Goal: Contribute content: Contribute content

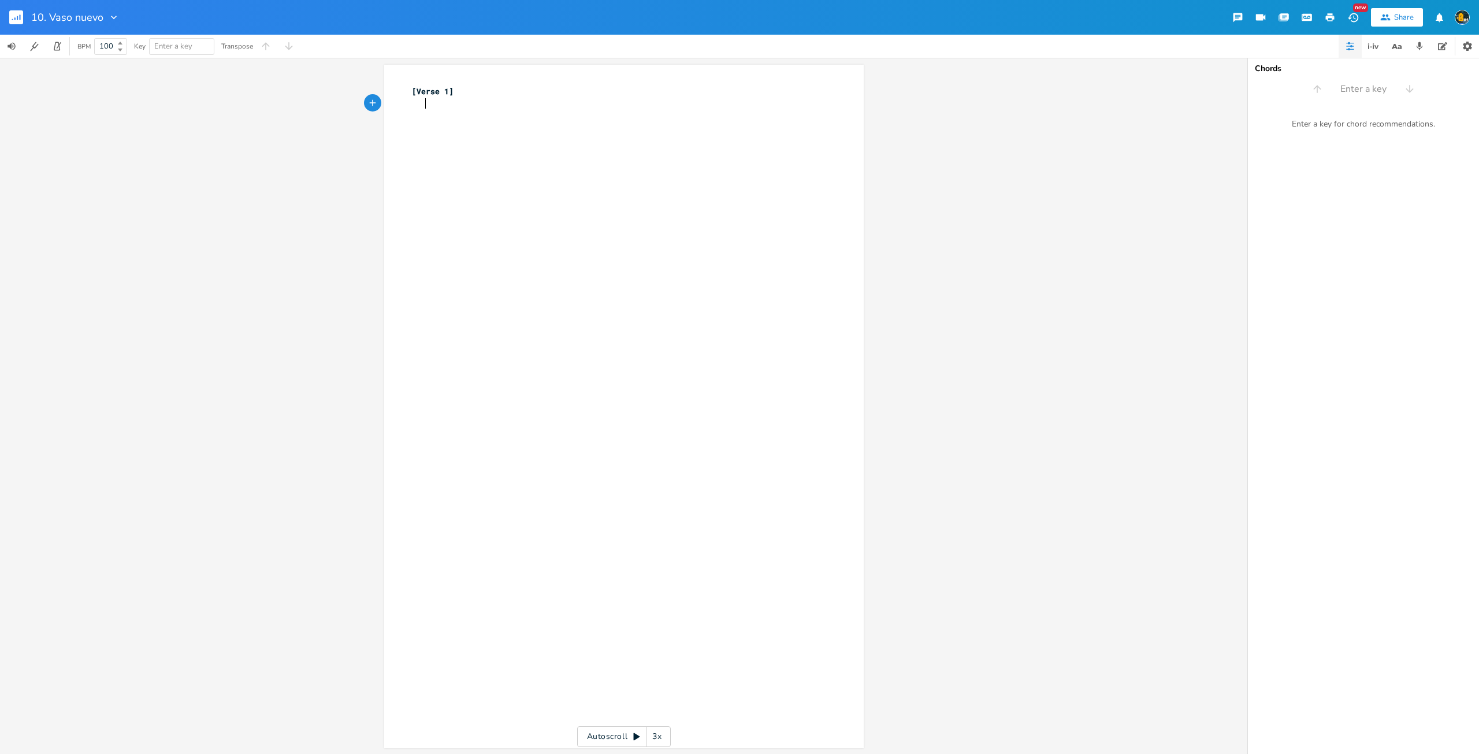
scroll to position [0, 7]
type textarea "Ga"
type textarea "racias , quiero darte, por amarme,"
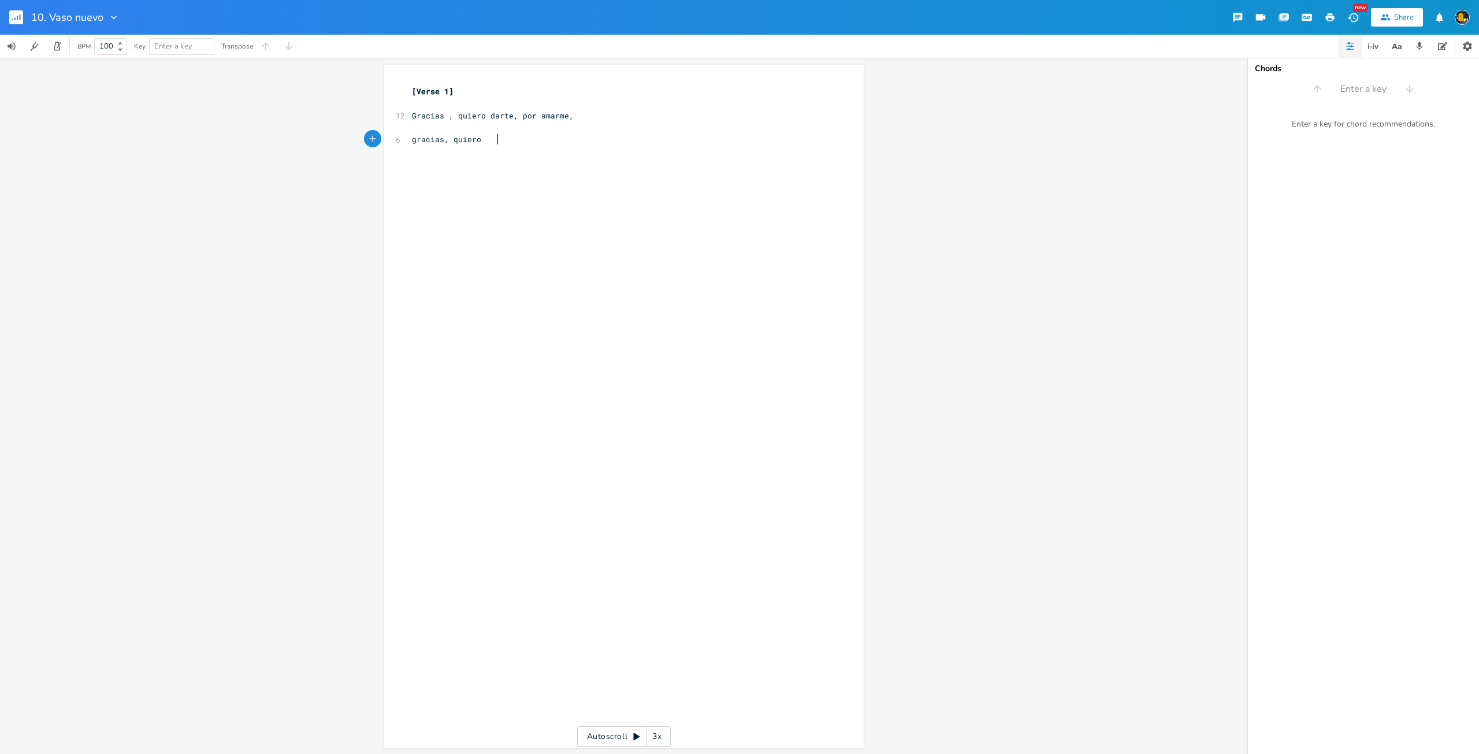
type textarea "gracias, quierod"
type textarea "darte"
type textarea ", yo a ti, Señor,"
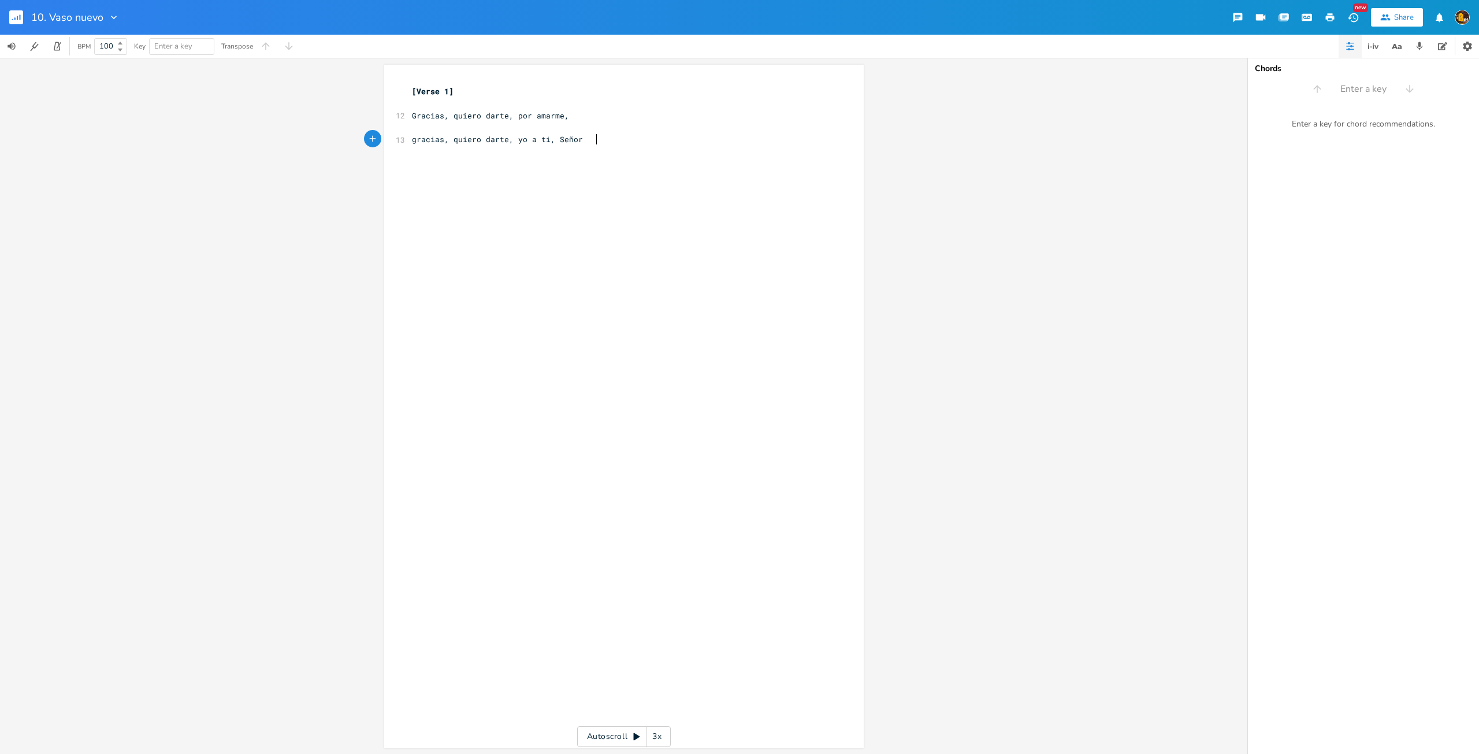
type textarea ","
type textarea "[DATE] soy feñl"
type textarea "eñ"
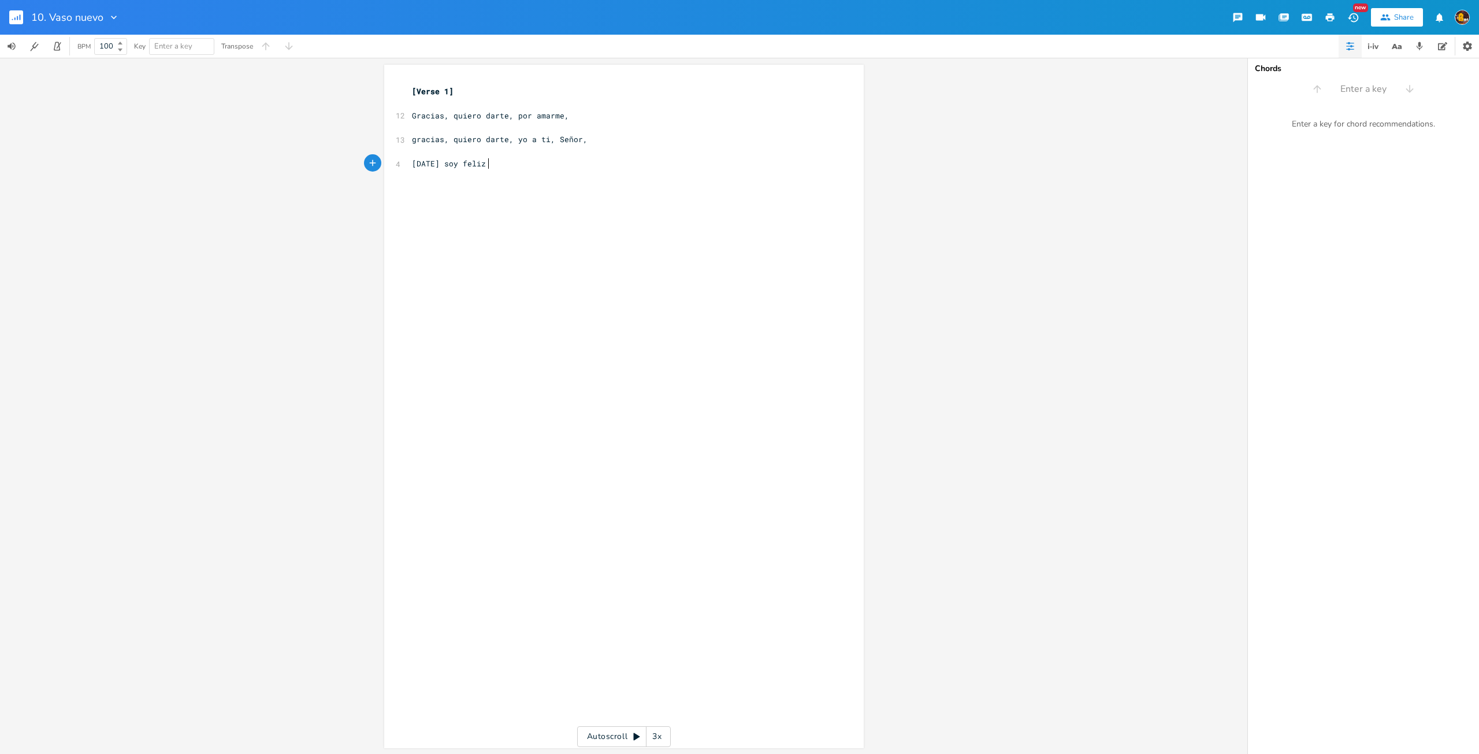
scroll to position [0, 8]
type textarea "lizpo"
type textarea "por qu"
type textarea "qu"
type textarea "que te conocí"
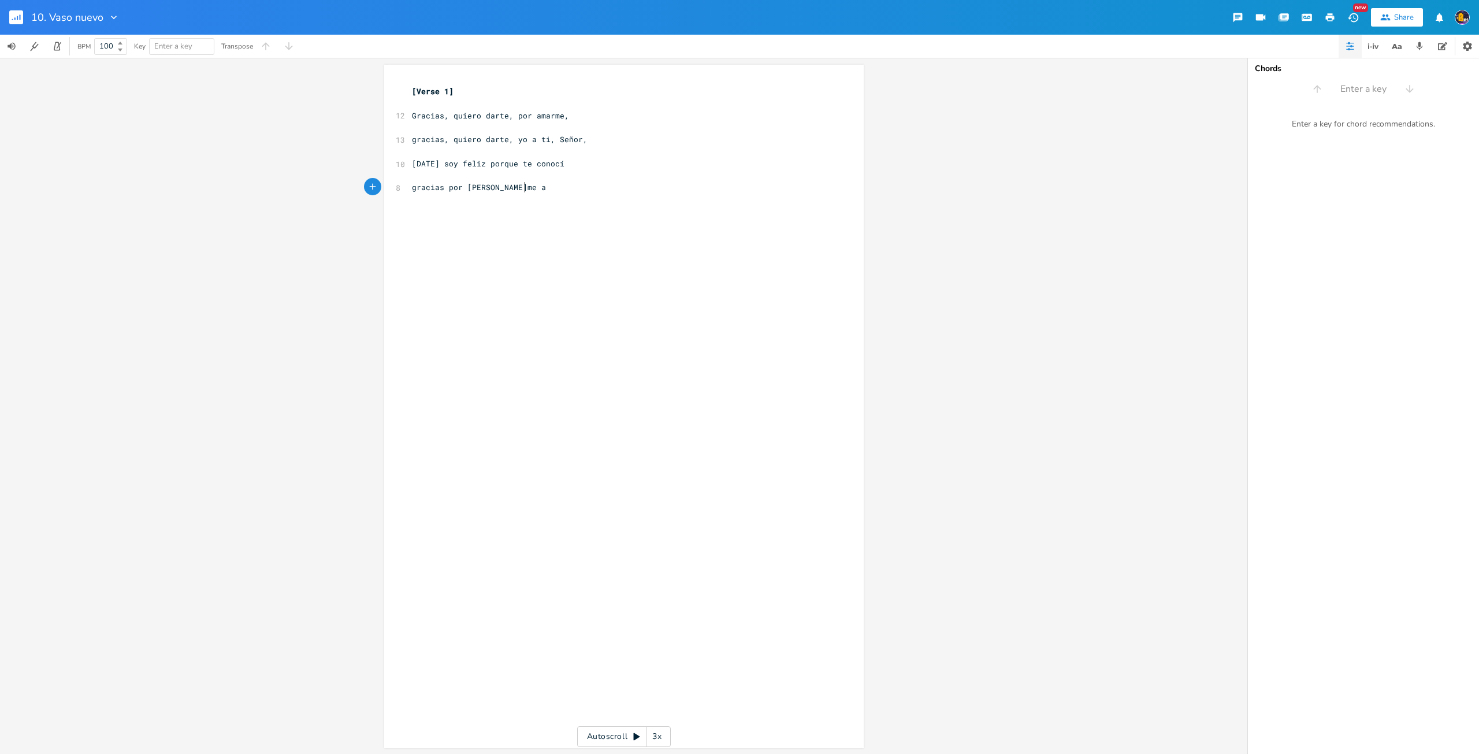
scroll to position [0, 83]
type textarea "gracias por [PERSON_NAME]me a mi también."
type textarea "Yo quiero ser, Señor [PERSON_NAME],"
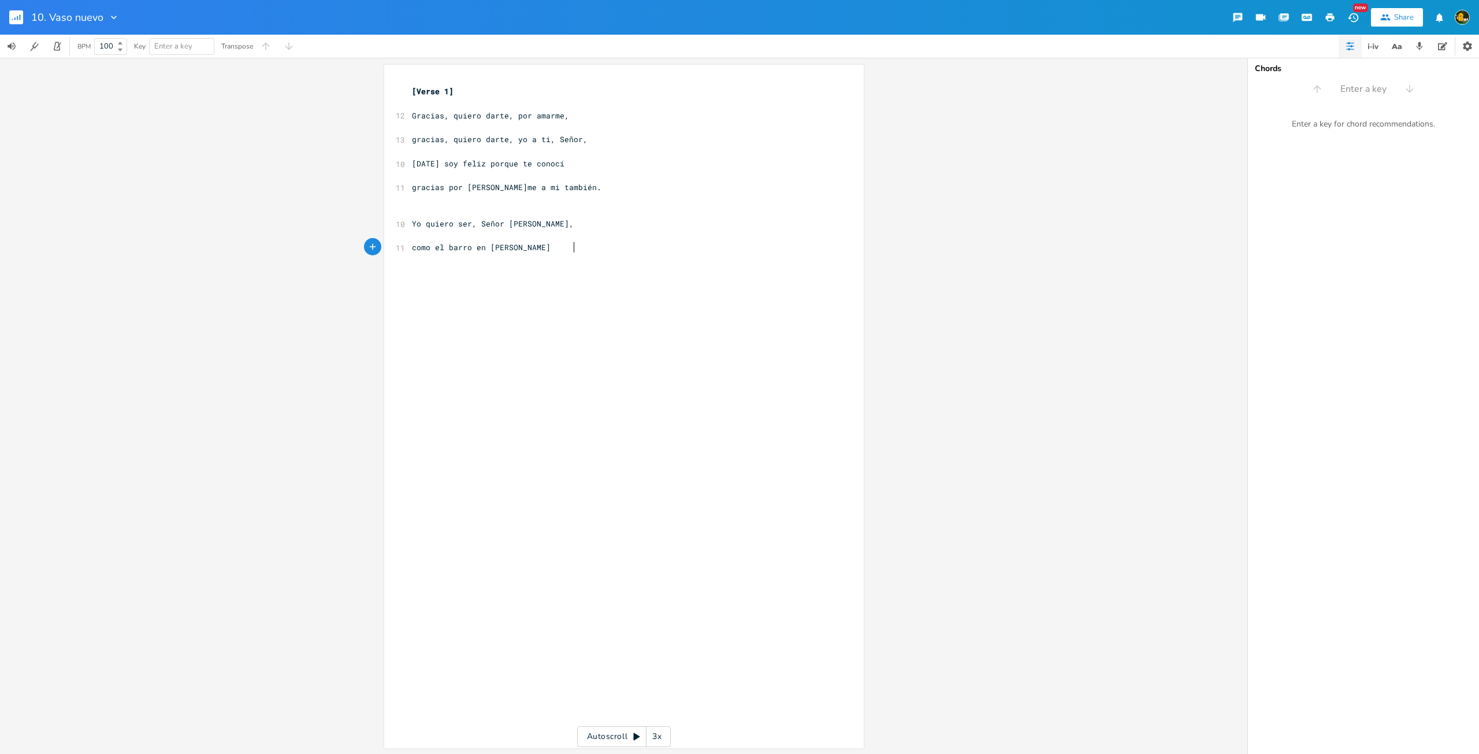
type textarea "como el barro en manos del alfarero"
type textarea "Re"
type textarea "D"
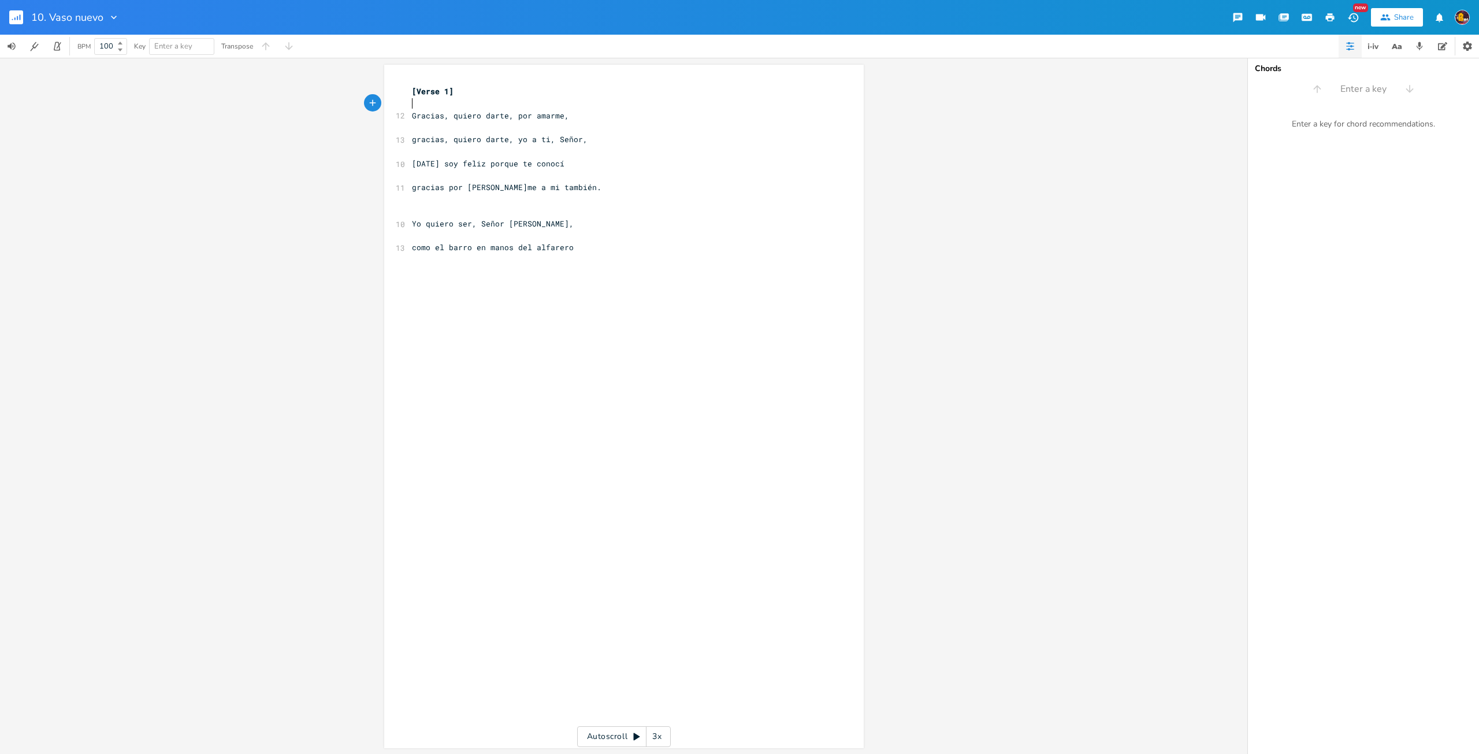
scroll to position [0, 6]
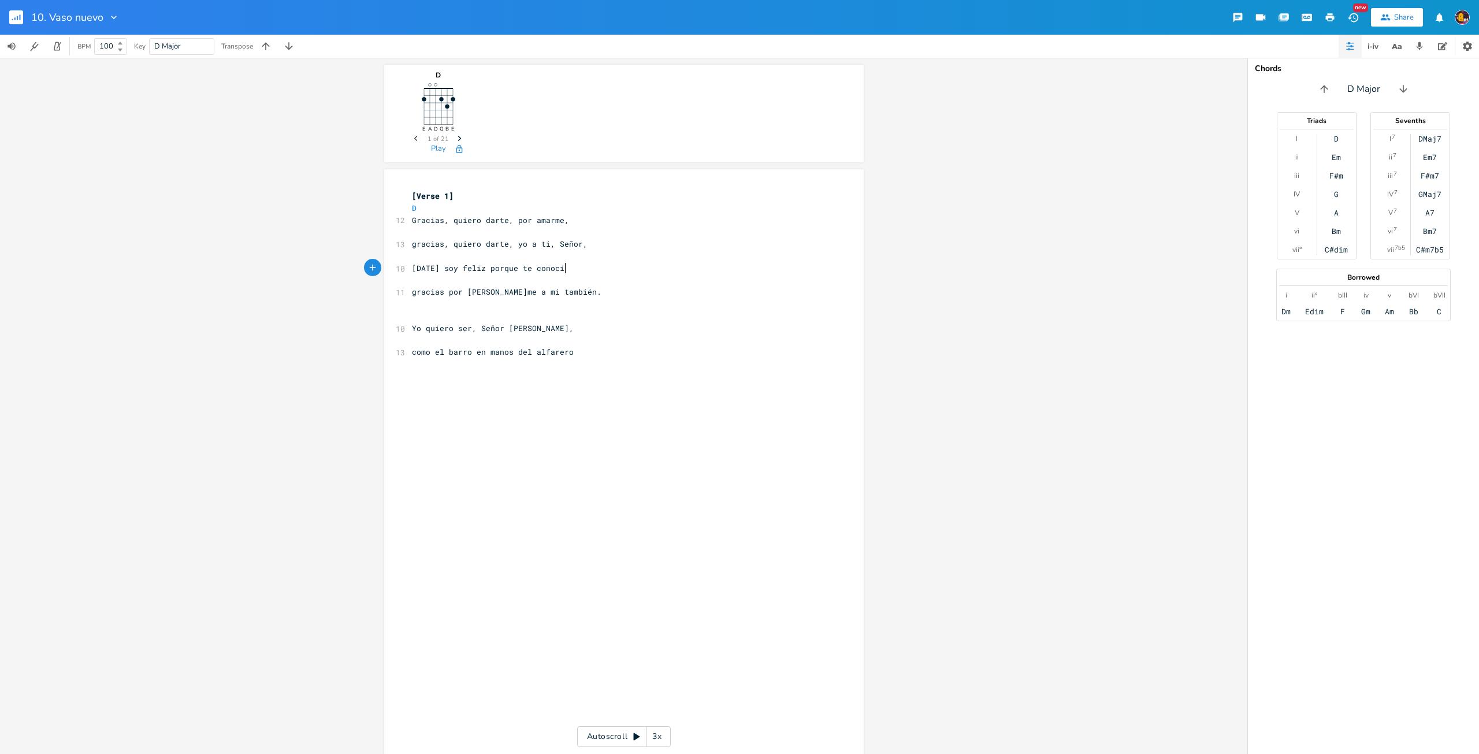
type textarea ","
type textarea "toma mi vida, hazla de nuevo"
type textarea "yo quiero ser, un vaso nuevo."
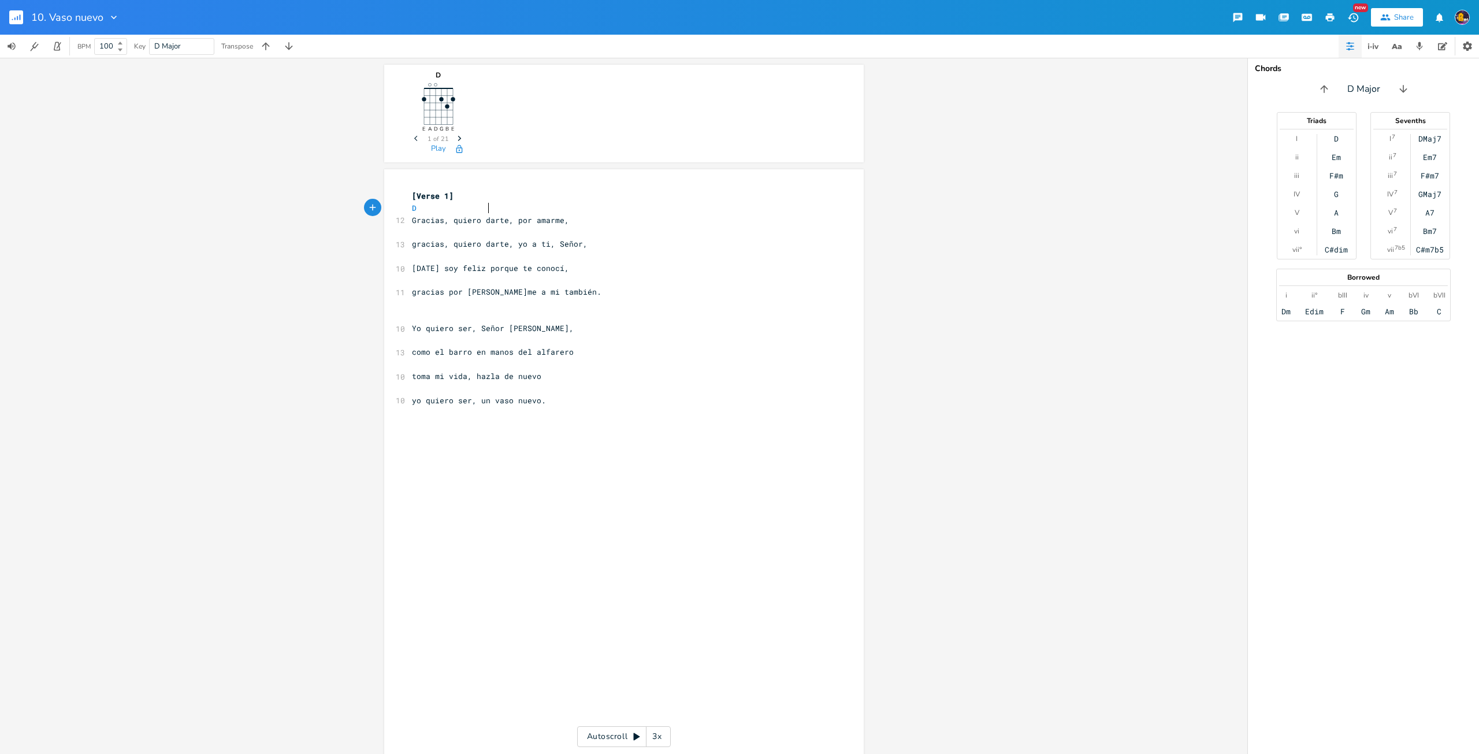
scroll to position [0, 27]
type textarea "D"
type textarea "Dm"
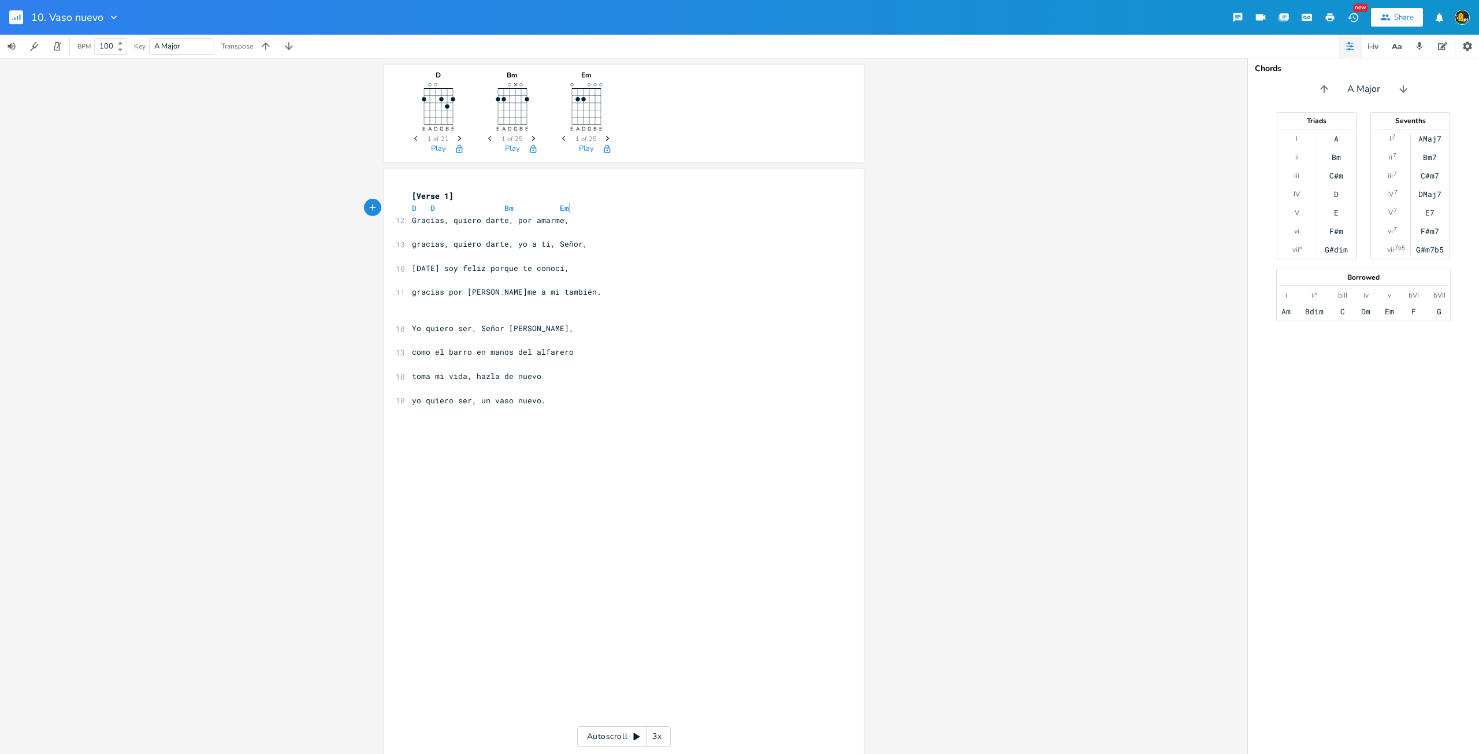
type textarea "Bm Em"
type textarea "A6"
type textarea "7"
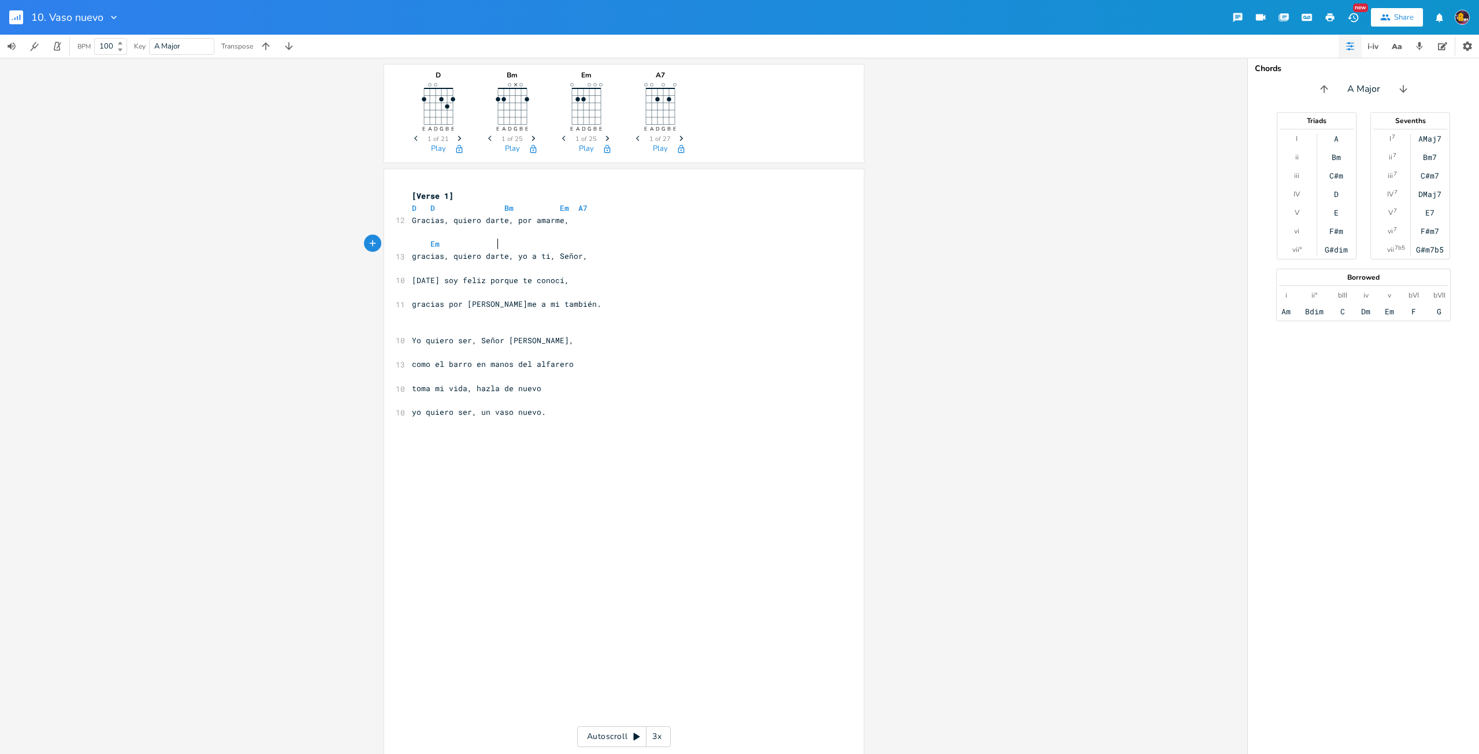
type textarea "Em"
type textarea "A8"
type textarea "7 r"
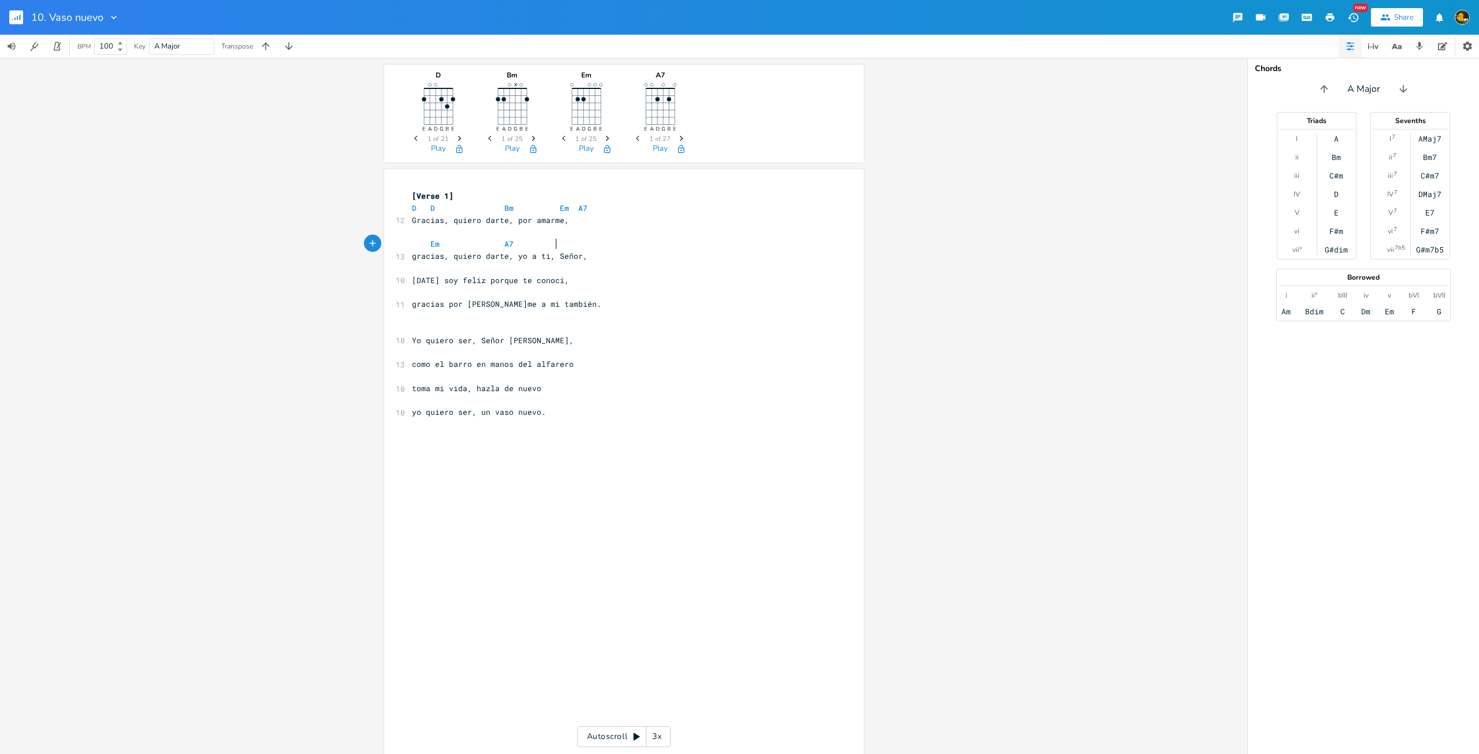
type textarea "D"
type textarea "D D7 G G¿"
type textarea "m"
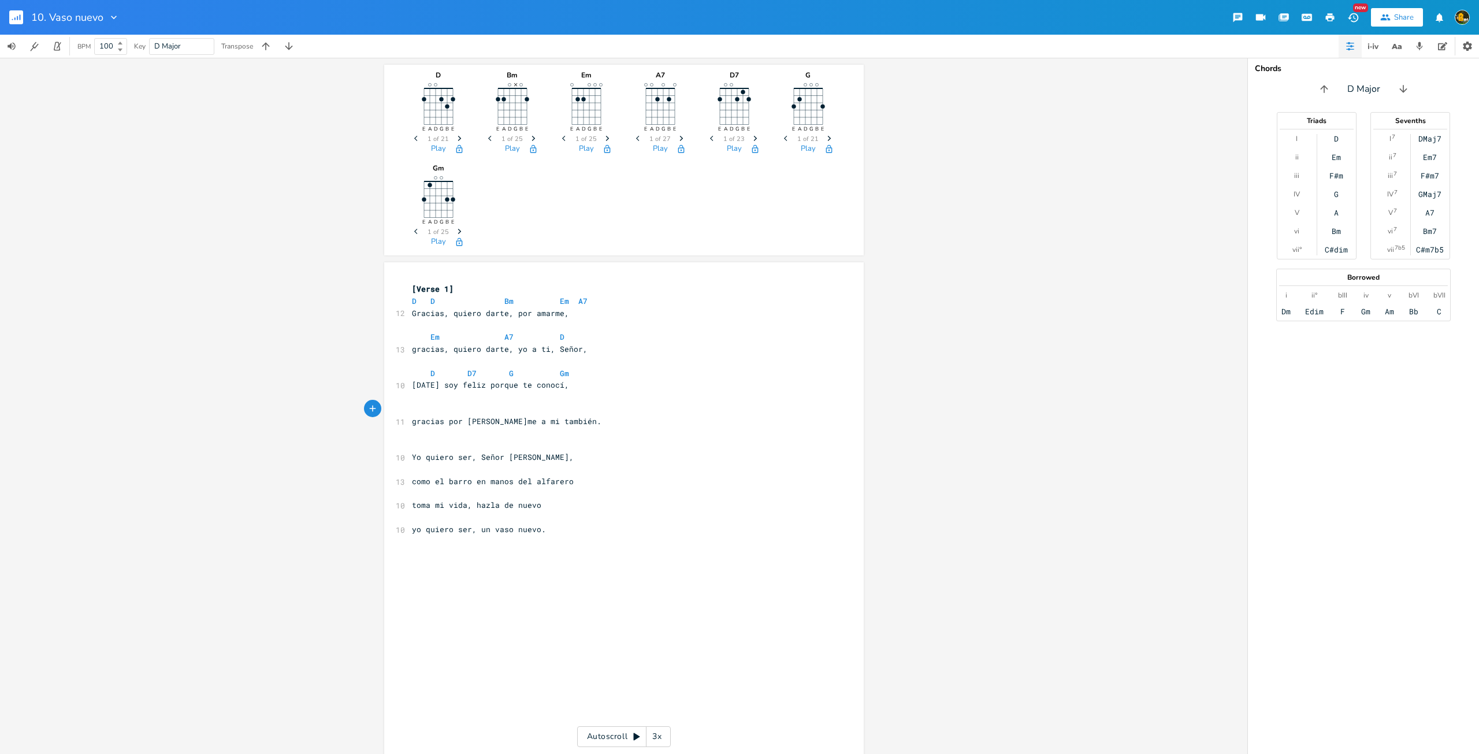
type textarea "D"
type textarea "Bm"
type textarea "Em"
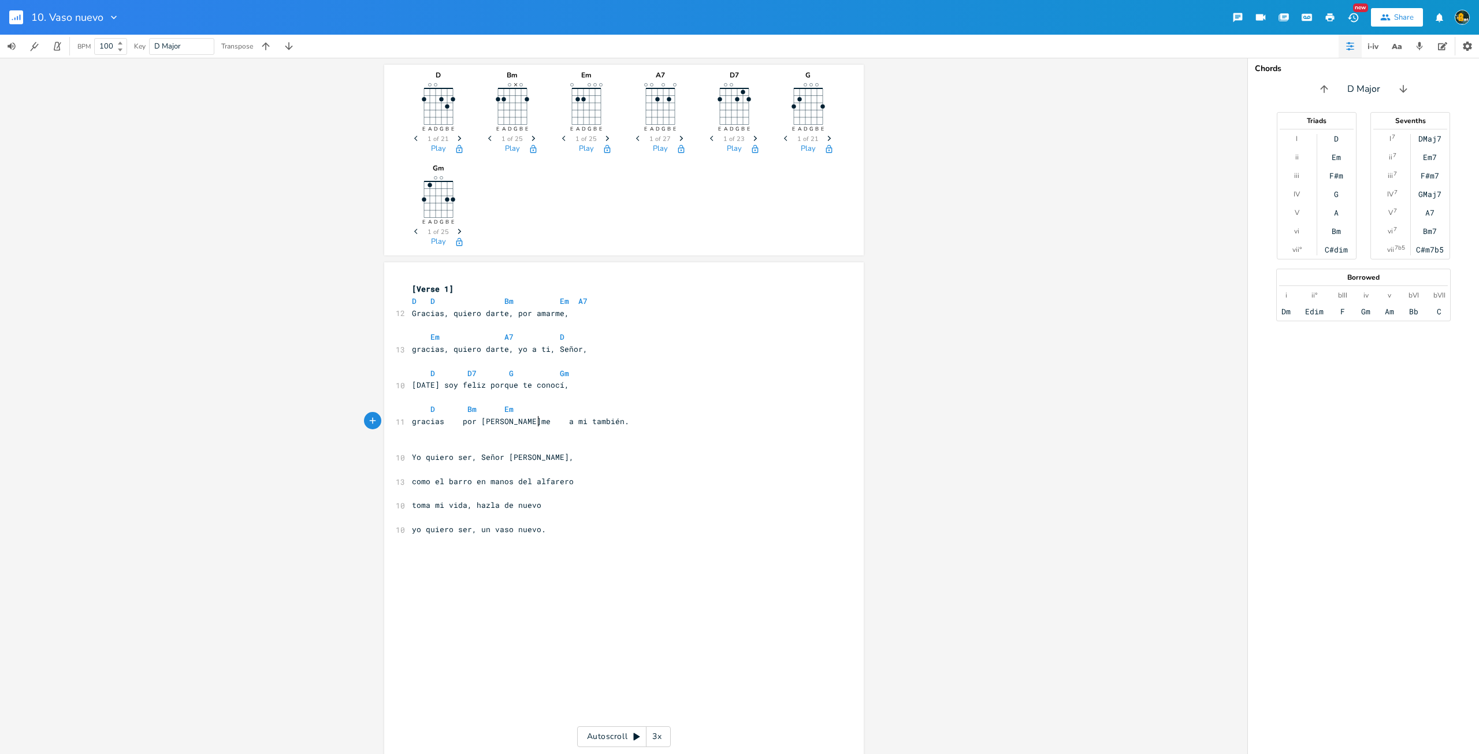
scroll to position [0, 5]
type textarea "A7"
type textarea "D"
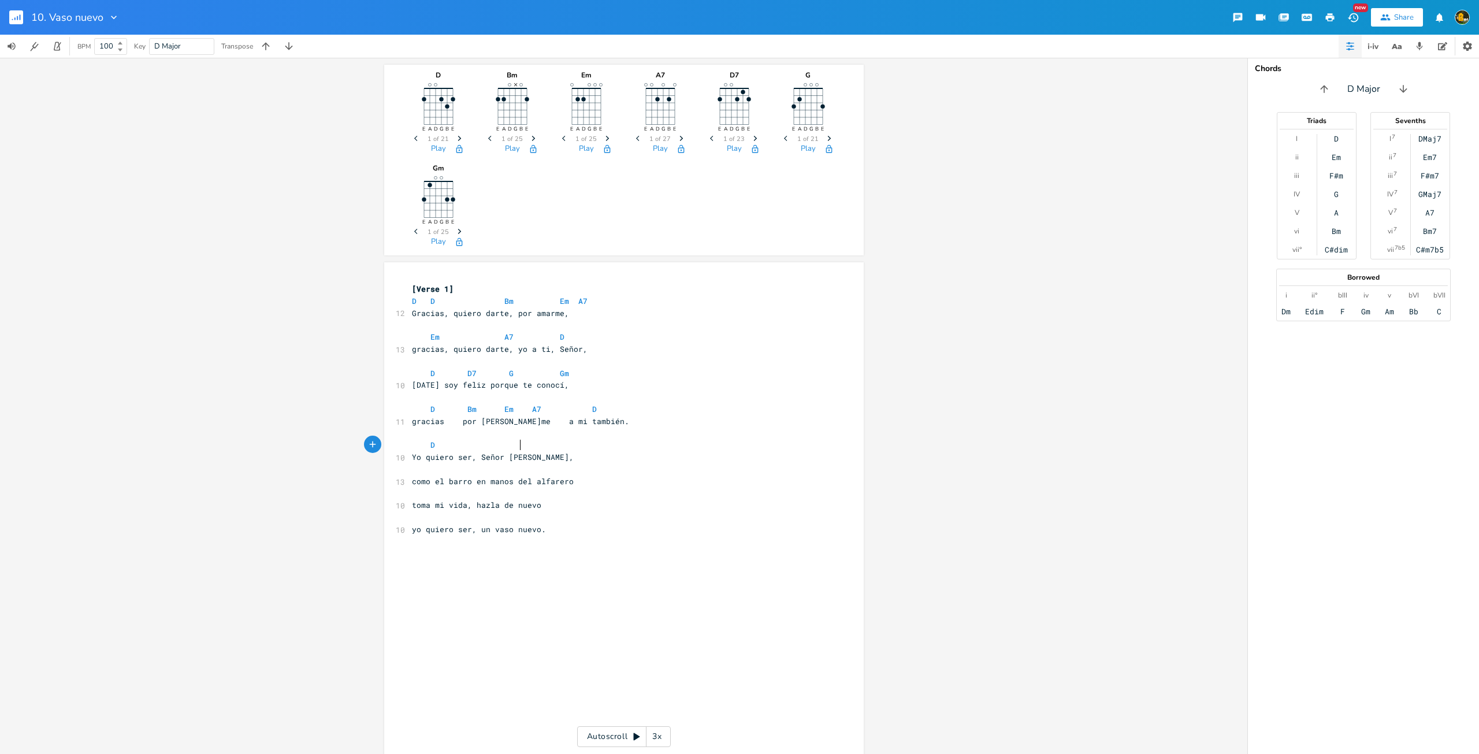
type textarea "D"
type textarea "em"
type textarea "Em A7"
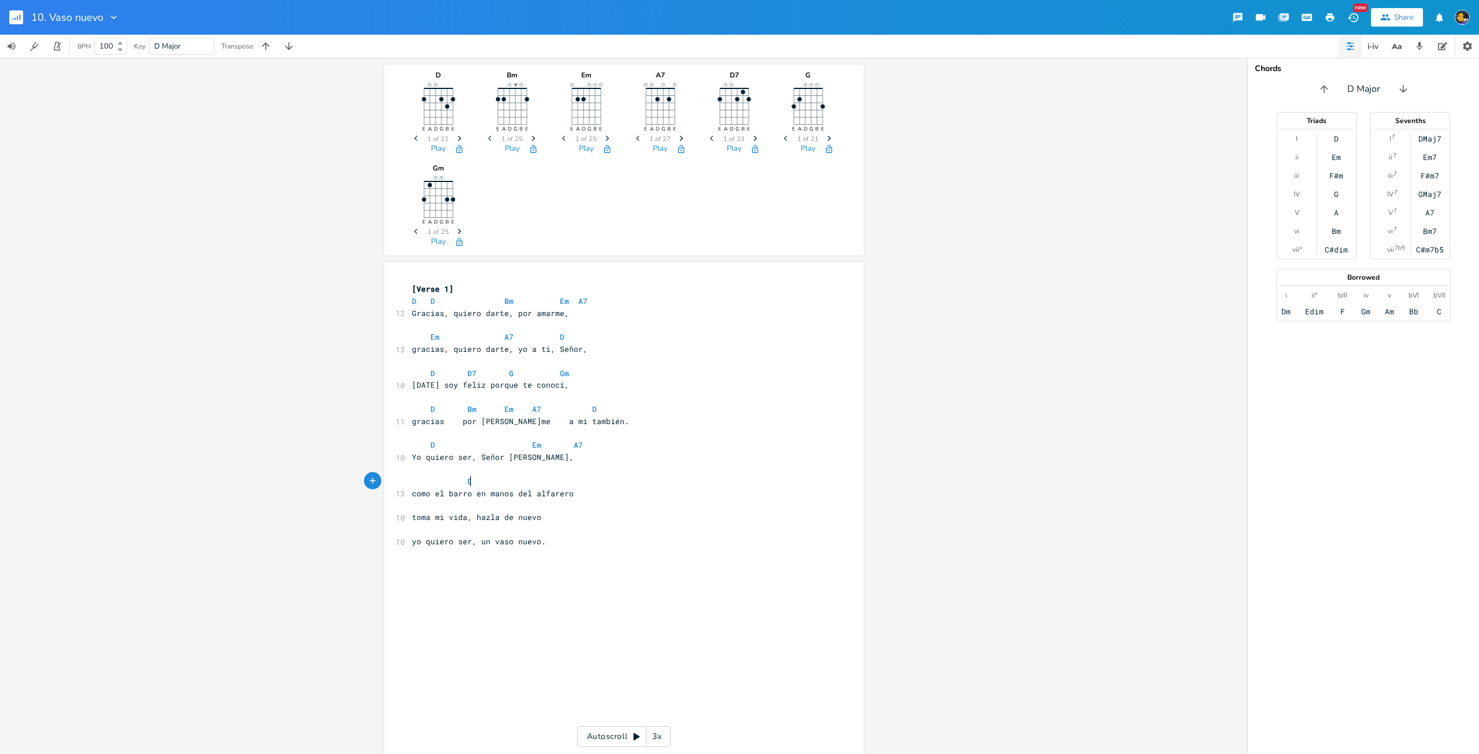
scroll to position [0, 26]
type textarea "Em A7 D"
type textarea "D"
type textarea "D7"
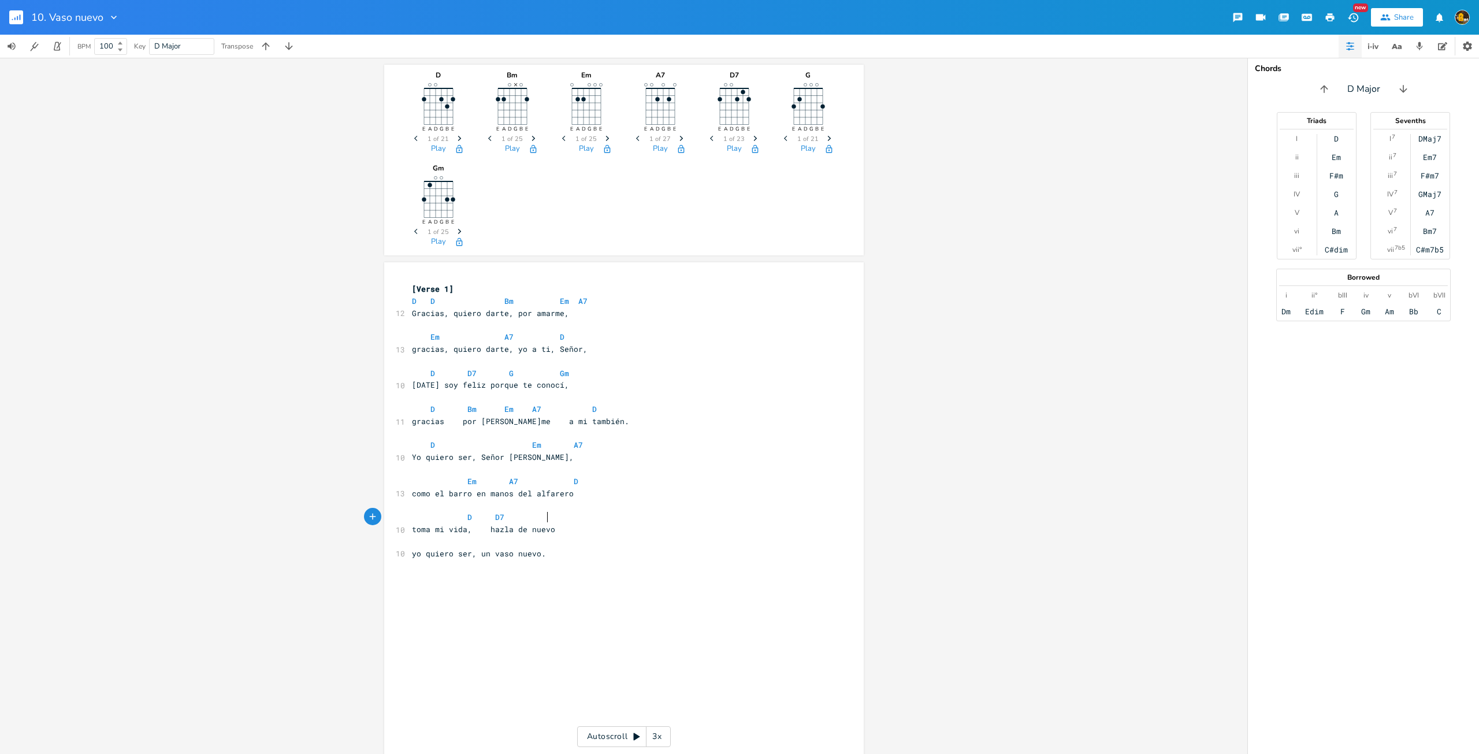
scroll to position [0, 21]
type textarea "G"
type textarea "FF"
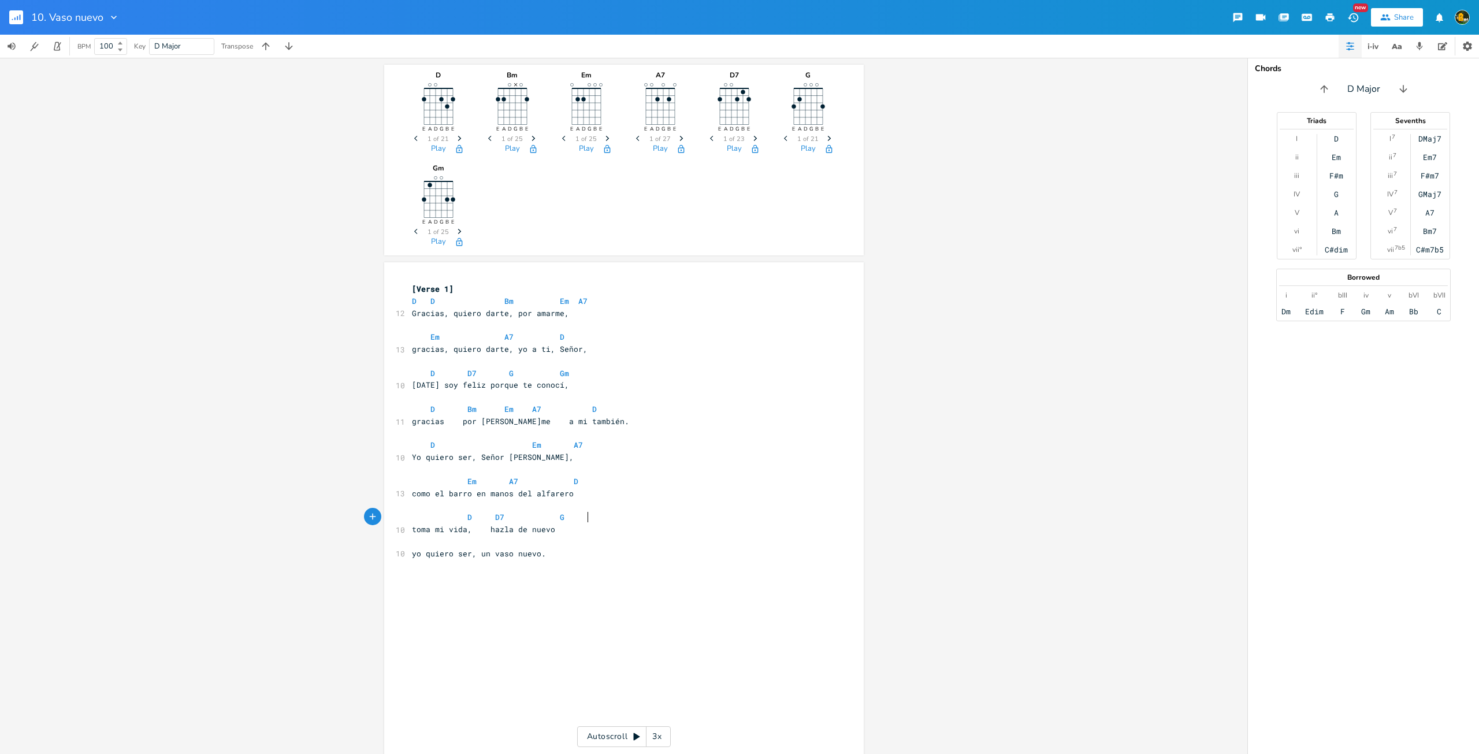
type textarea "G"
type textarea "Gm"
type textarea "D"
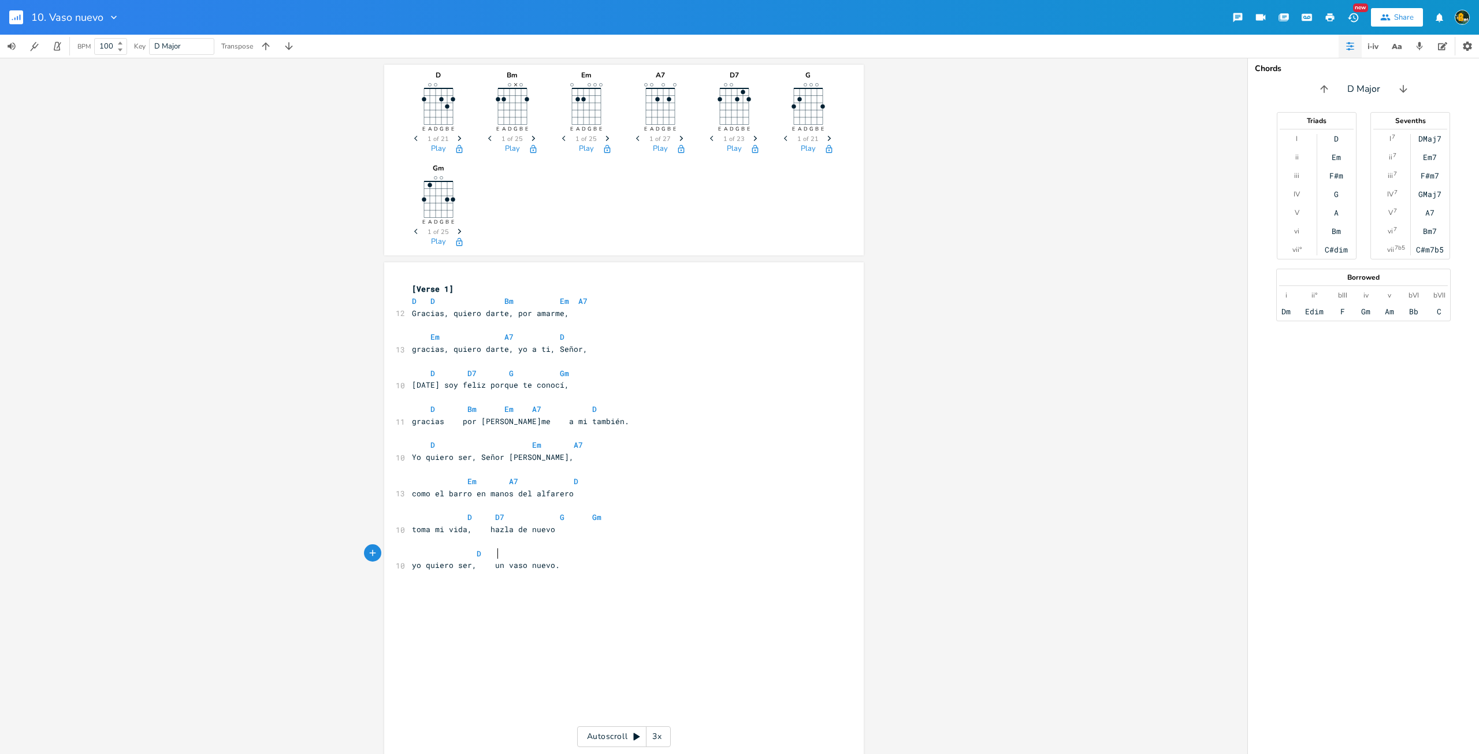
scroll to position [0, 3]
type textarea "S"
type textarea "Bm"
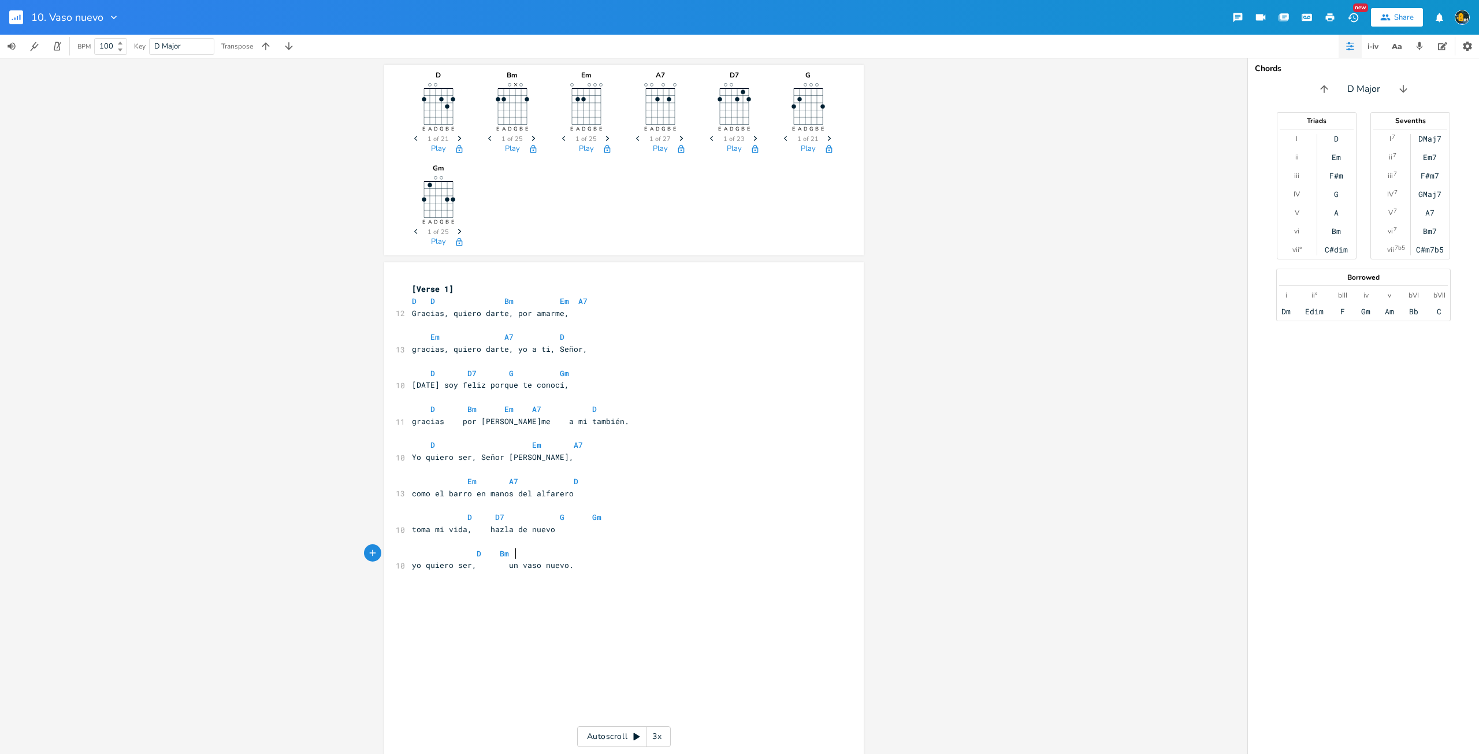
type textarea "Em"
type textarea "A7 D"
type textarea "Re"
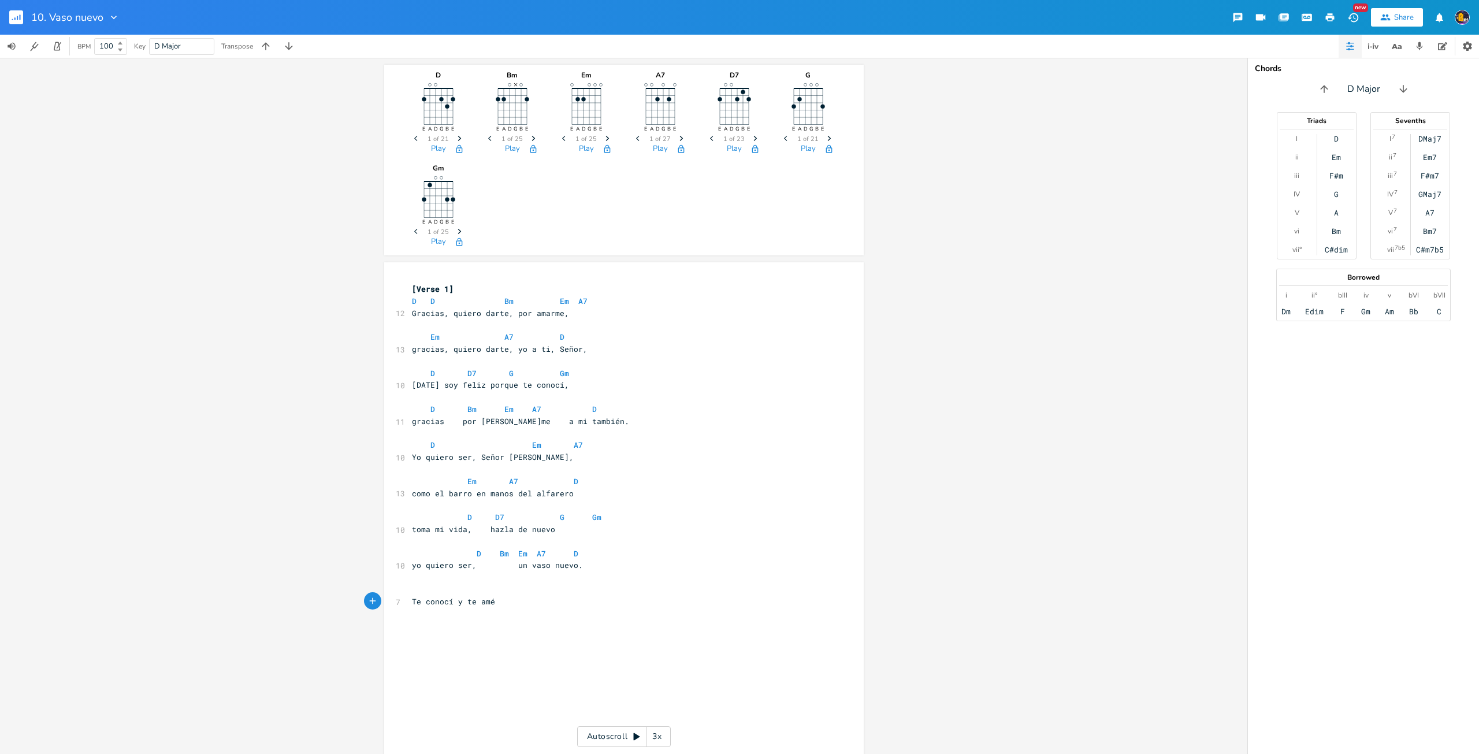
type textarea "Te conocí y te amé,"
type textarea "tep"
type textarea "pedí pedón y me escuchaste"
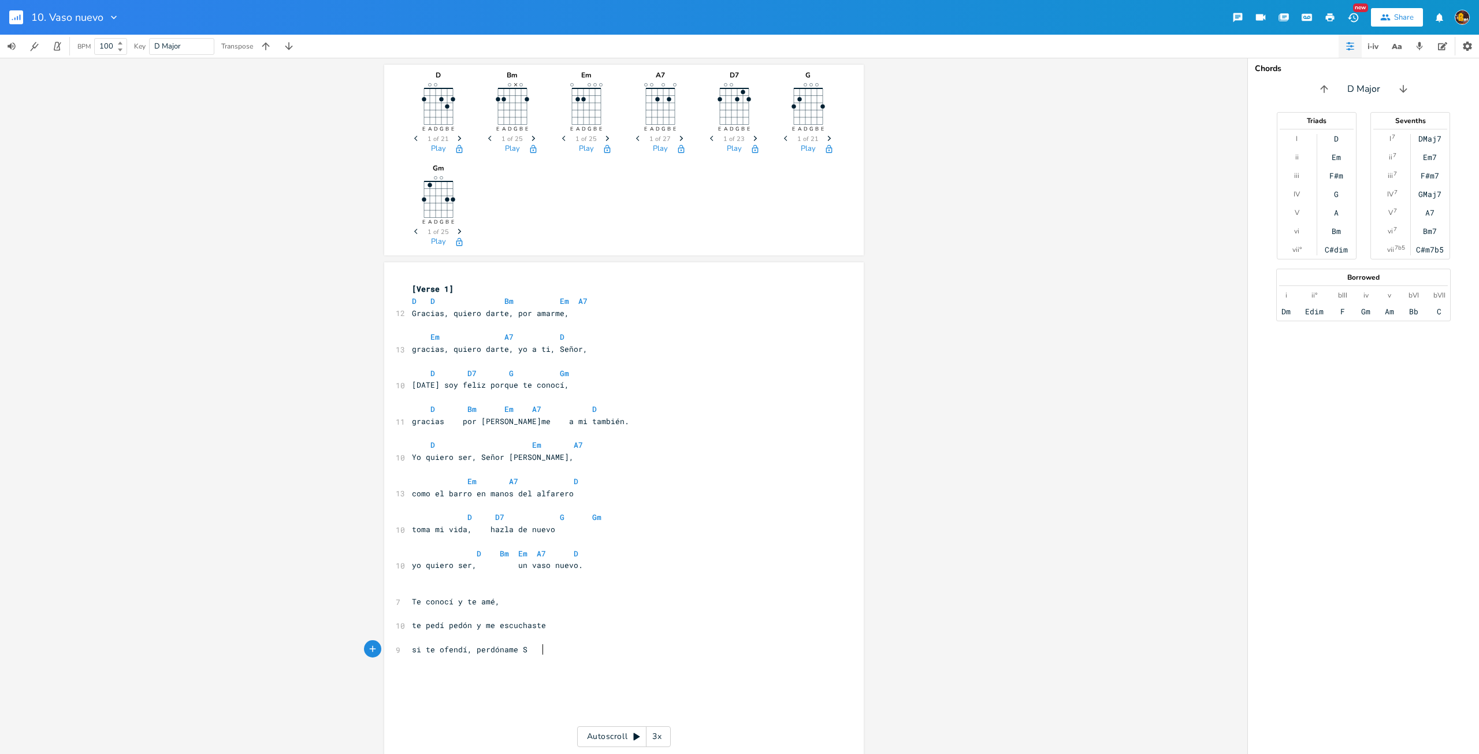
type textarea "si te ofendí, perdóname Sñ"
type textarea "eñor,"
type textarea "pues te amor"
type textarea "y nunca te olvidaré"
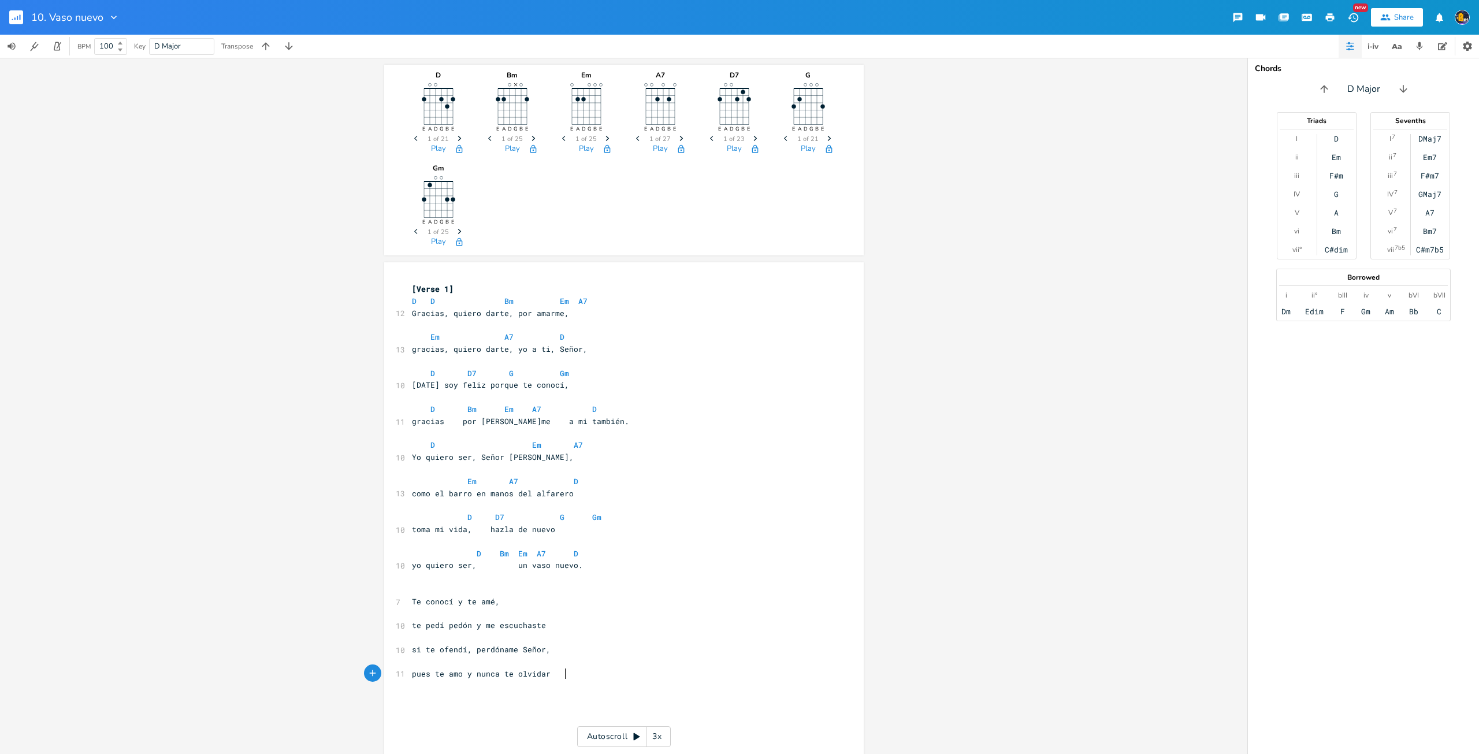
scroll to position [0, 66]
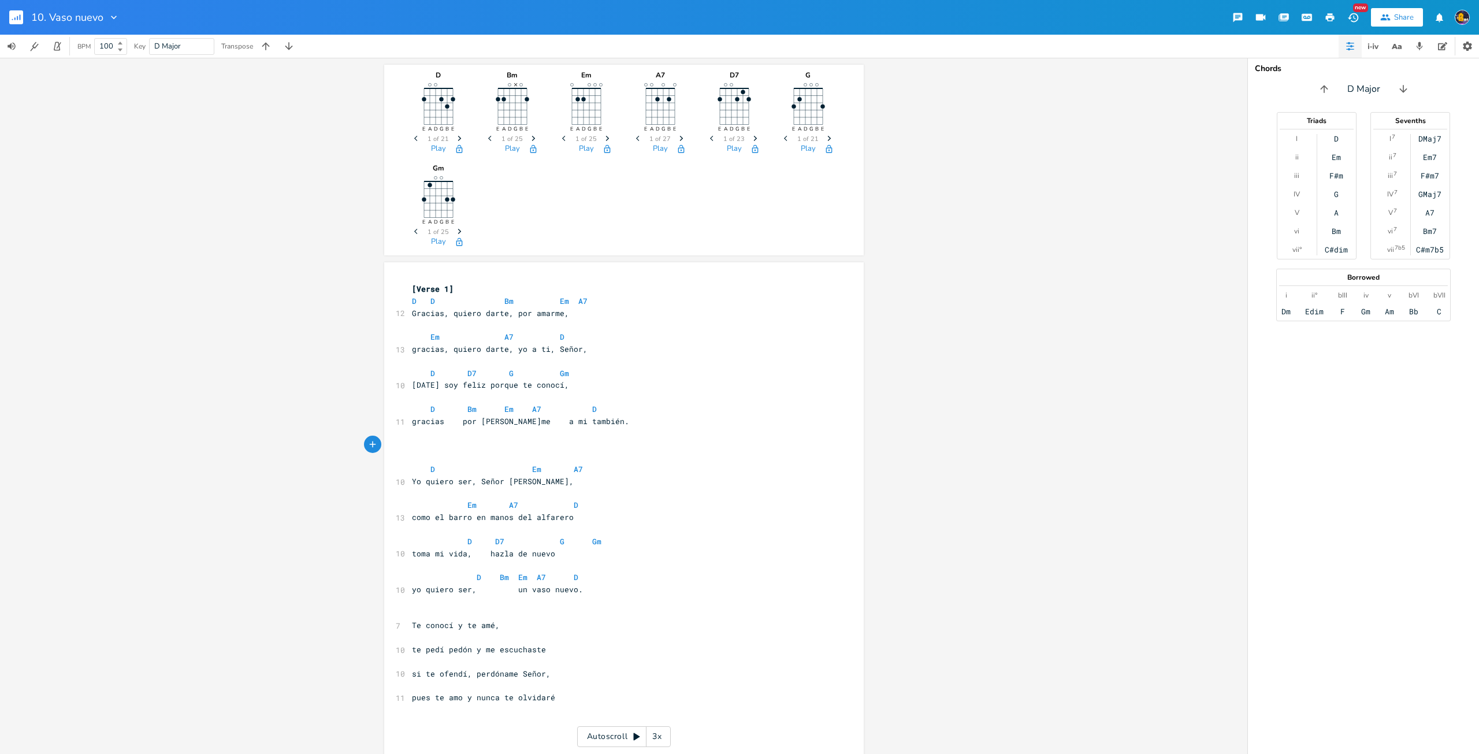
type textarea "[]"
type textarea "CORO"
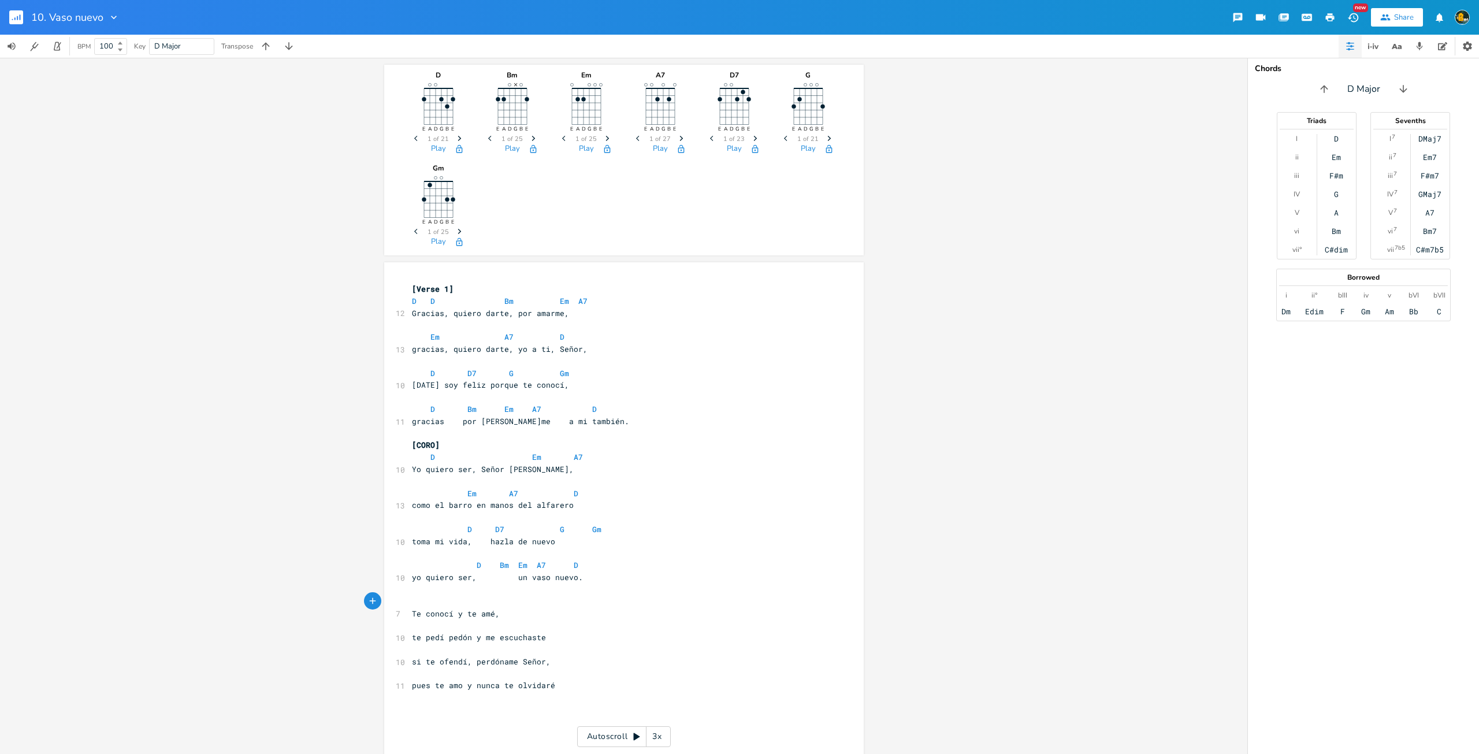
type textarea "[]"
type textarea "Verso 2"
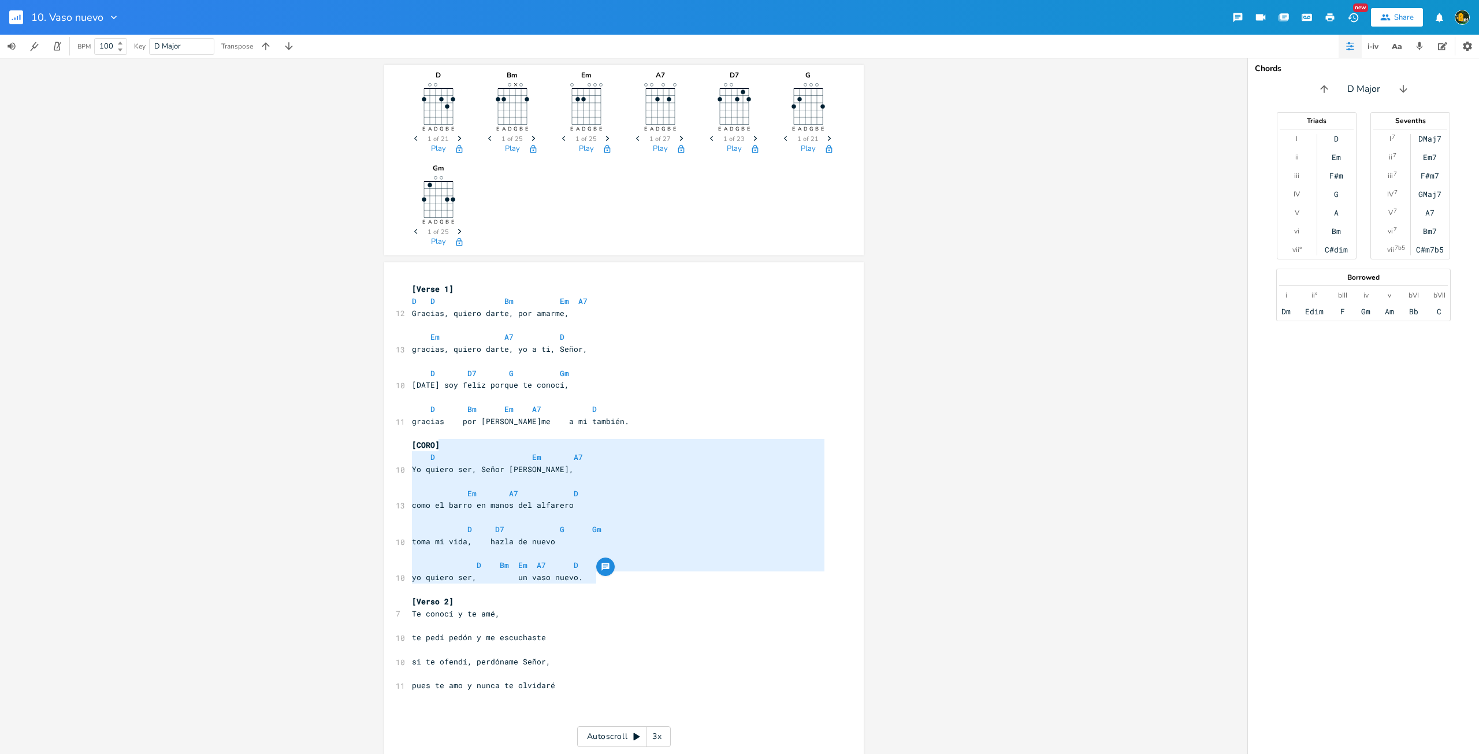
type textarea "[CORO] D Em A7 Yo quiero ser, Señor [PERSON_NAME], Em A7 D como el barro en man…"
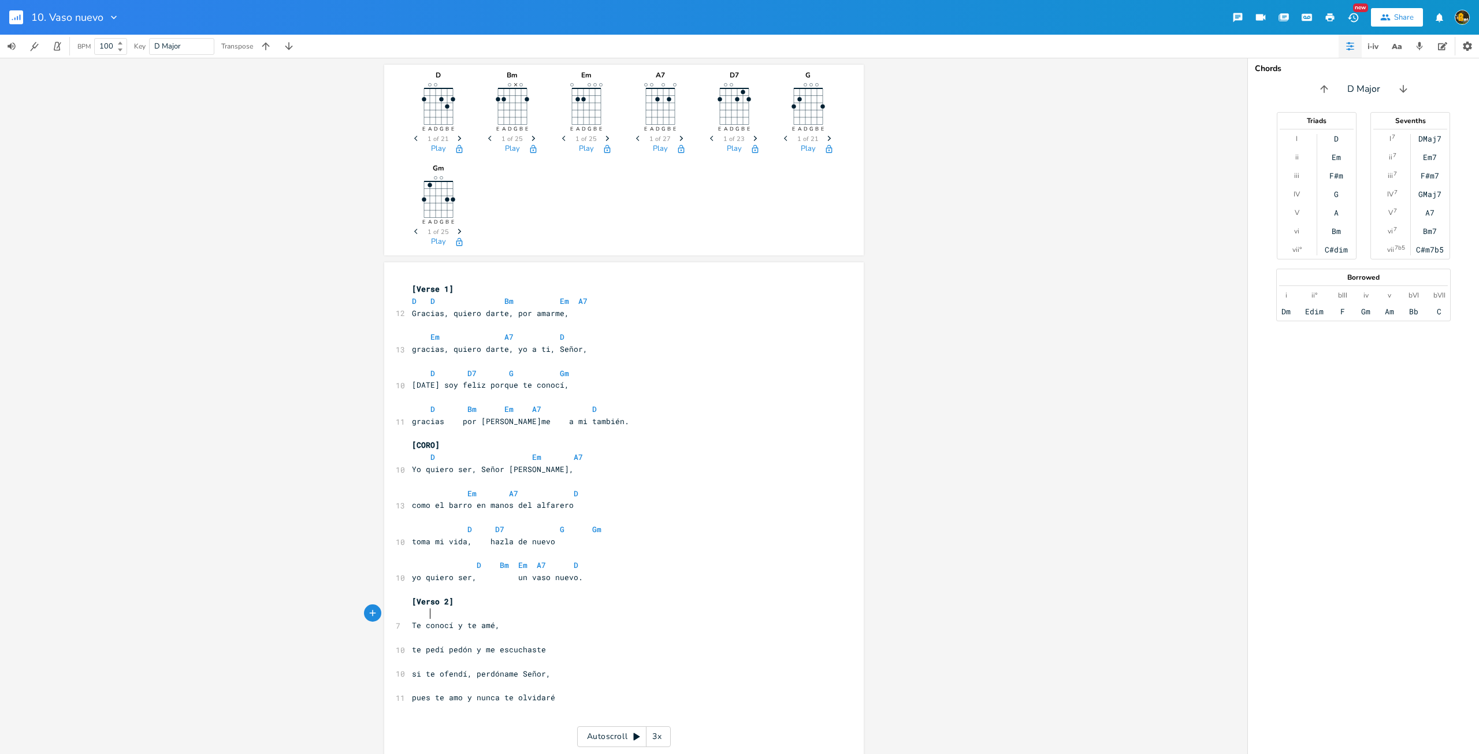
type textarea "R"
type textarea "D V"
type textarea "Bm Em Au"
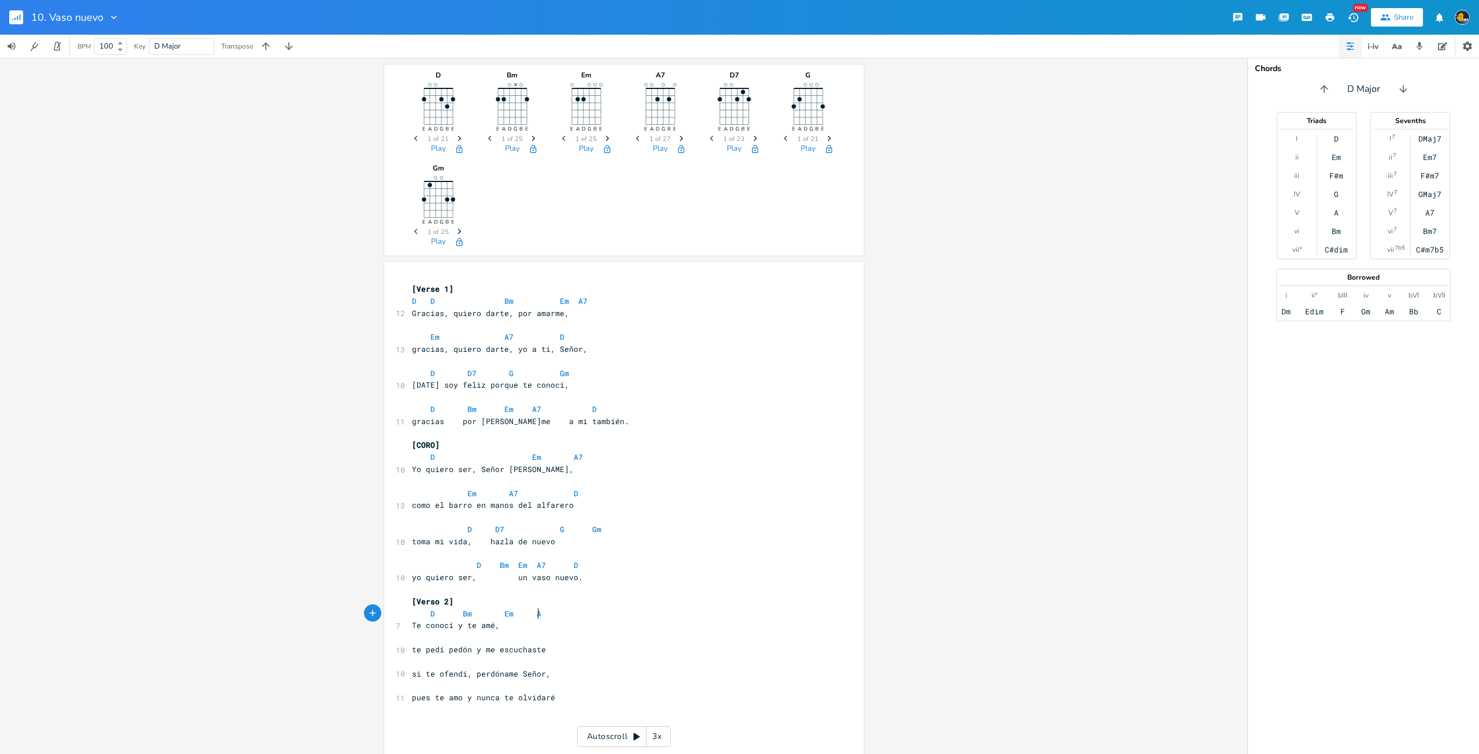
type textarea "7"
type textarea "Em"
type textarea "A7"
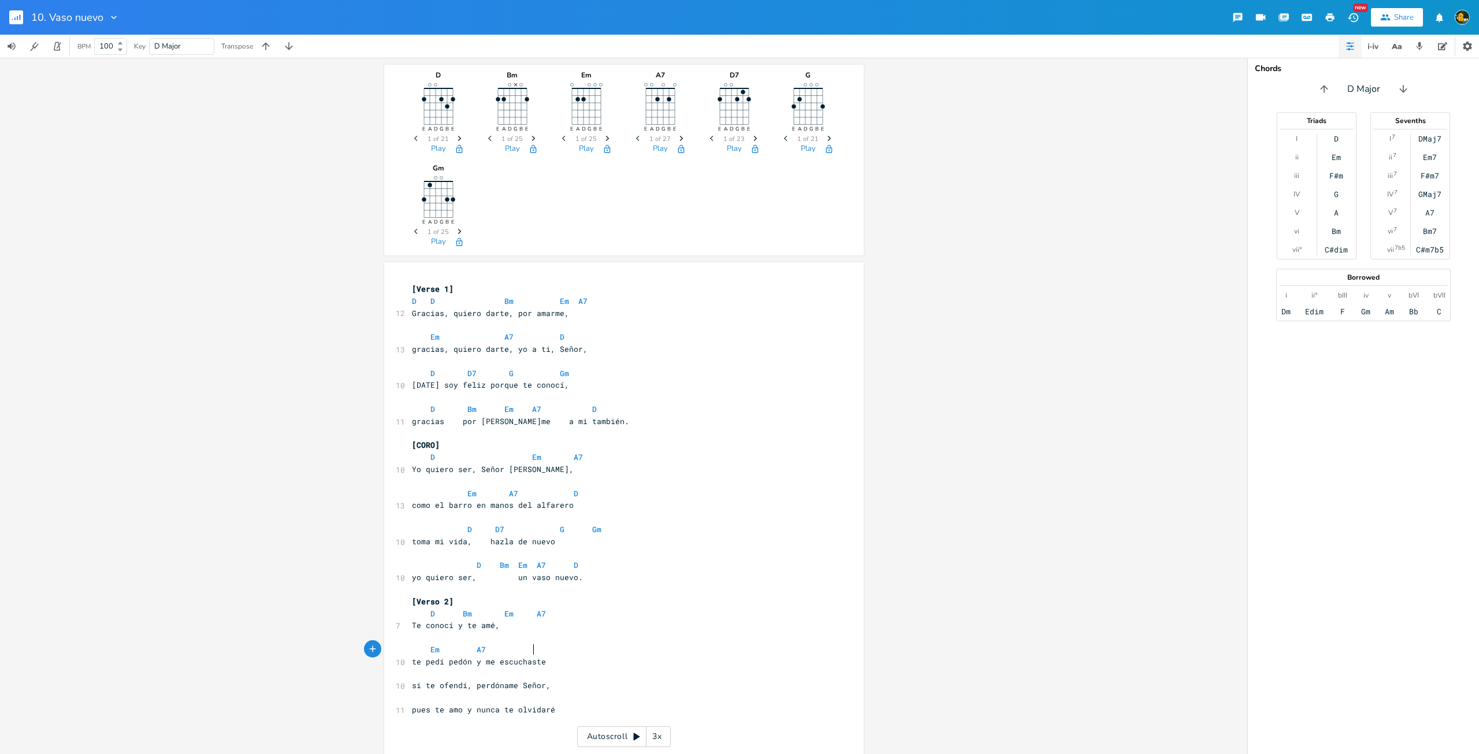
type textarea "D"
type textarea "D D7 G"
type textarea "Gm"
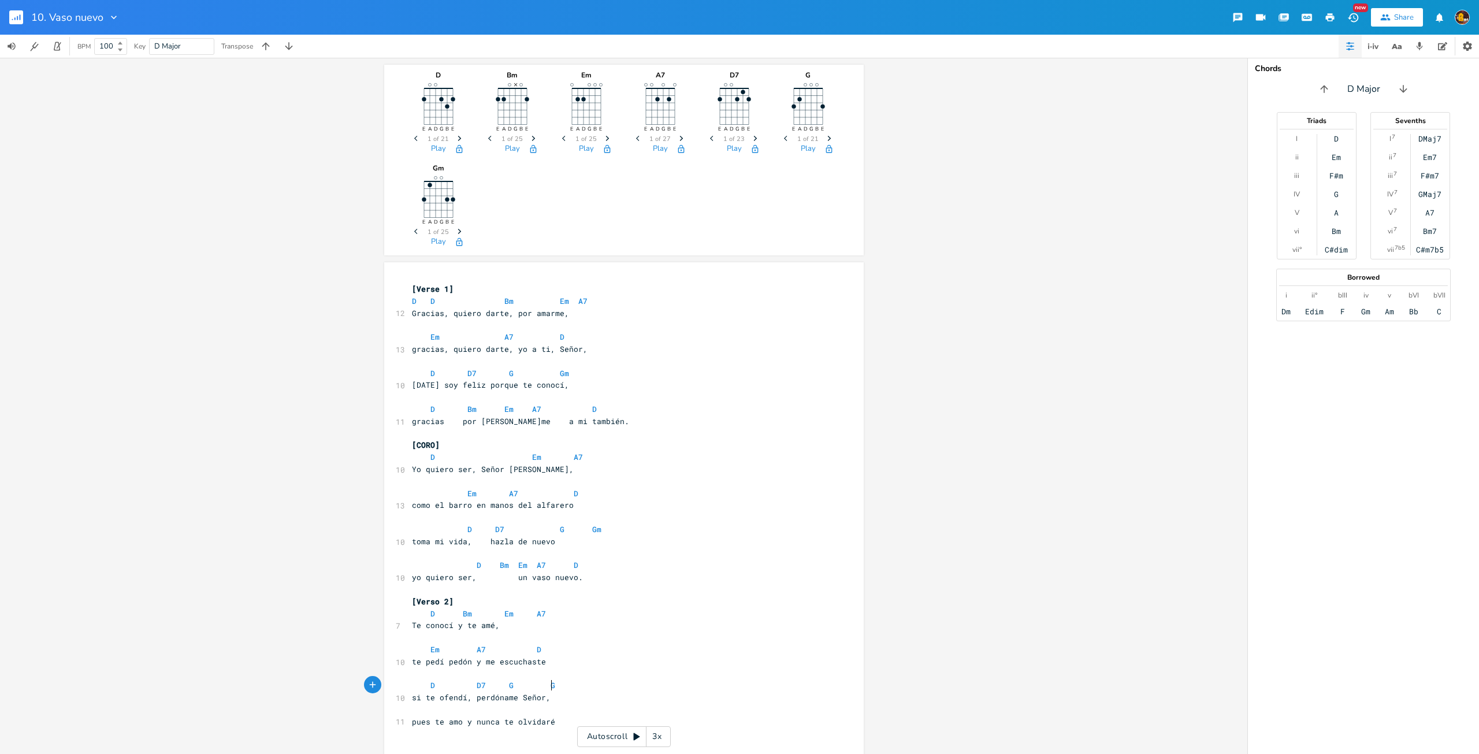
scroll to position [0, 12]
type textarea "R"
type textarea "D"
type textarea "Bm"
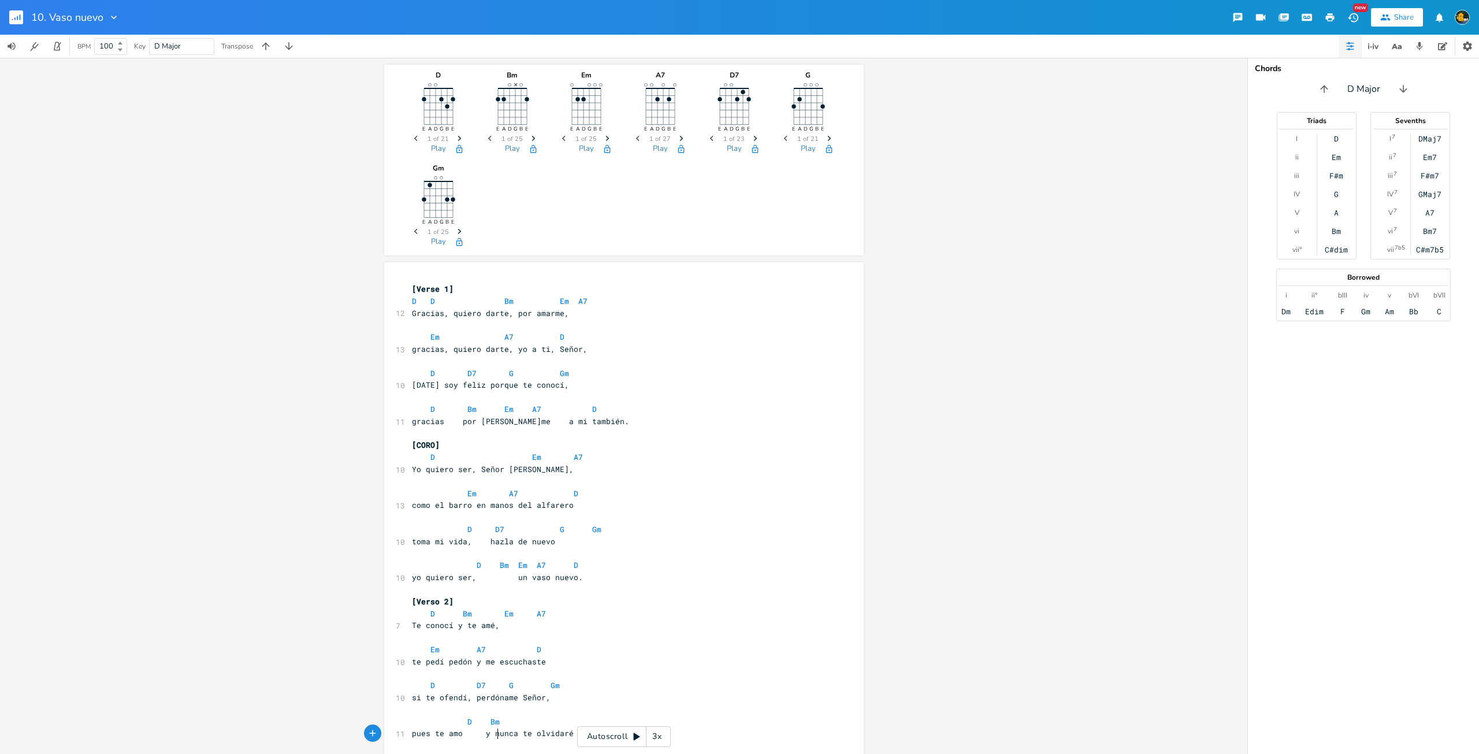
scroll to position [0, 2]
type textarea "Eu"
type textarea "m D"
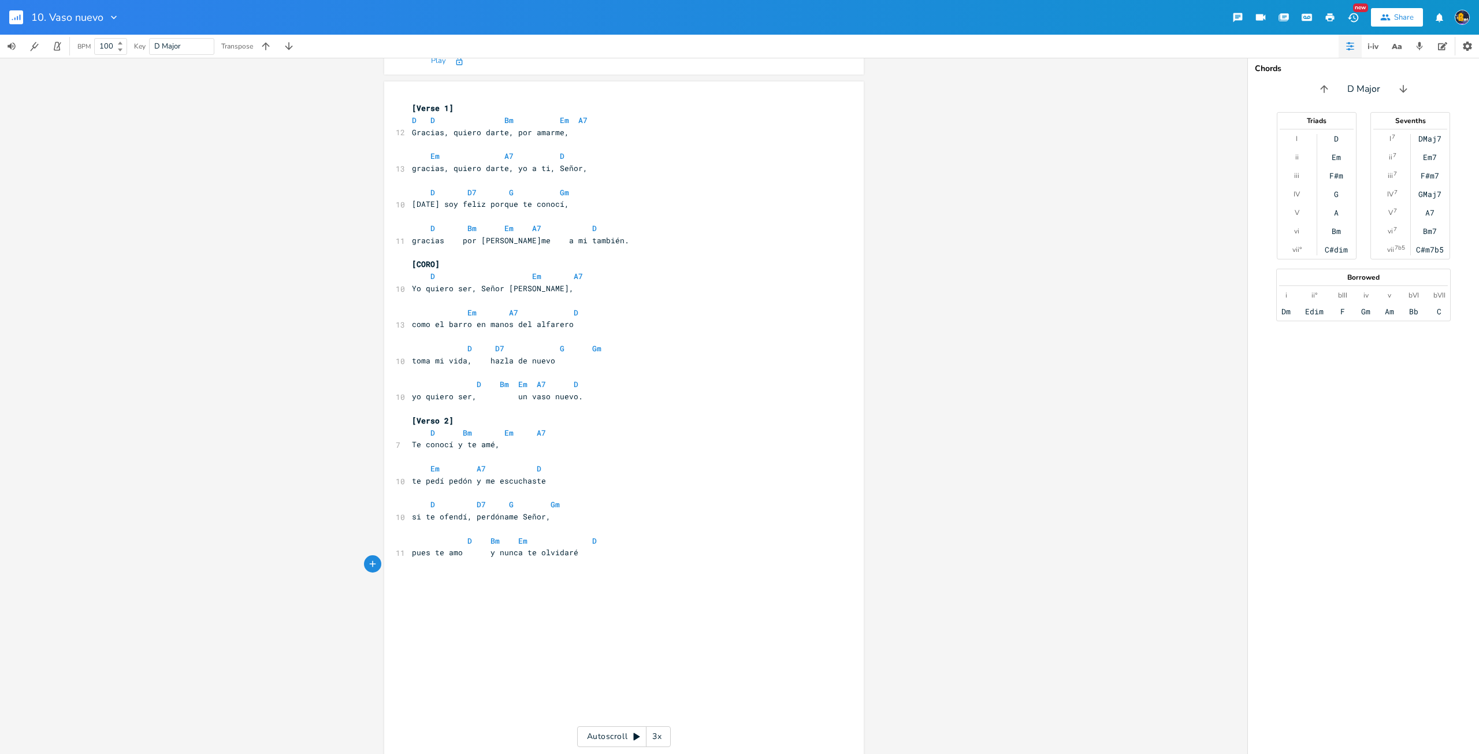
scroll to position [199, 0]
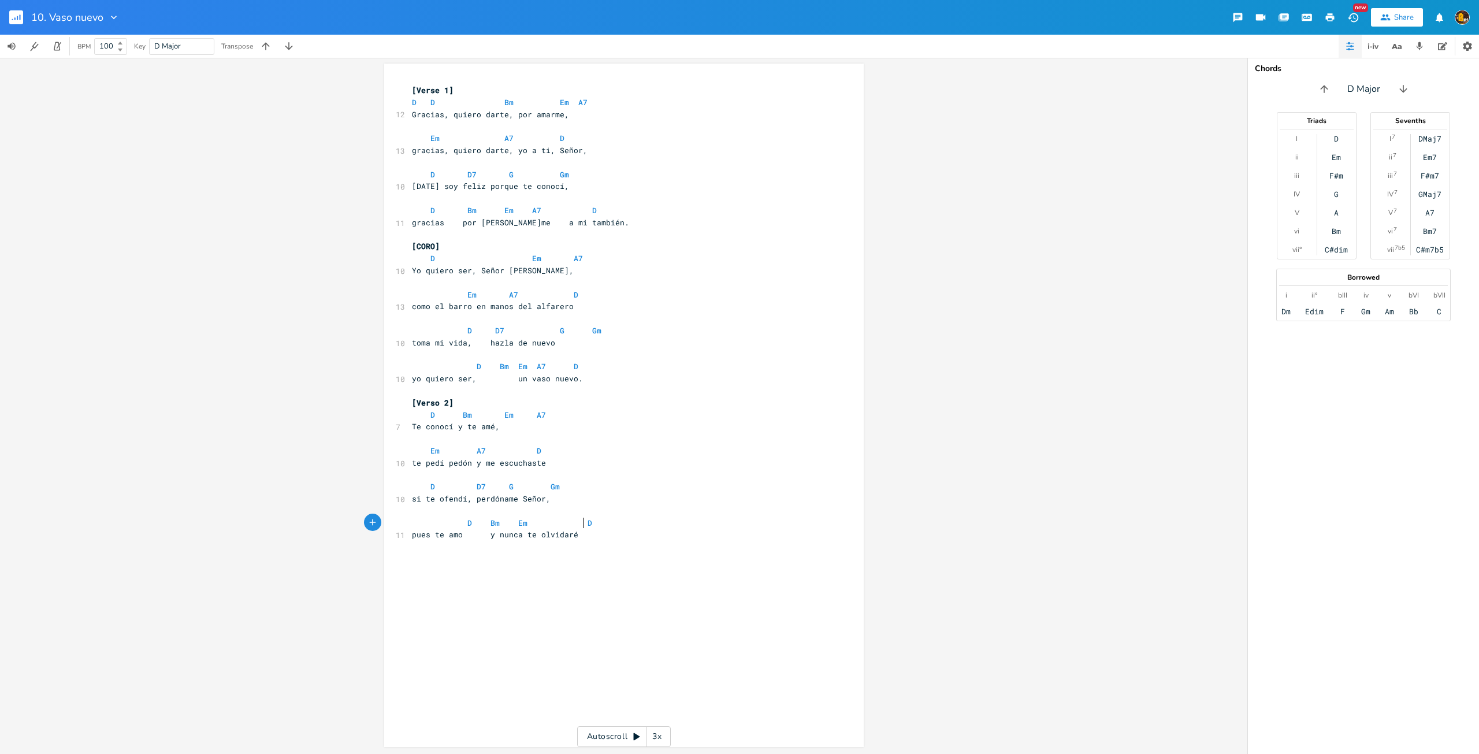
click at [670, 386] on pre at bounding box center [618, 391] width 417 height 12
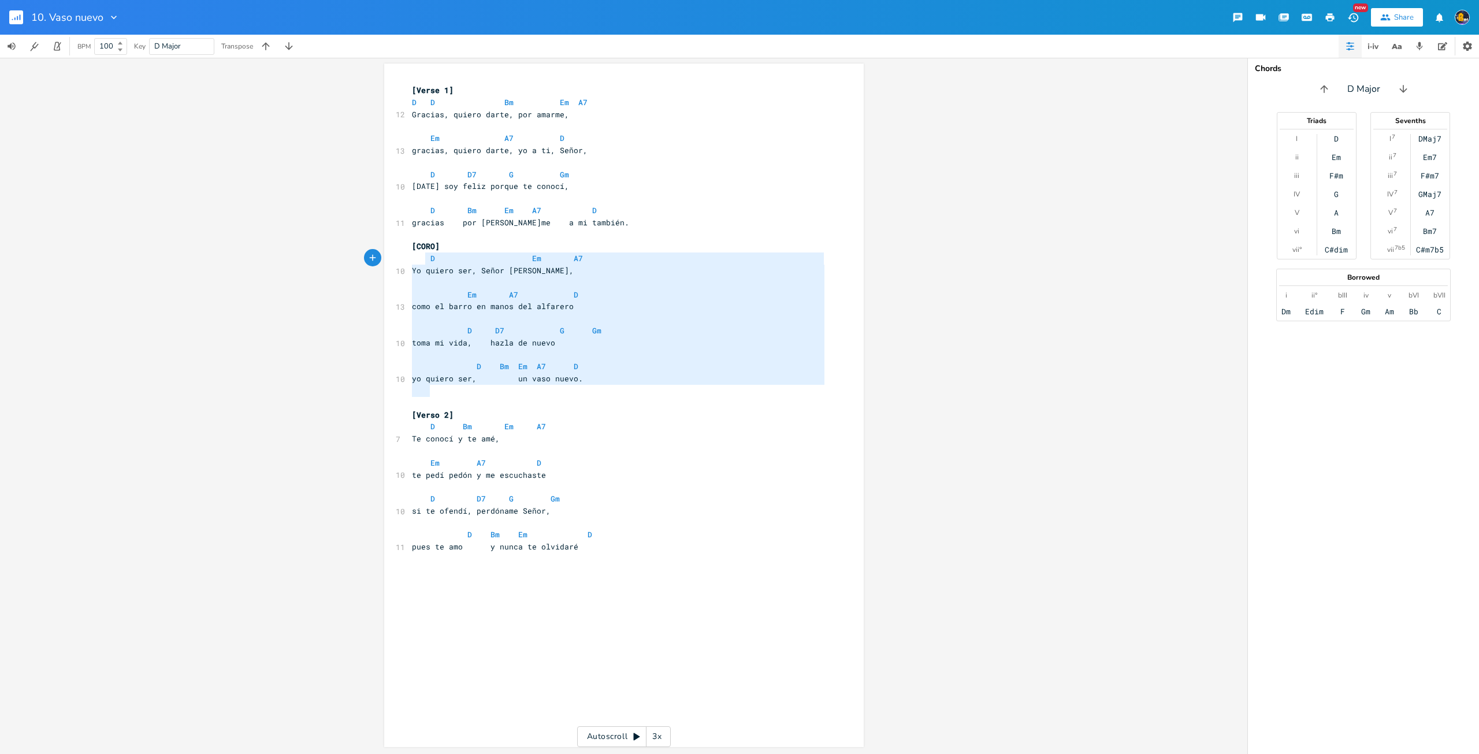
type textarea "[CORO] D Em A7 Yo quiero ser, Señor [PERSON_NAME], Em A7 D como el barro en man…"
drag, startPoint x: 659, startPoint y: 386, endPoint x: 403, endPoint y: 247, distance: 291.4
click at [403, 247] on div "[CORO] D Em A7 Yo quiero ser, Señor [PERSON_NAME], Em A7 D como el barro en man…" at bounding box center [624, 406] width 480 height 684
click at [657, 572] on div "x [Verse 1] D D Bm Em A7 12 Gracias, quiero darte, por amarme, Em A7 D 13 graci…" at bounding box center [633, 416] width 446 height 669
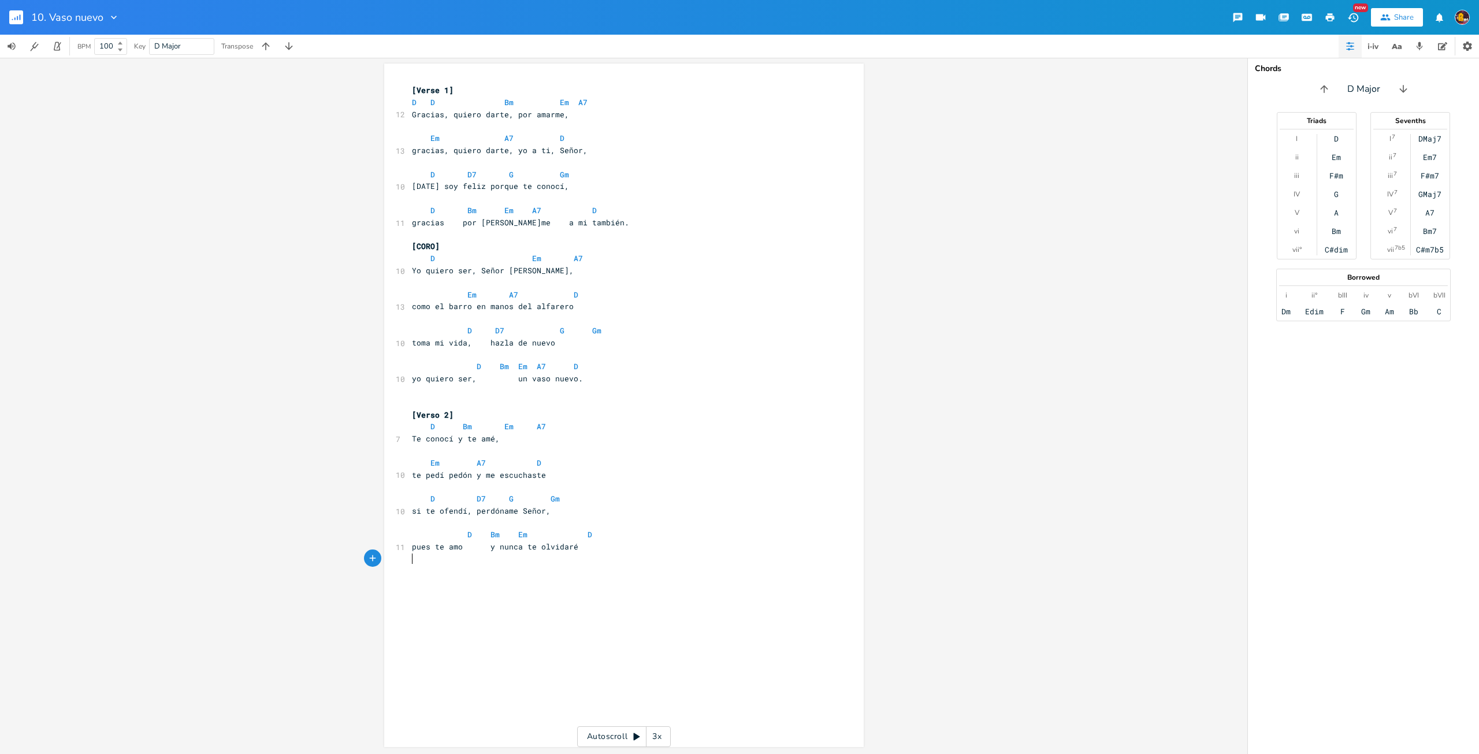
click at [677, 598] on div "x [Verse 1] D D Bm Em A7 12 Gracias, quiero darte, por amarme, Em A7 D 13 graci…" at bounding box center [633, 416] width 446 height 669
click at [648, 585] on div "x [Verse 1] D D Bm Em A7 12 Gracias, quiero darte, por amarme, Em A7 D 13 graci…" at bounding box center [633, 416] width 446 height 669
click at [450, 580] on div "x [Verse 1] D D Bm Em A7 12 Gracias, quiero darte, por amarme, Em A7 D 13 graci…" at bounding box center [633, 416] width 446 height 669
click at [607, 595] on pre "Yo quiero ser, Señor [PERSON_NAME]," at bounding box center [618, 595] width 417 height 12
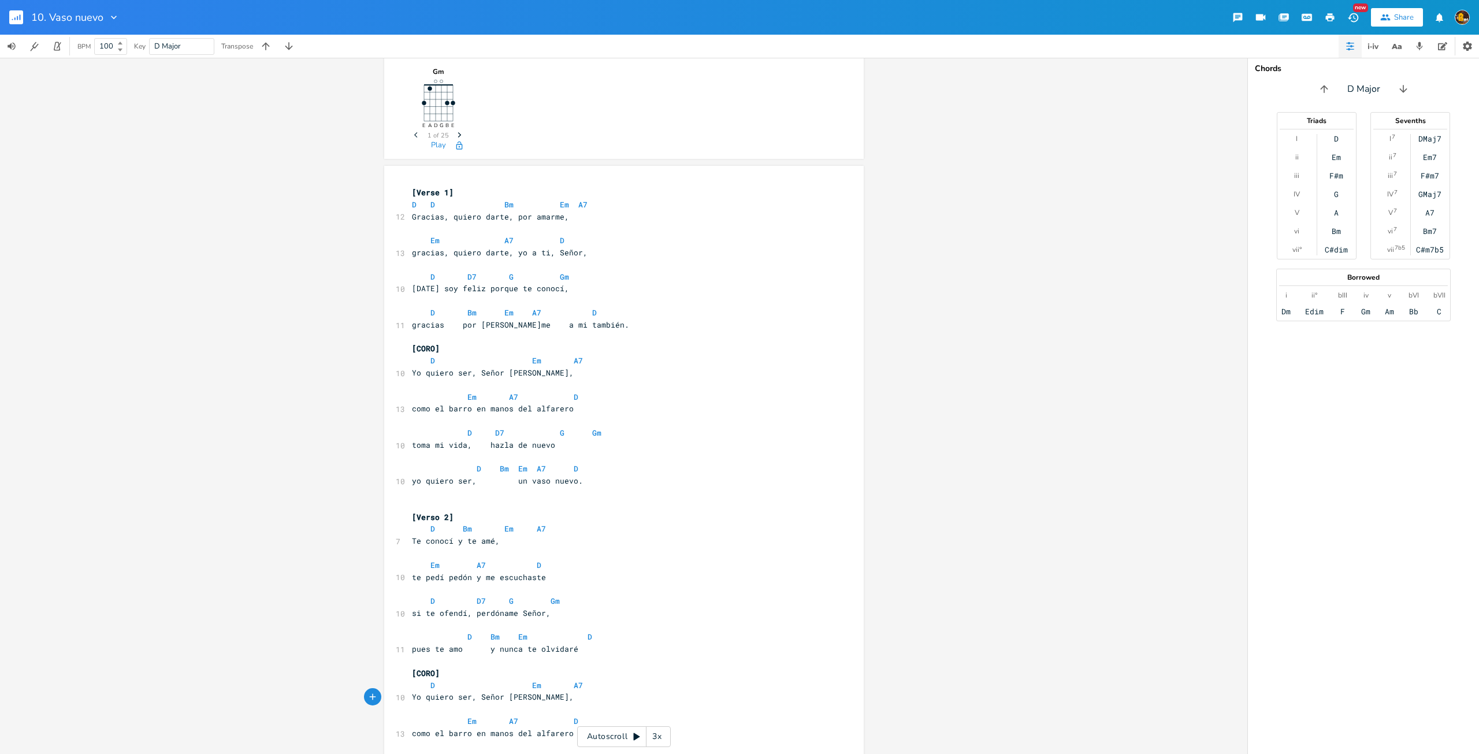
scroll to position [83, 0]
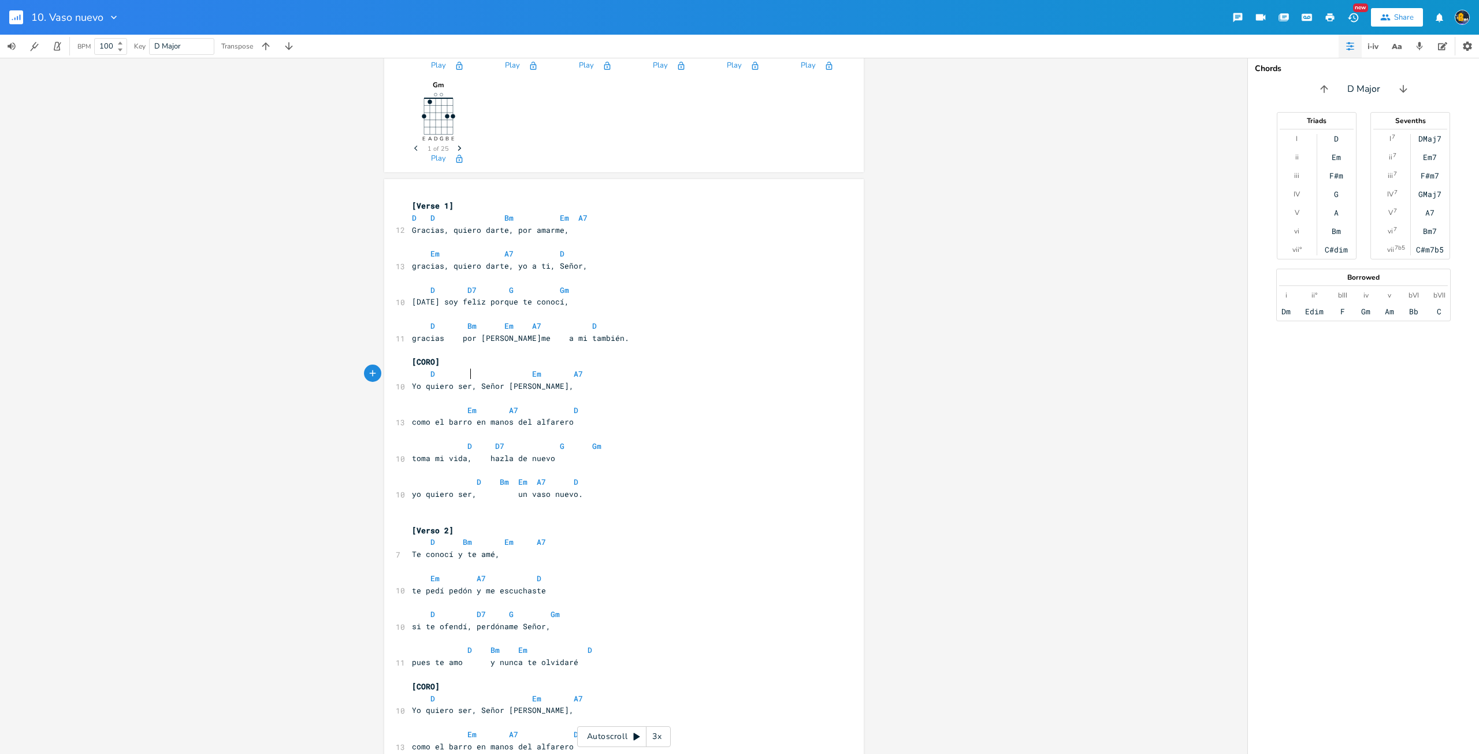
click at [469, 380] on pre "Yo quiero ser, Señor [PERSON_NAME]," at bounding box center [618, 386] width 417 height 12
type textarea "Dmaj9"
type textarea "7"
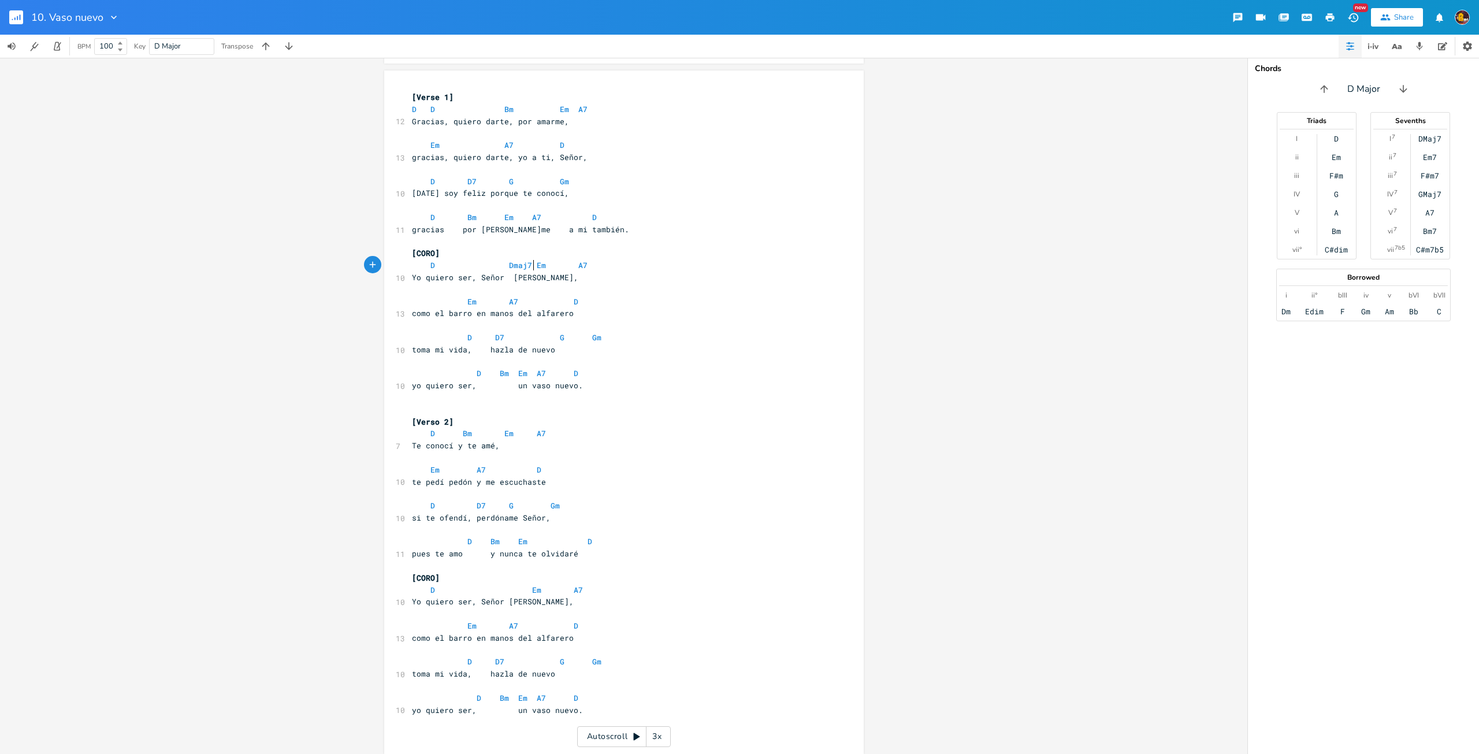
scroll to position [199, 0]
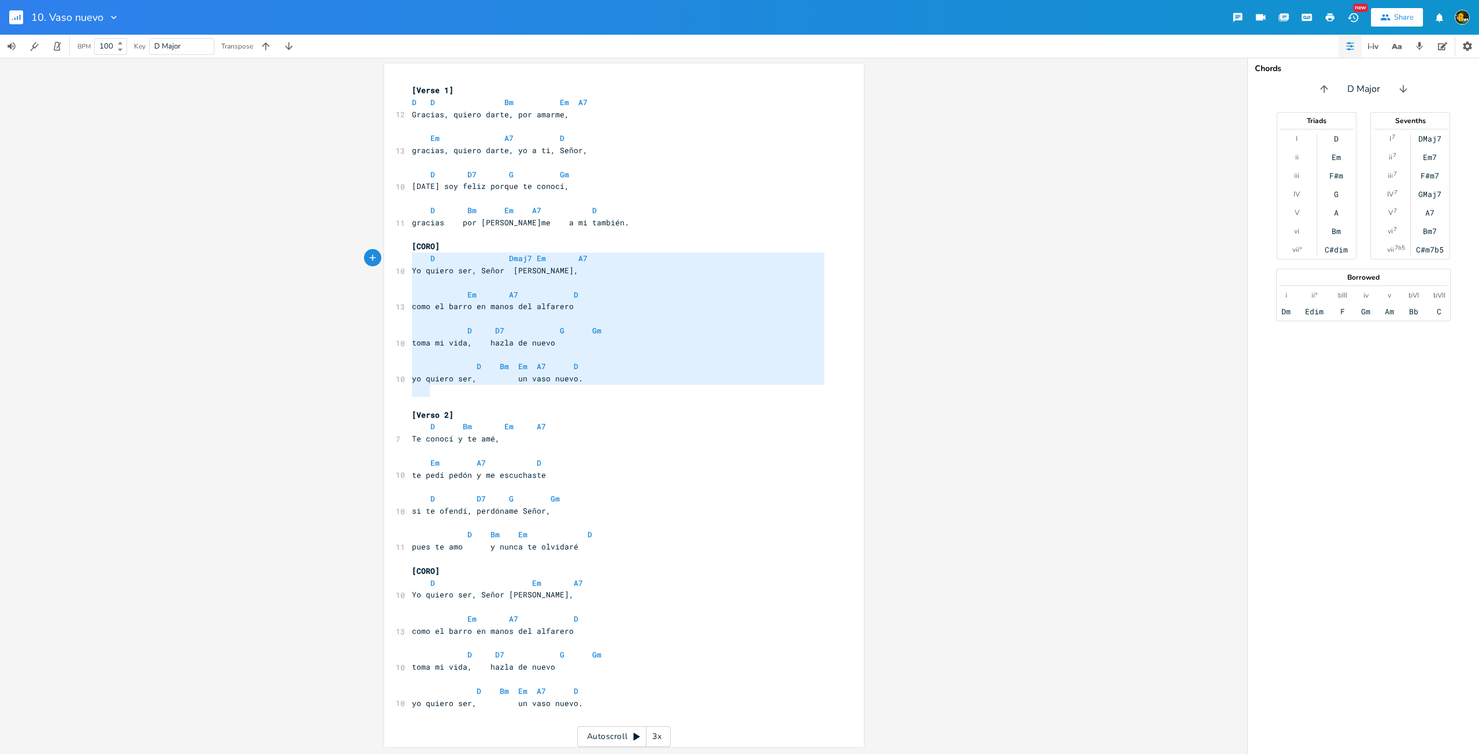
type textarea "[CORO] D Dmaj7 Em A7 Yo quiero ser, Señor [PERSON_NAME], Em A7 D como el barro …"
drag, startPoint x: 634, startPoint y: 394, endPoint x: 372, endPoint y: 244, distance: 302.5
click at [372, 244] on div "D E A D G B E Previous 1 of 21 Next Play Bm E A D G B E × Previous 1 of 25 Next…" at bounding box center [623, 406] width 1247 height 696
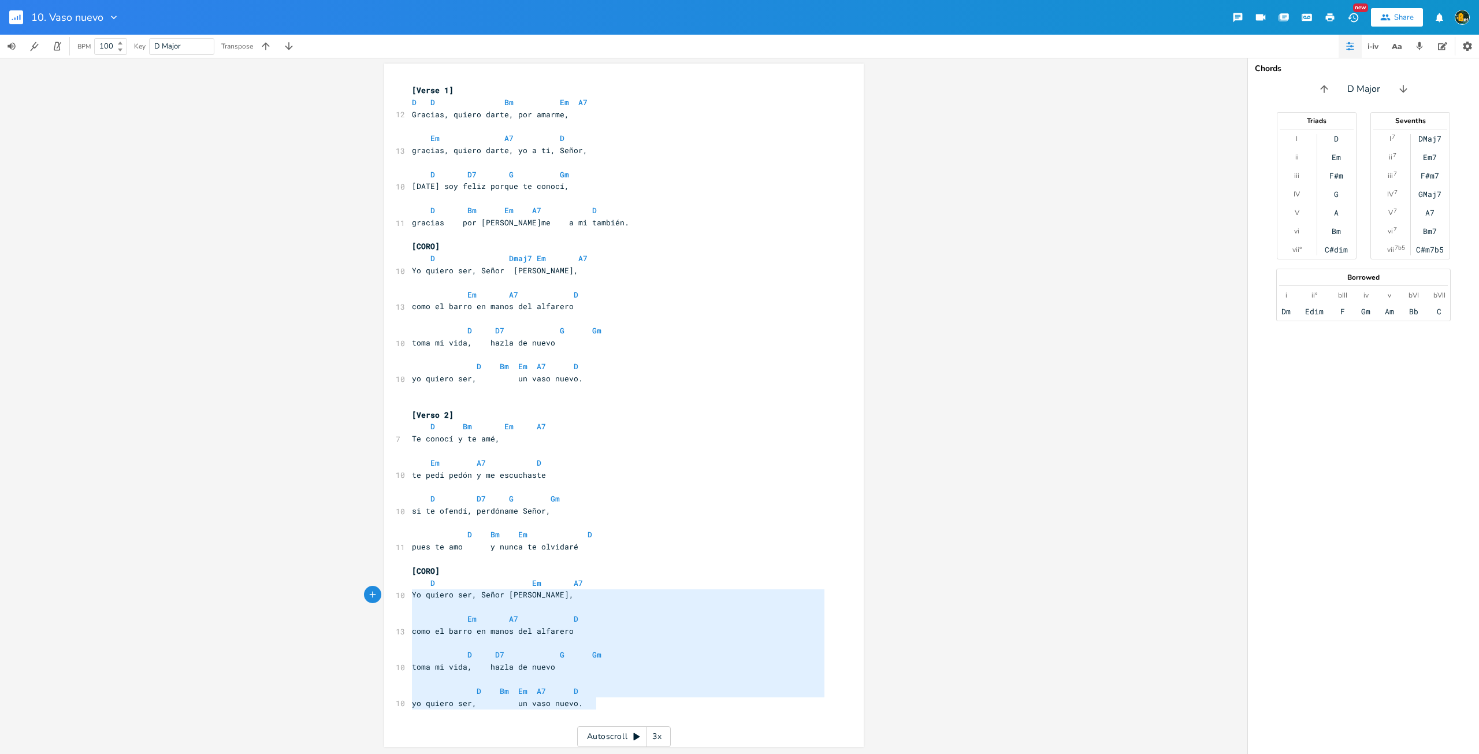
type textarea "[CORO] D Em A7 Yo quiero ser, Señor [PERSON_NAME], Em A7 D como el barro en man…"
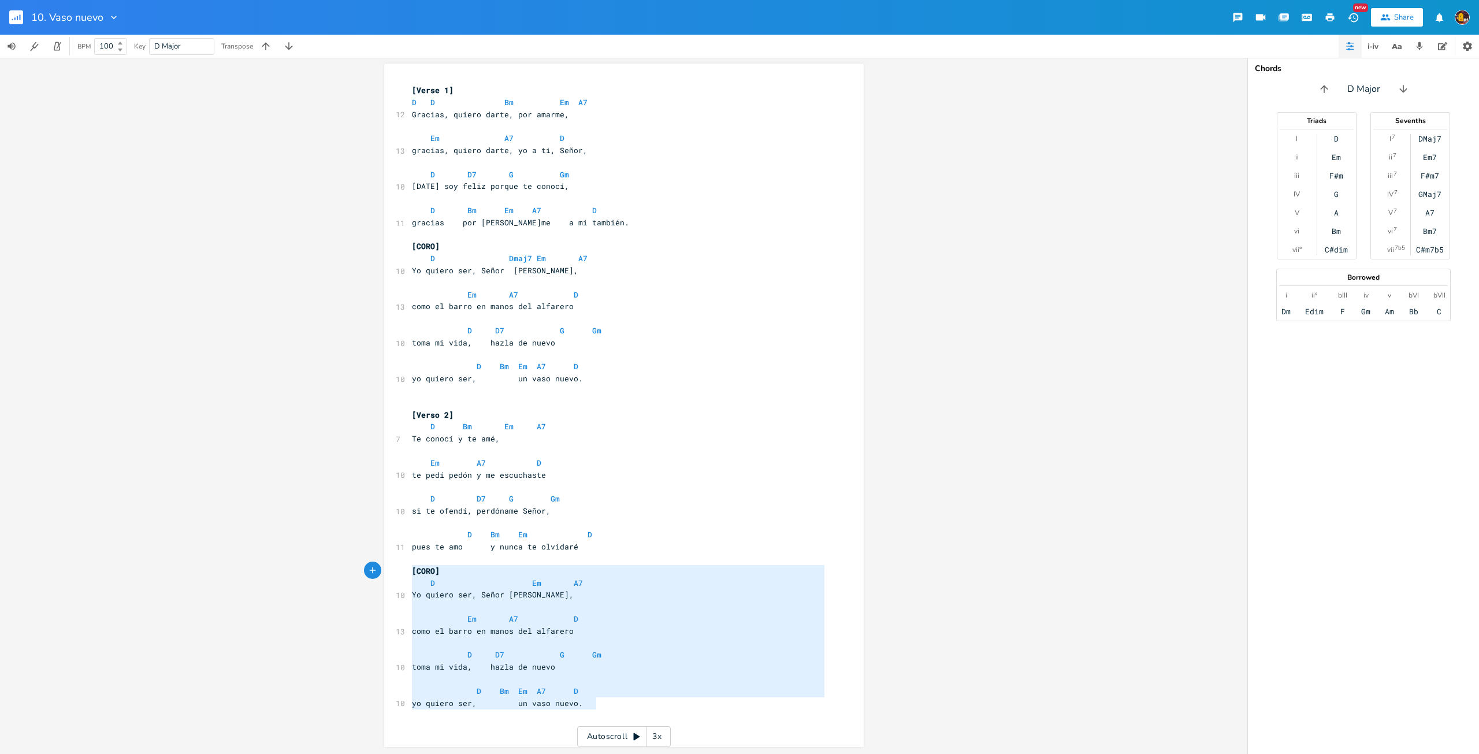
drag, startPoint x: 626, startPoint y: 708, endPoint x: 344, endPoint y: 567, distance: 315.0
click at [344, 567] on div "D E A D G B E Previous 1 of 21 Next Play Bm E A D G B E × Previous 1 of 25 Next…" at bounding box center [623, 406] width 1247 height 696
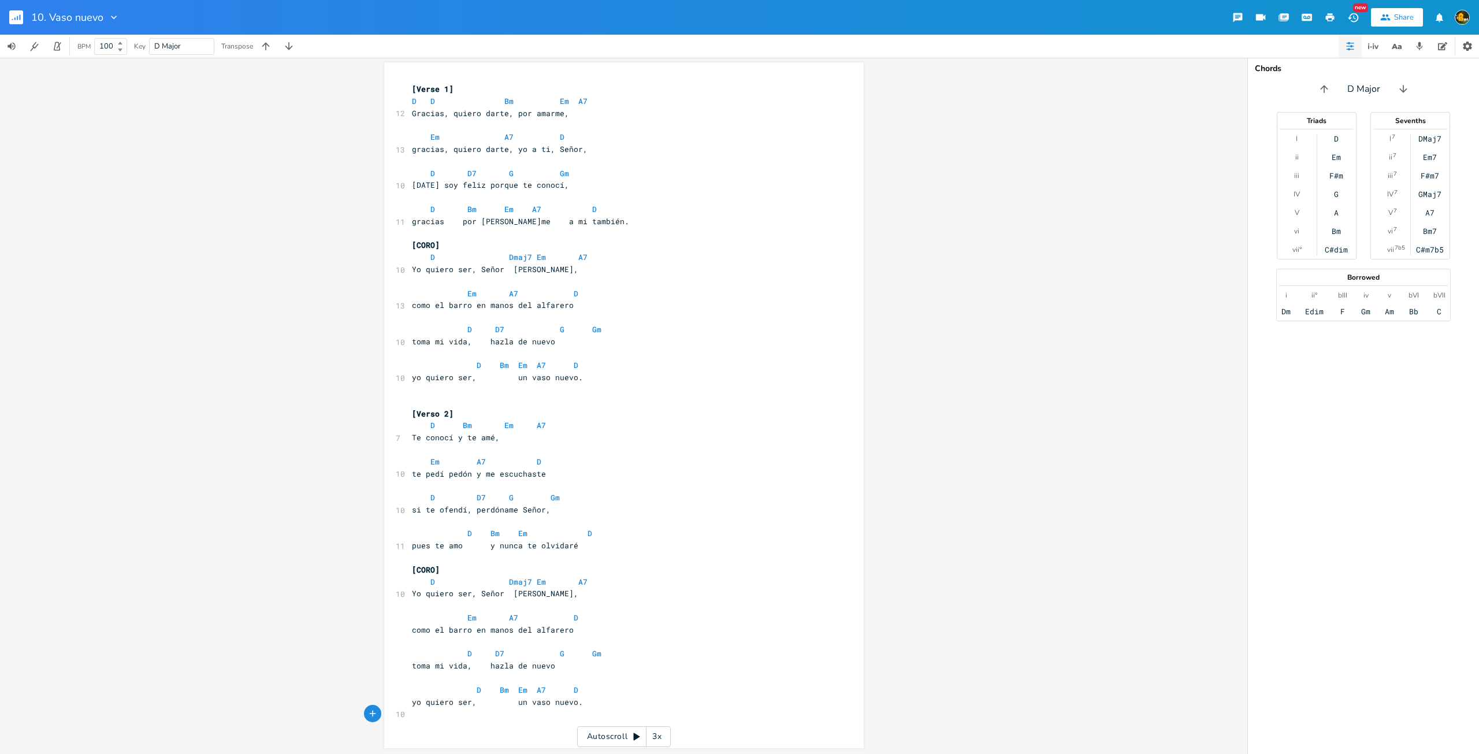
scroll to position [201, 0]
click at [632, 700] on pre "yo quiero ser, un vaso nuevo." at bounding box center [618, 701] width 417 height 12
type textarea "D Bm Em A7 D yo quiero ser, un vaso nuevo."
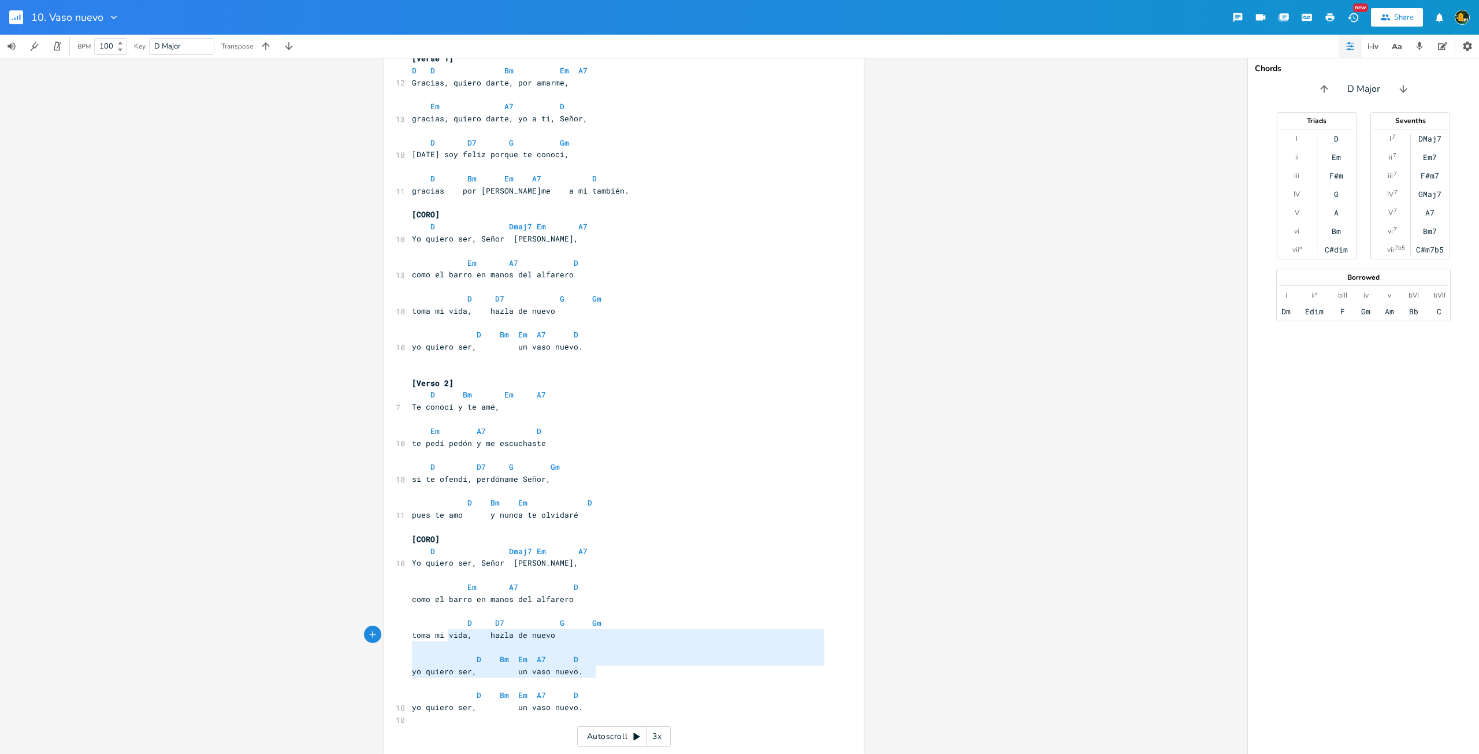
type textarea "D D7 G Gm toma mi vida, hazla de nuevo D Bm Em A7 D yo quiero ser, un vaso nuev…"
drag, startPoint x: 588, startPoint y: 660, endPoint x: 399, endPoint y: 620, distance: 192.5
click at [399, 620] on div "D D7 G Gm toma mi vida, hazla de nuevo D Bm Em A7 D yo quiero ser, un vaso nuev…" at bounding box center [624, 393] width 480 height 722
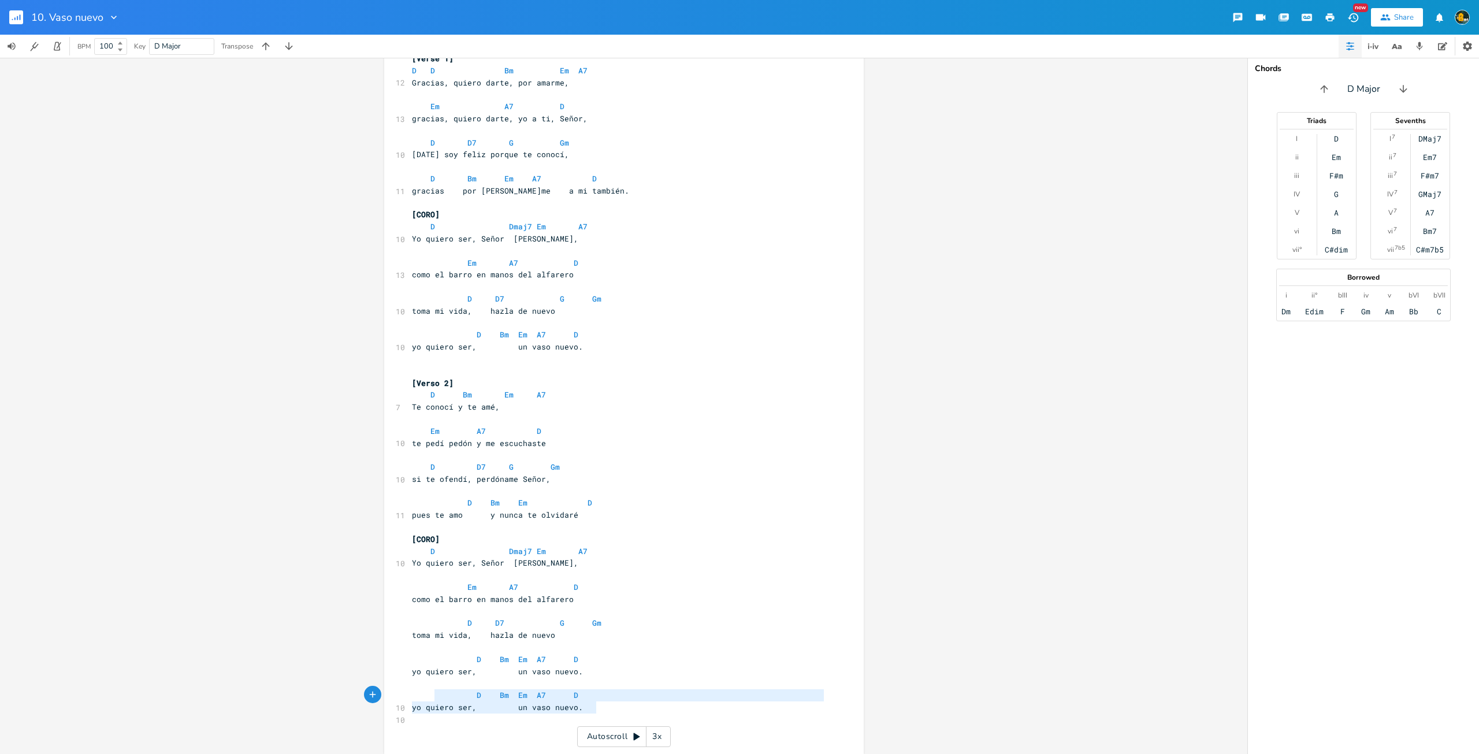
type textarea "D Bm Em A7 D yo quiero ser, un vaso nuevo."
drag, startPoint x: 615, startPoint y: 711, endPoint x: 392, endPoint y: 691, distance: 224.5
click at [392, 691] on div "D Bm Em A7 D yo quiero ser, un vaso nuevo. x [Verse 1] D D Bm Em A7 12 Gracias,…" at bounding box center [624, 393] width 480 height 722
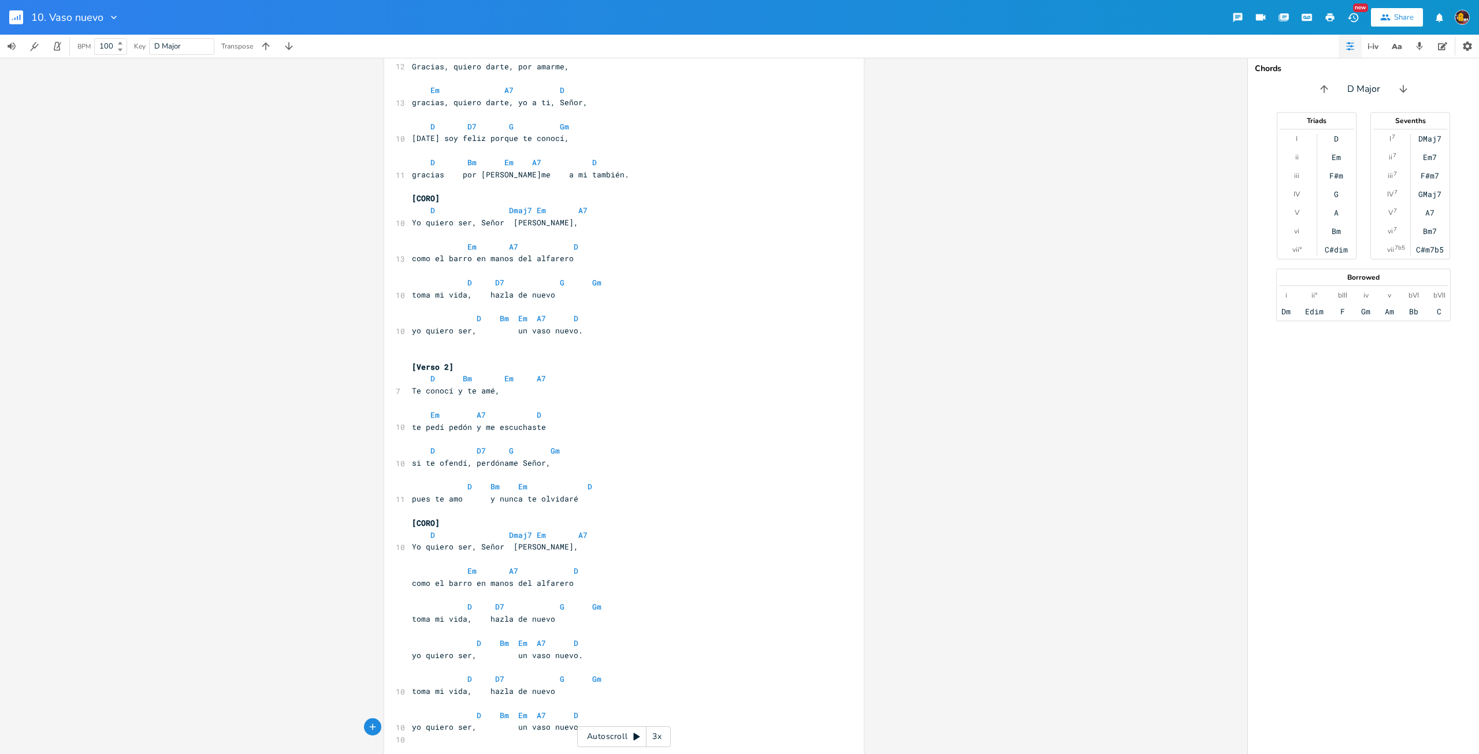
scroll to position [273, 0]
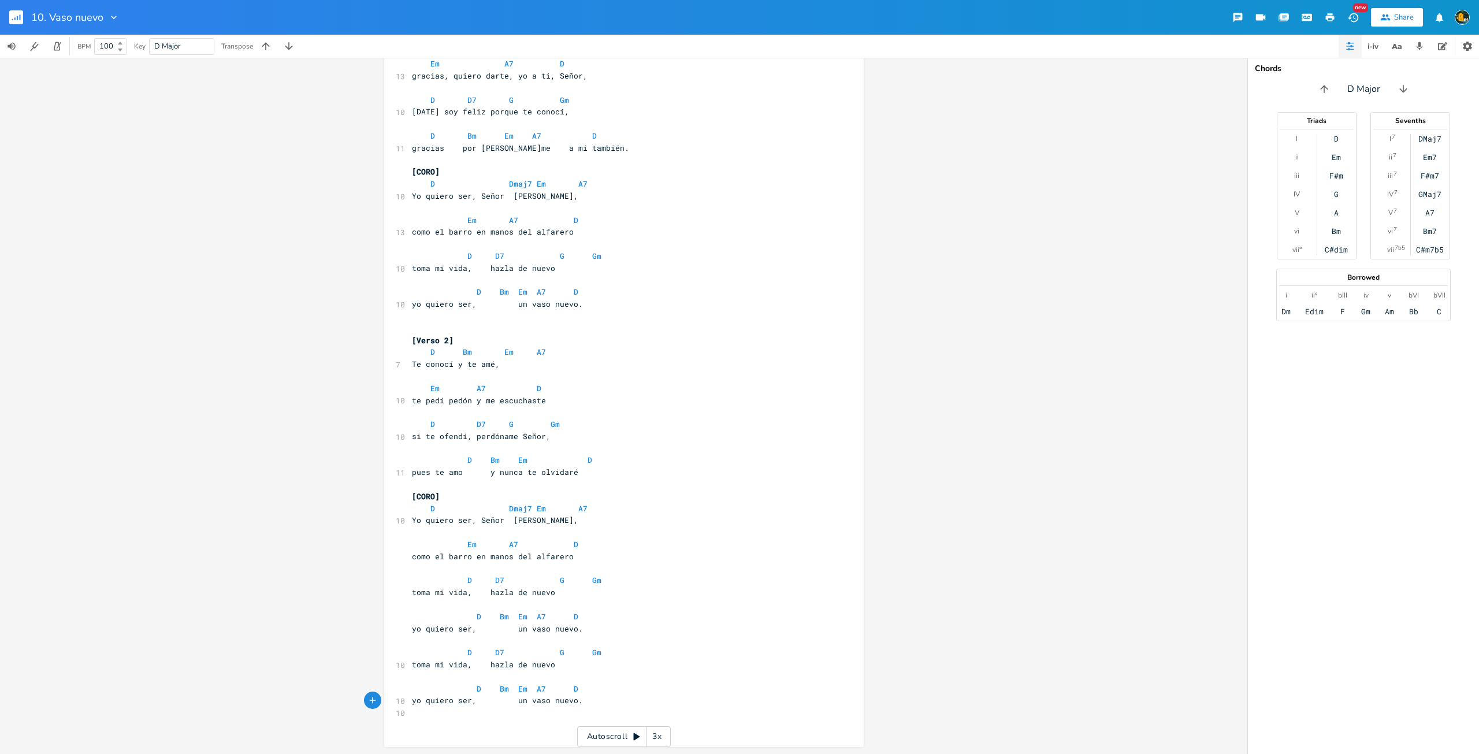
click at [686, 664] on pre "toma mi vida, hazla de nuevo" at bounding box center [618, 665] width 417 height 12
click at [626, 637] on pre at bounding box center [618, 640] width 417 height 12
type textarea "T"
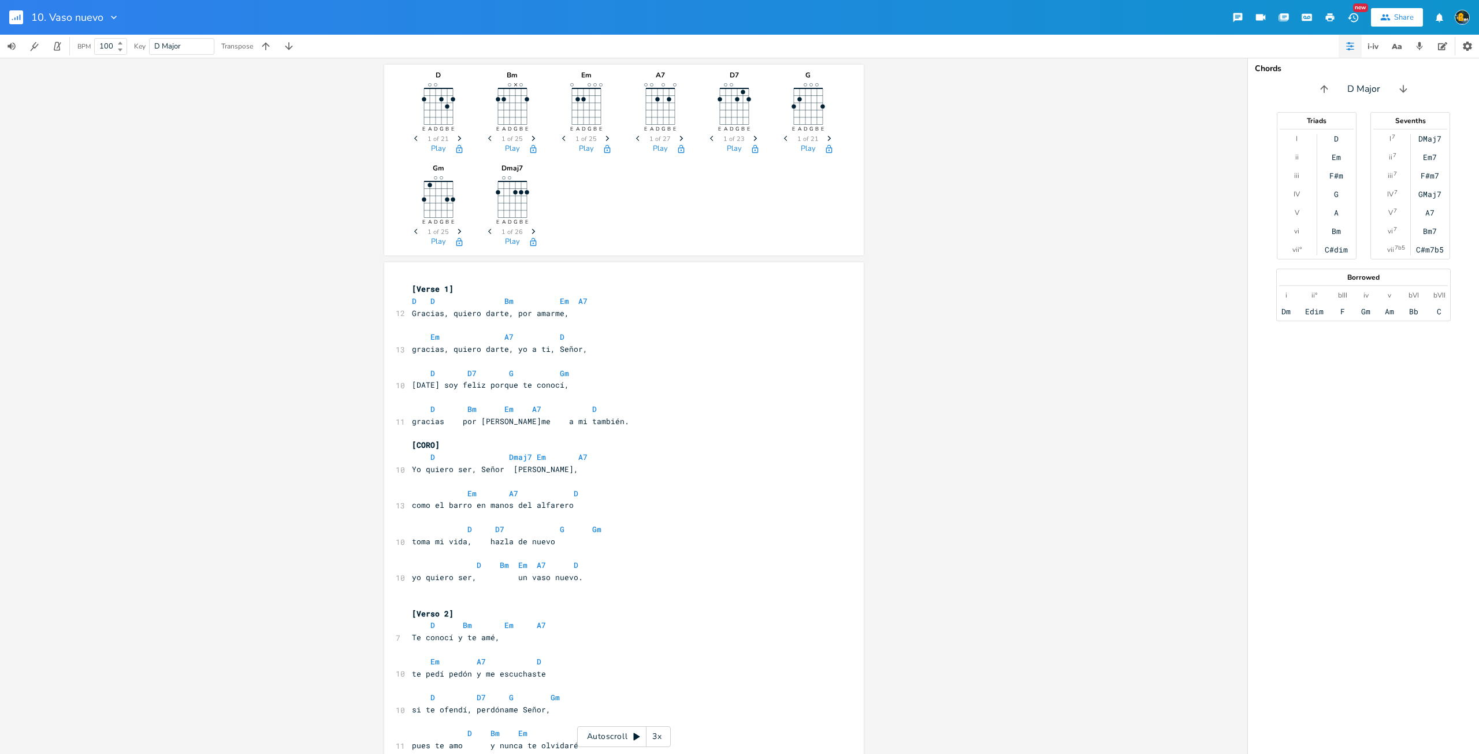
click at [17, 10] on rect "button" at bounding box center [16, 17] width 14 height 14
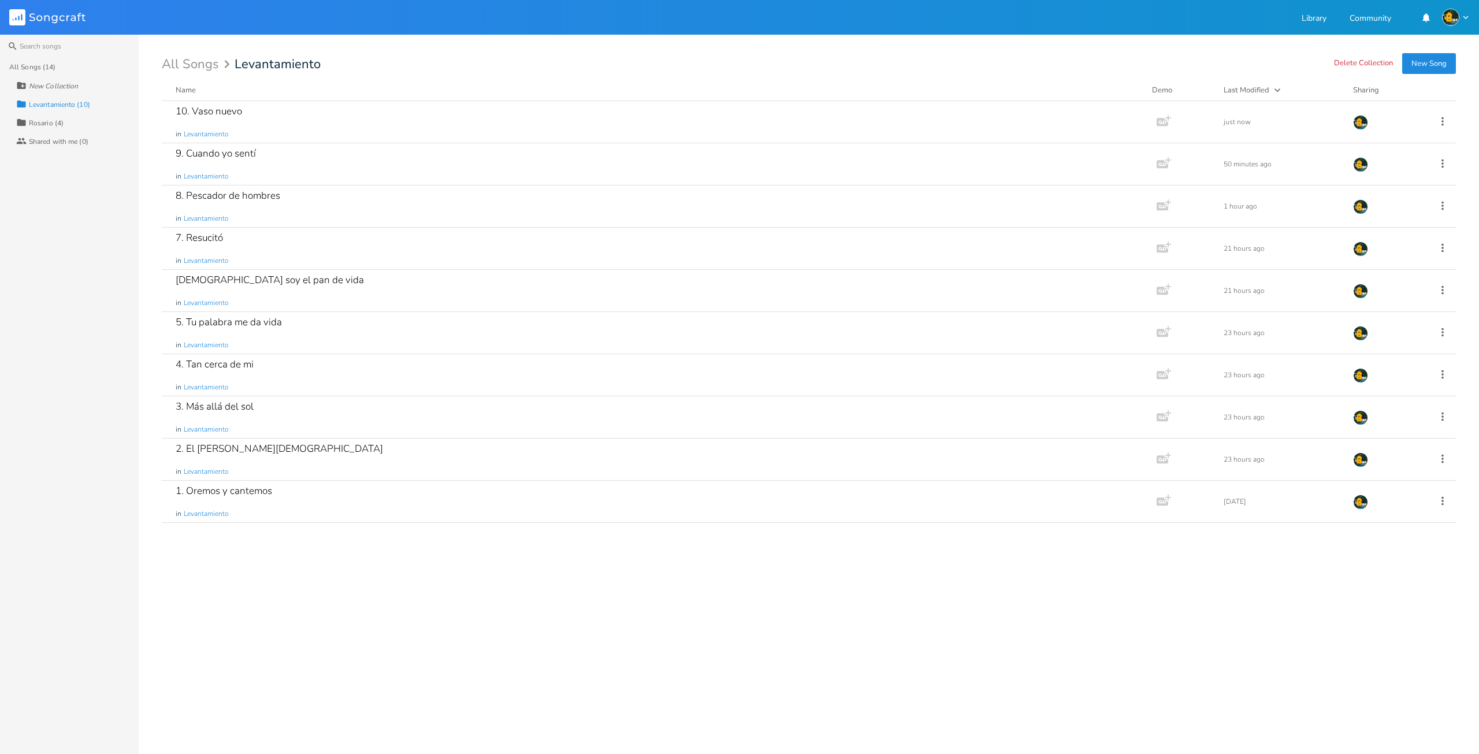
click at [1431, 66] on button "New Song" at bounding box center [1429, 63] width 54 height 21
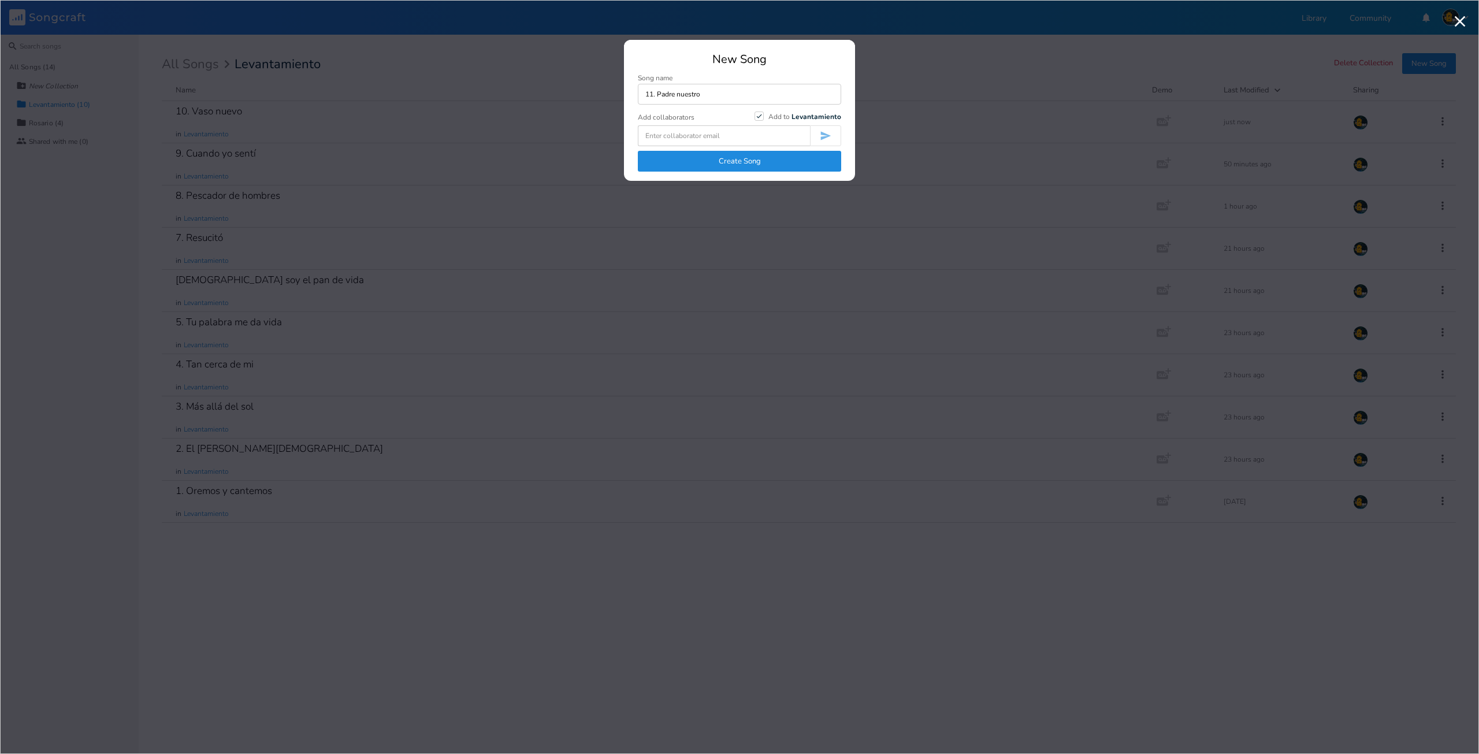
type input "11. Padre nuestro"
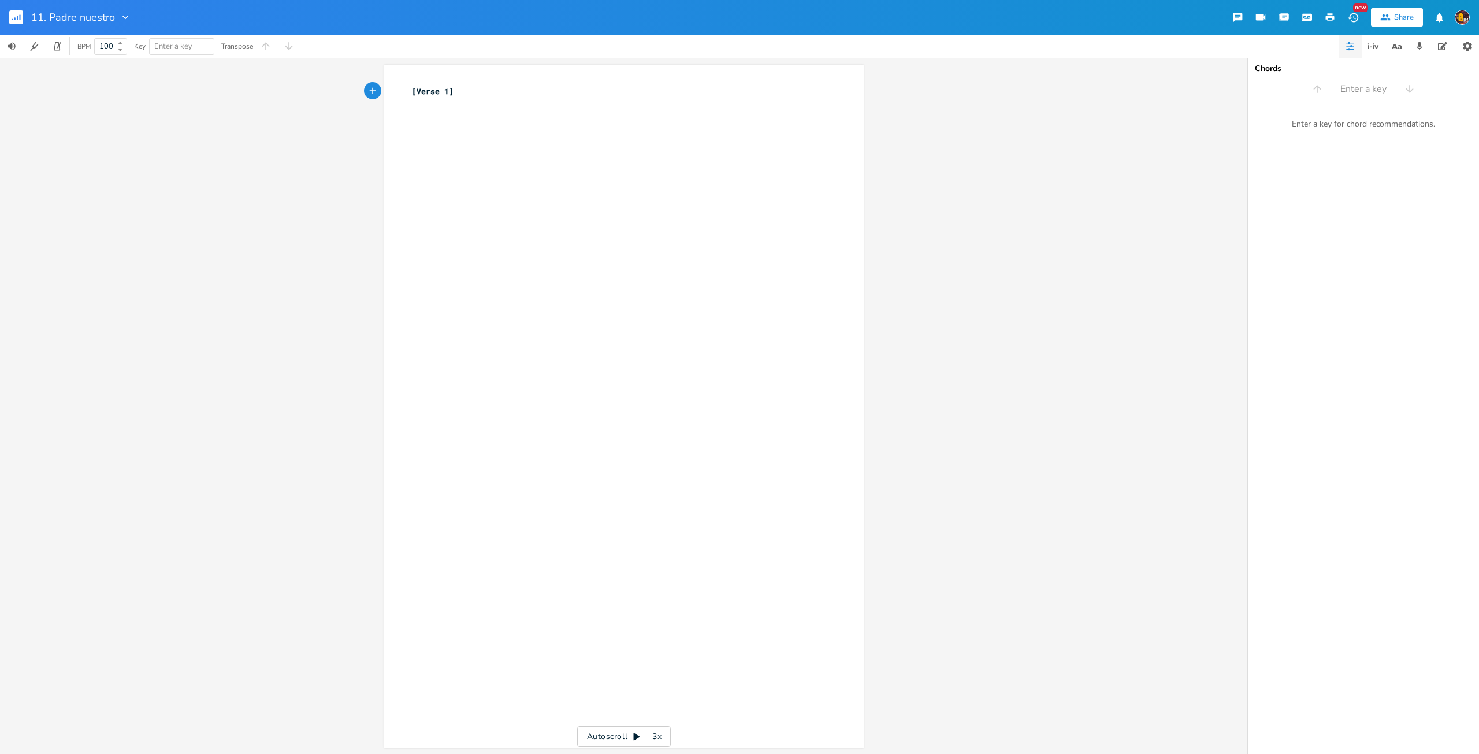
click at [655, 224] on div "xxxxxxxxxx [Verse 1] ​" at bounding box center [633, 417] width 446 height 669
type textarea "Padre nuestro,"
type textarea "q"
type textarea "que estás en los cielos,"
type textarea "santificado sea tu nombre."
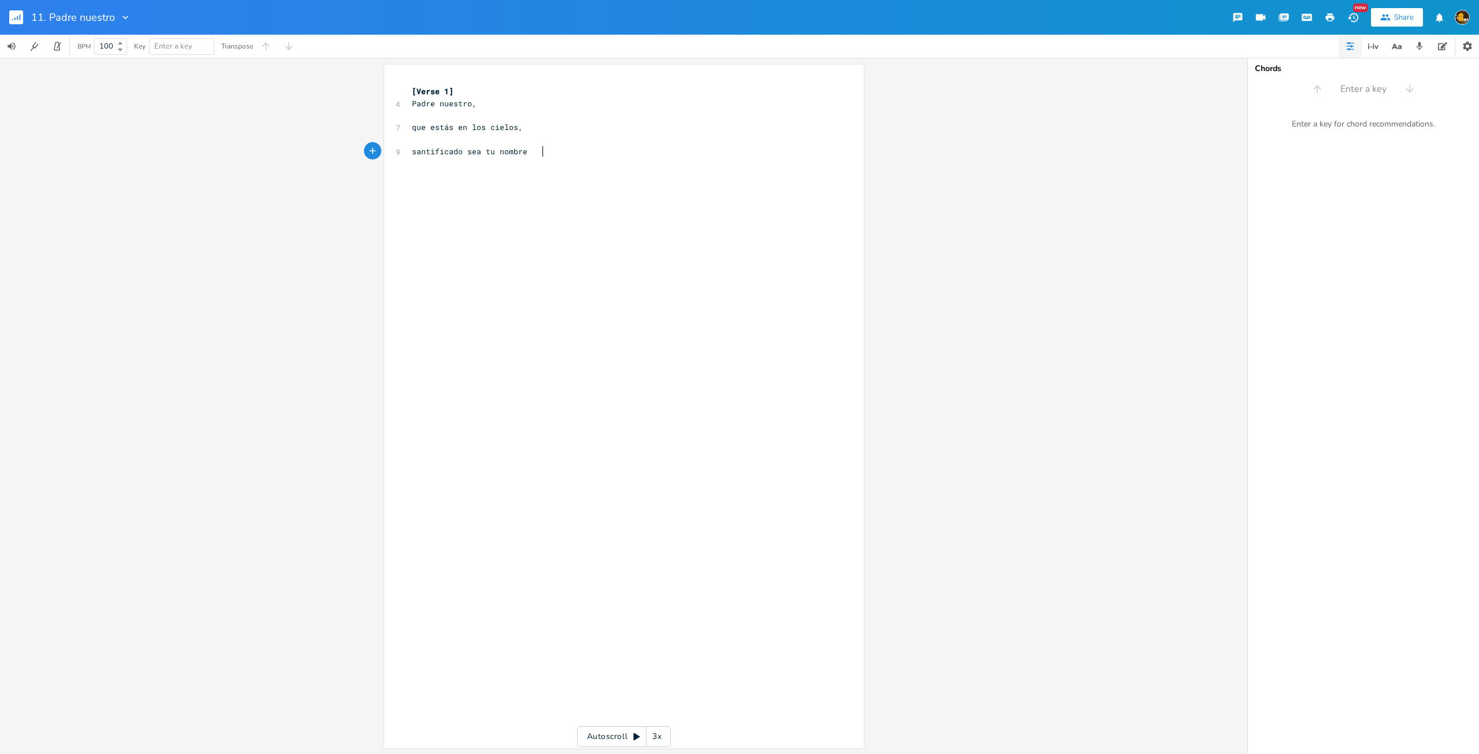
scroll to position [0, 90]
drag, startPoint x: 448, startPoint y: 137, endPoint x: 480, endPoint y: 148, distance: 33.1
click at [449, 137] on pre at bounding box center [618, 139] width 417 height 12
click at [547, 163] on pre at bounding box center [618, 164] width 417 height 12
click at [596, 204] on div "xxxxxxxxxx [Verse 1] 4 Padre nuestro, 7 que estás en los cielos, 9 santificado …" at bounding box center [633, 417] width 446 height 669
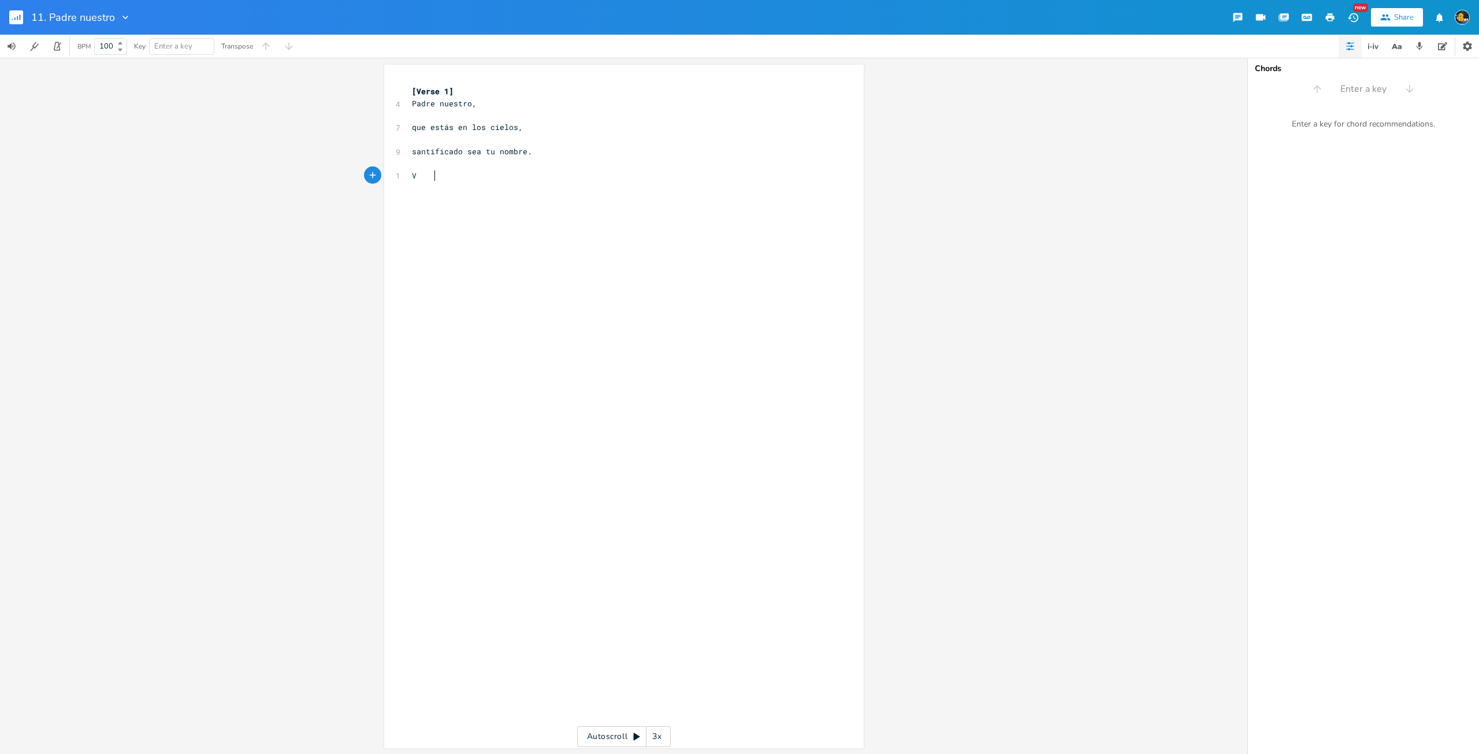
type textarea "VE"
type textarea "enganos, venga tu r"
type textarea "rei"
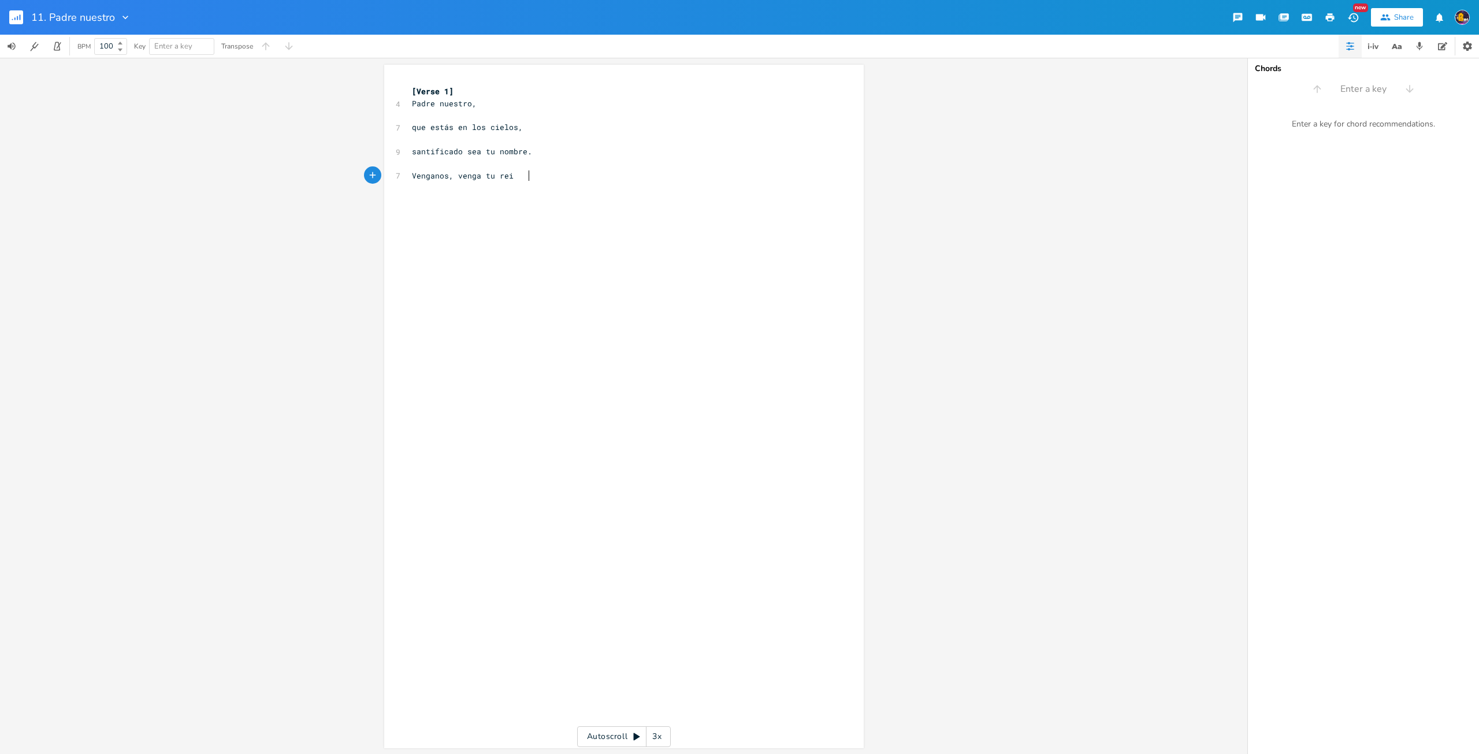
type textarea "ino"
type textarea ","
type textarea "Venga tu reu"
type textarea "ino"
type textarea "v"
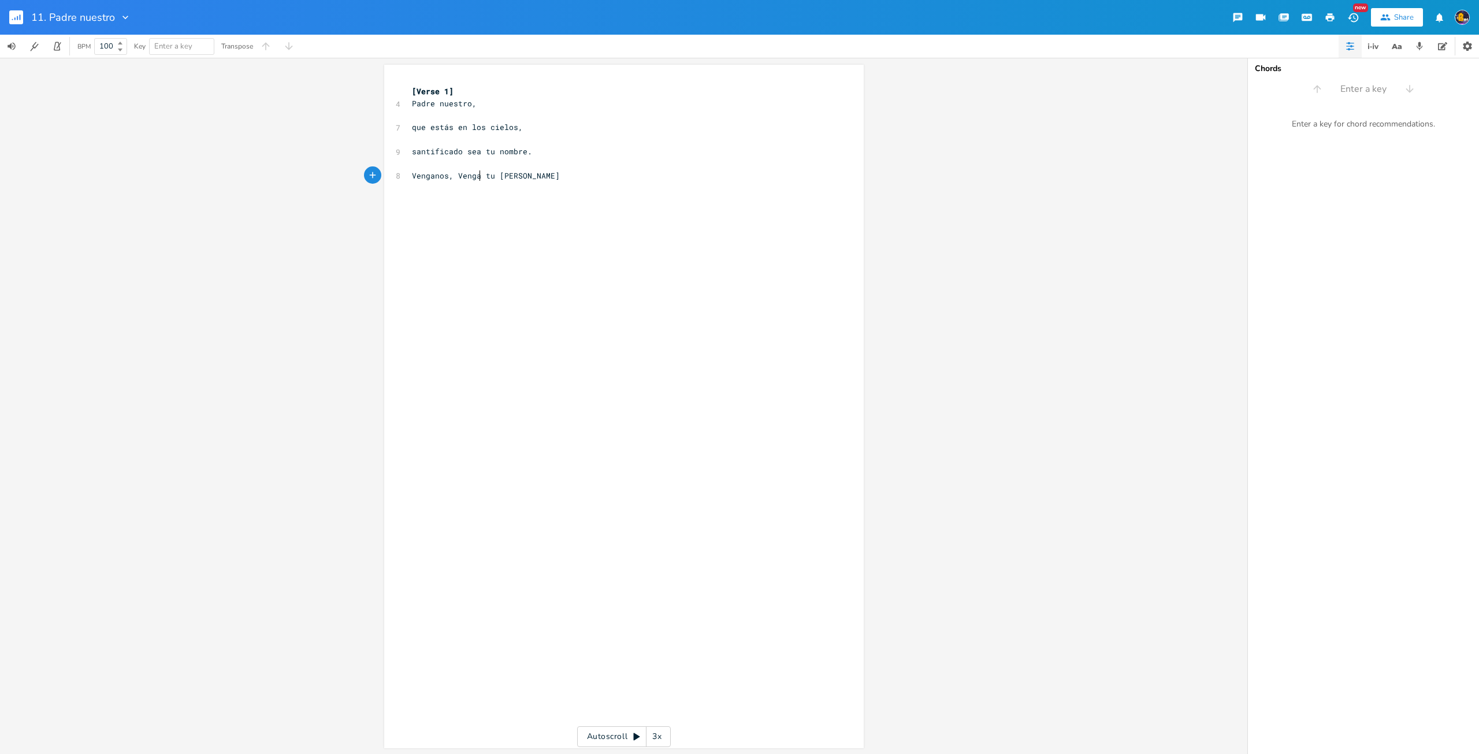
scroll to position [0, 3]
type textarea ","
type textarea "y ha"
type textarea "ágase, tu voluntad."
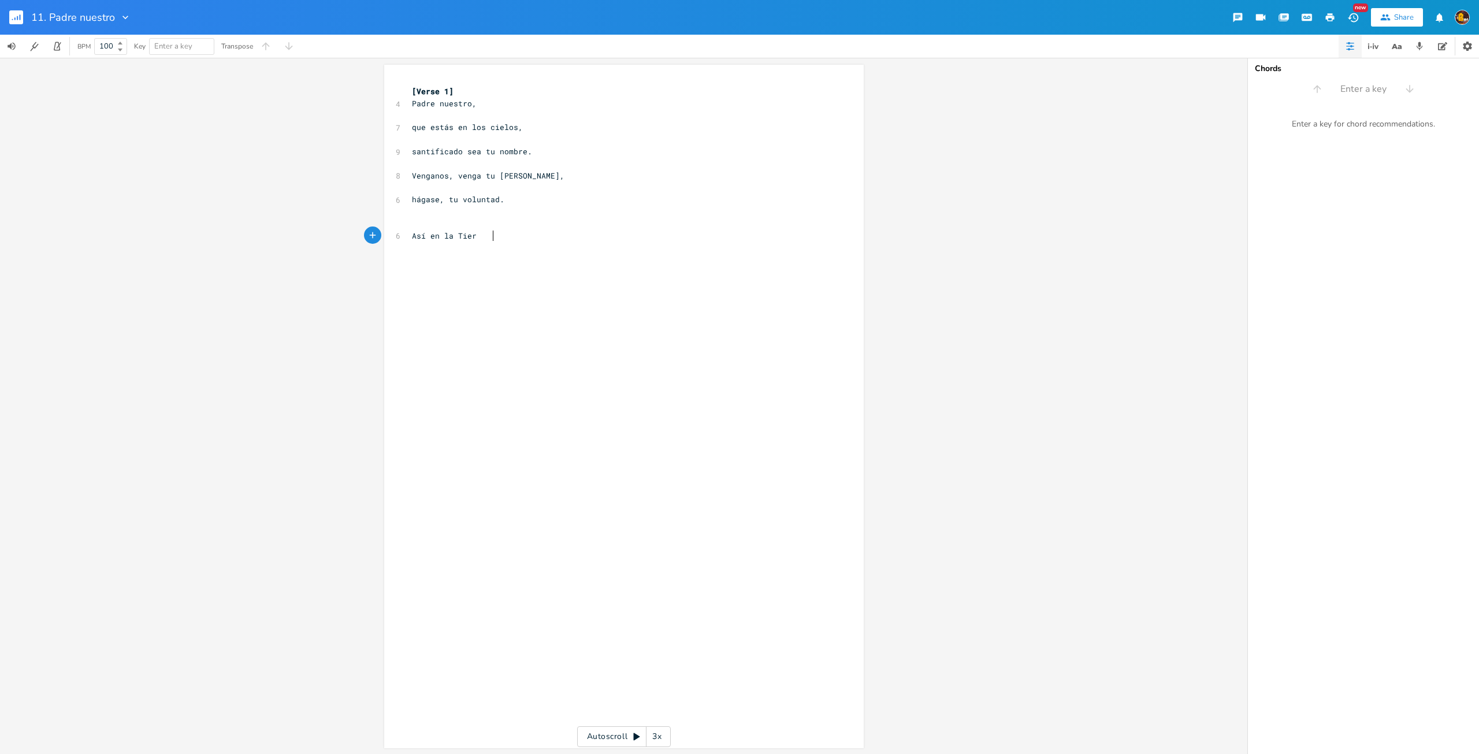
scroll to position [0, 51]
type textarea "Así en la Tierra, como en el Cielo,"
type textarea "danos [DATE] nuestro pan, de cada día."
type textarea "Y perdona, nuestras ofensas, c"
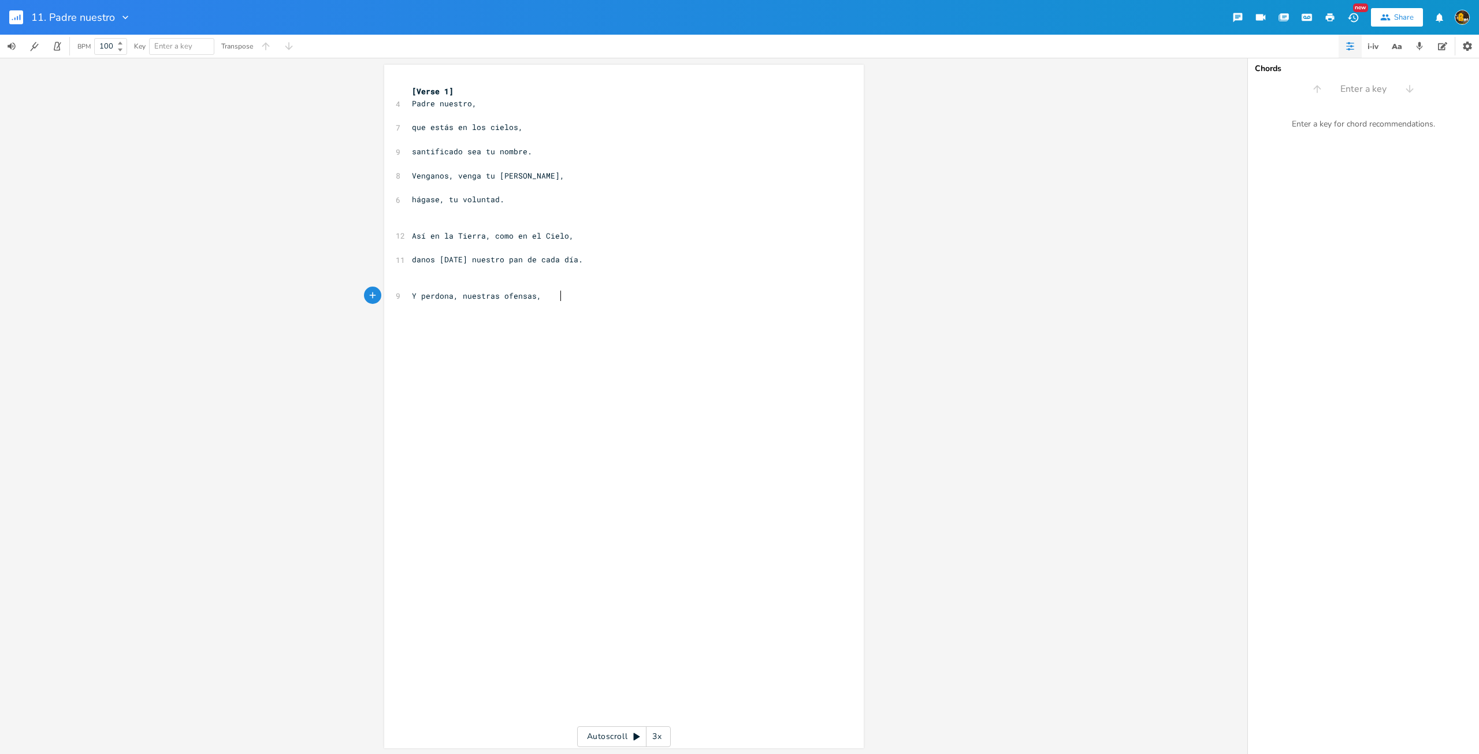
scroll to position [0, 103]
type textarea ","
type textarea "como nosotros también"
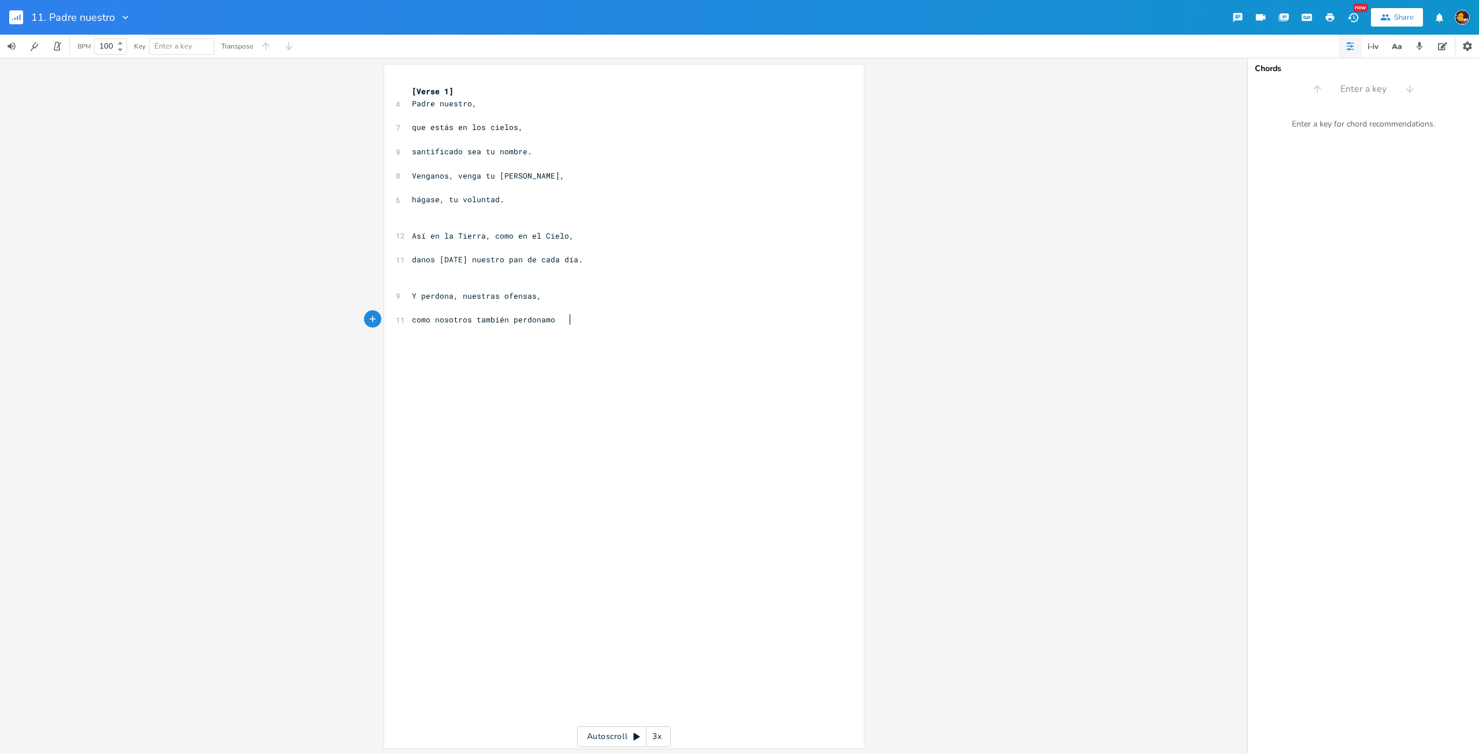
type textarea "mbién perdonamos."
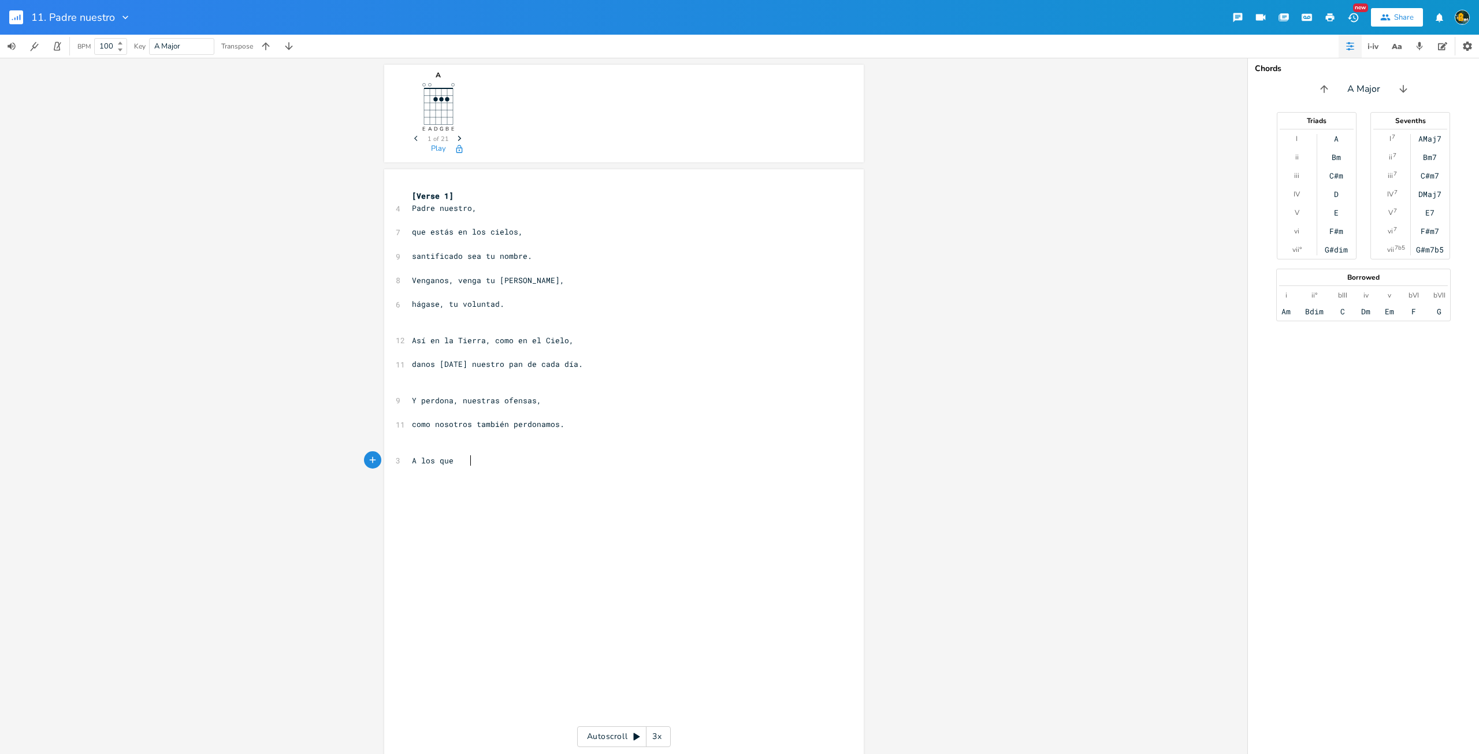
type textarea "A los que,"
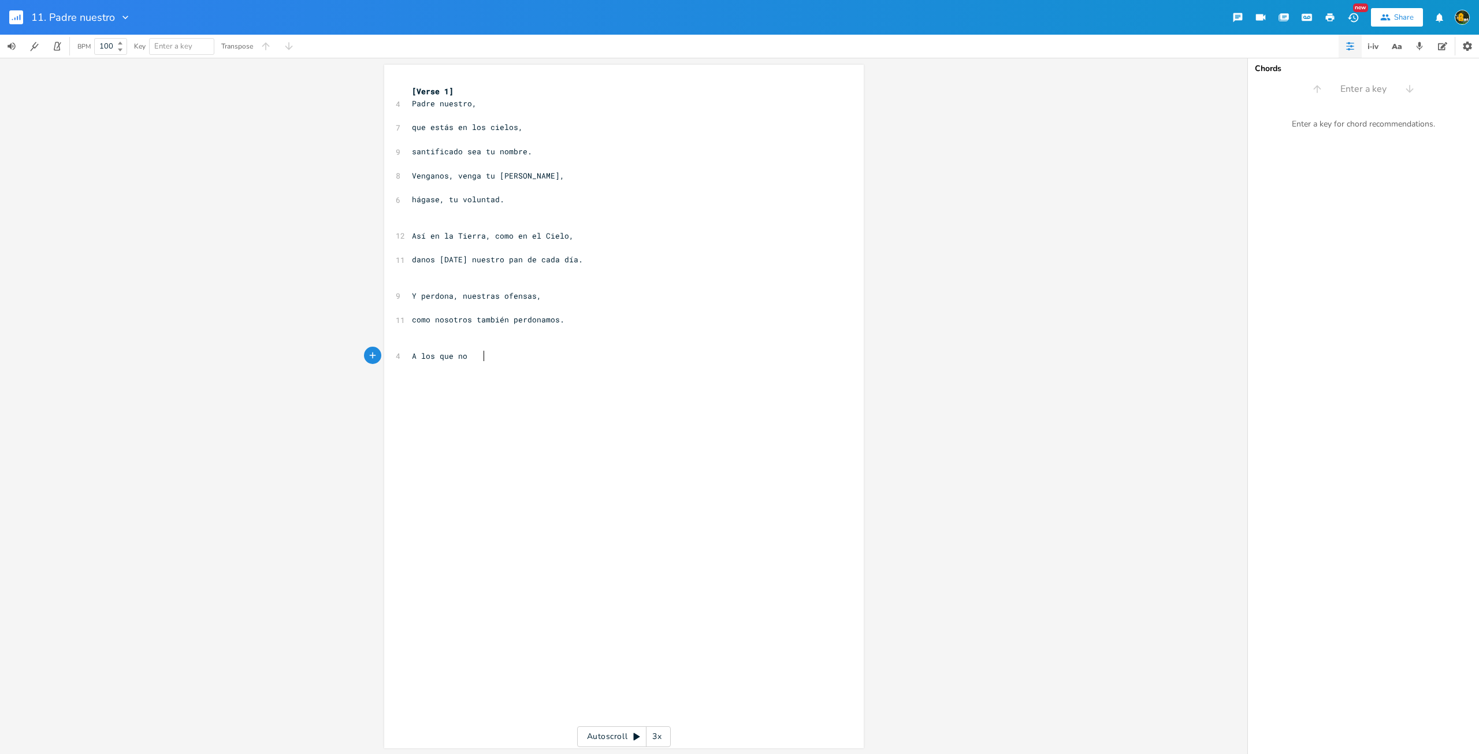
type textarea "nois"
type textarea "s ofenden,"
type textarea "no nos dejes caer ent"
type textarea "en tentación,"
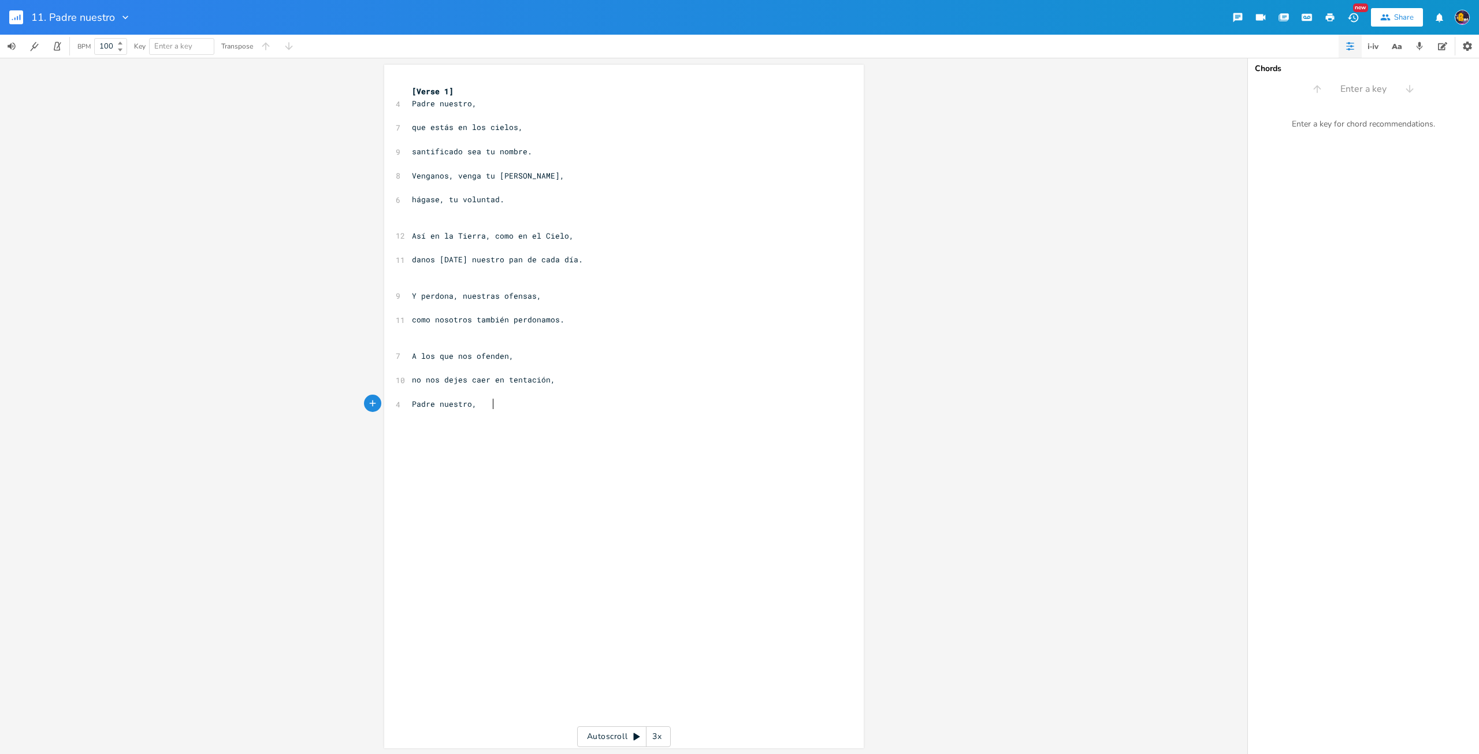
scroll to position [0, 51]
type textarea "Padre nuestro, padre nuestrso"
type textarea "o"
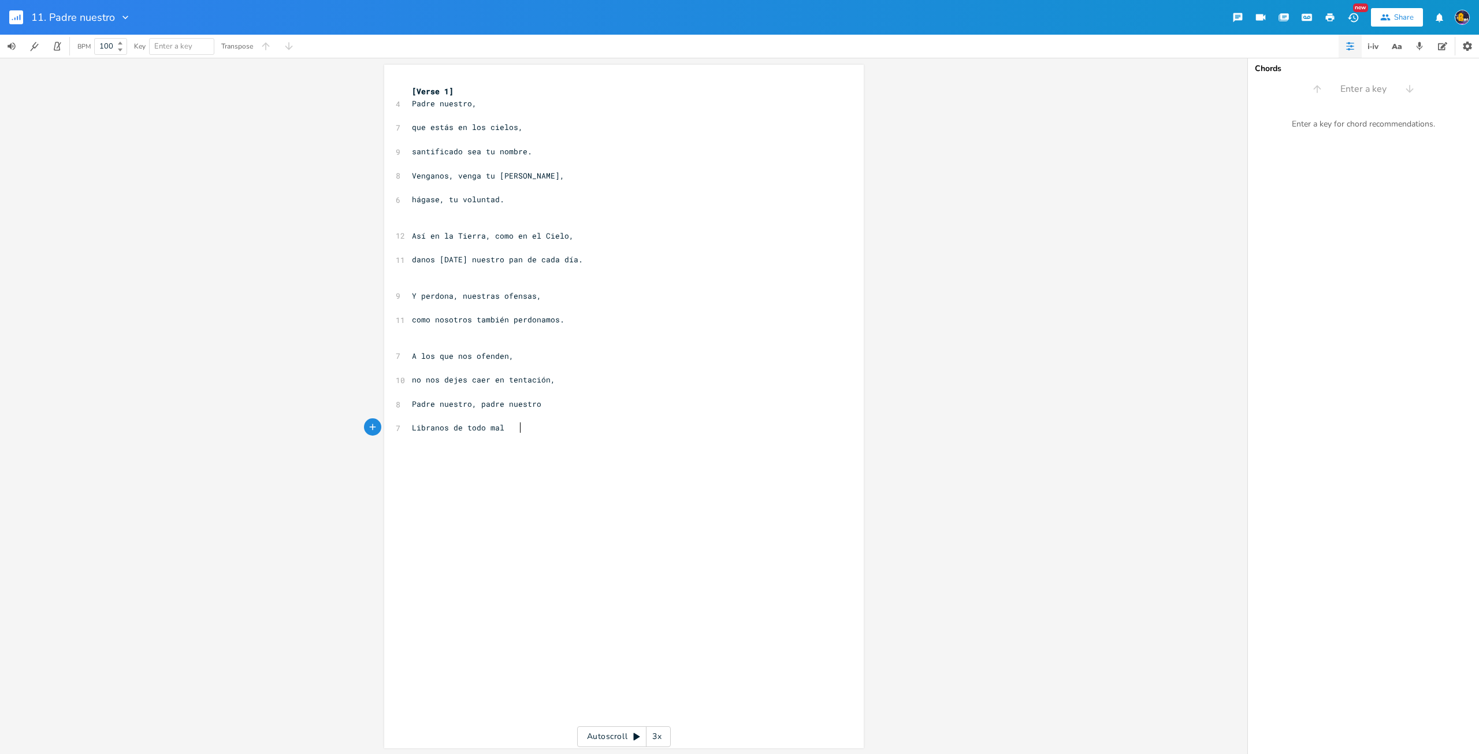
type textarea "Libranos de todo mal."
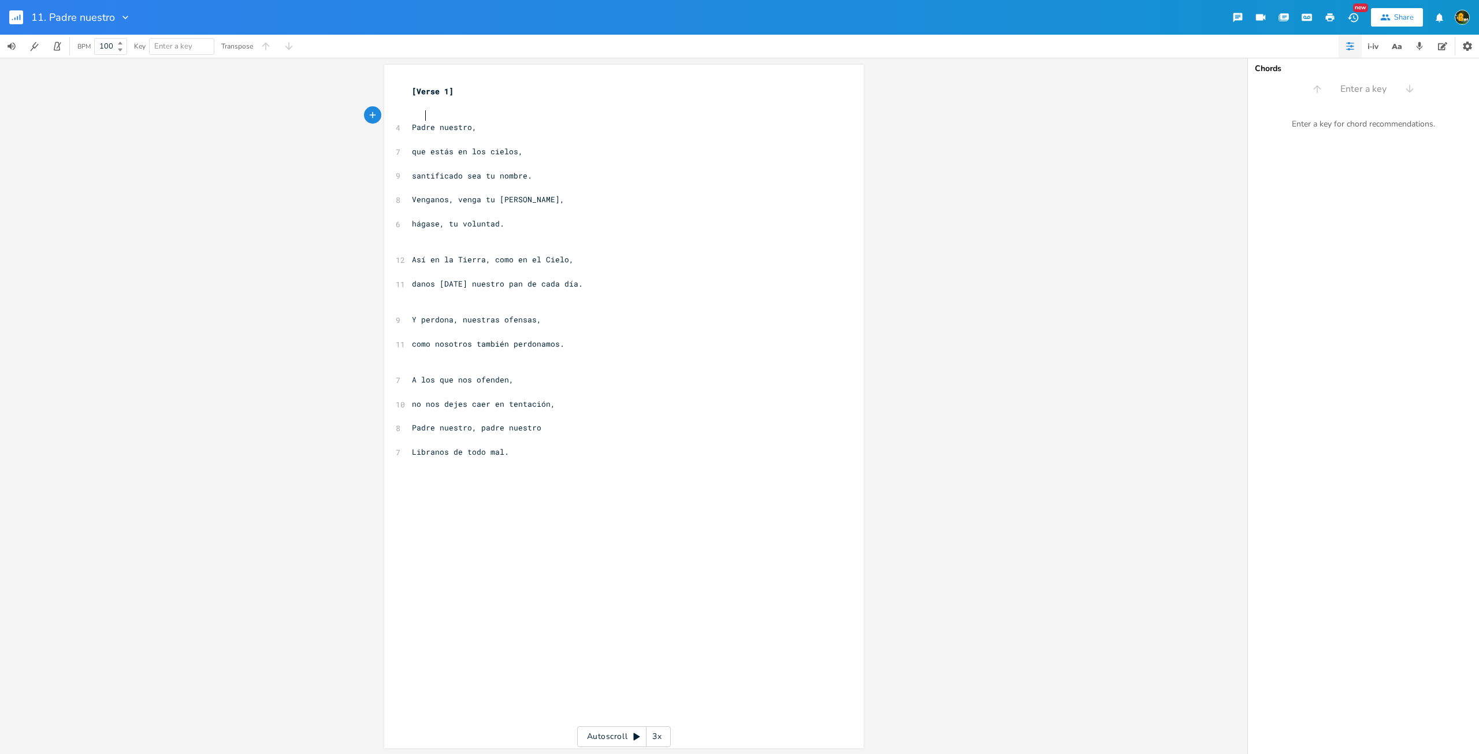
scroll to position [0, 7]
type textarea "A"
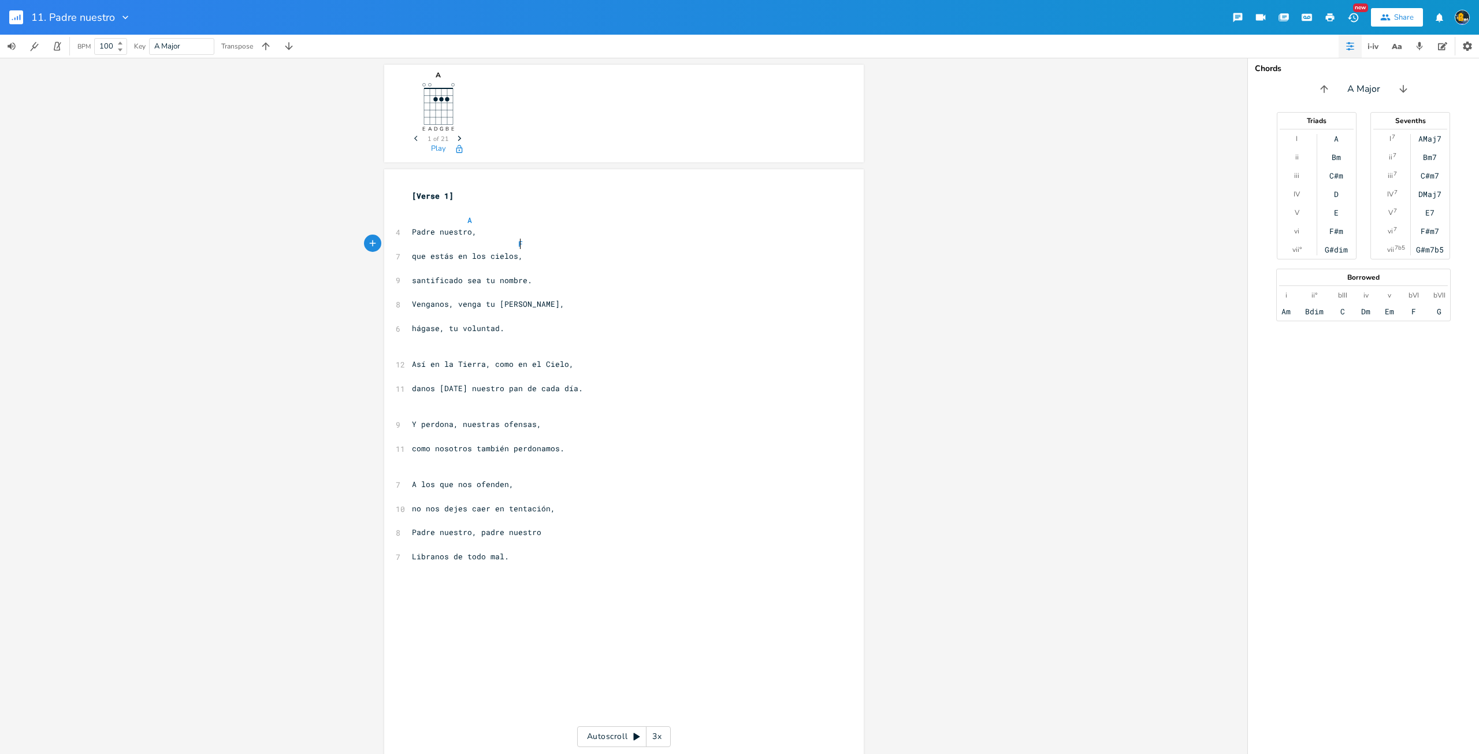
type textarea "Fm"
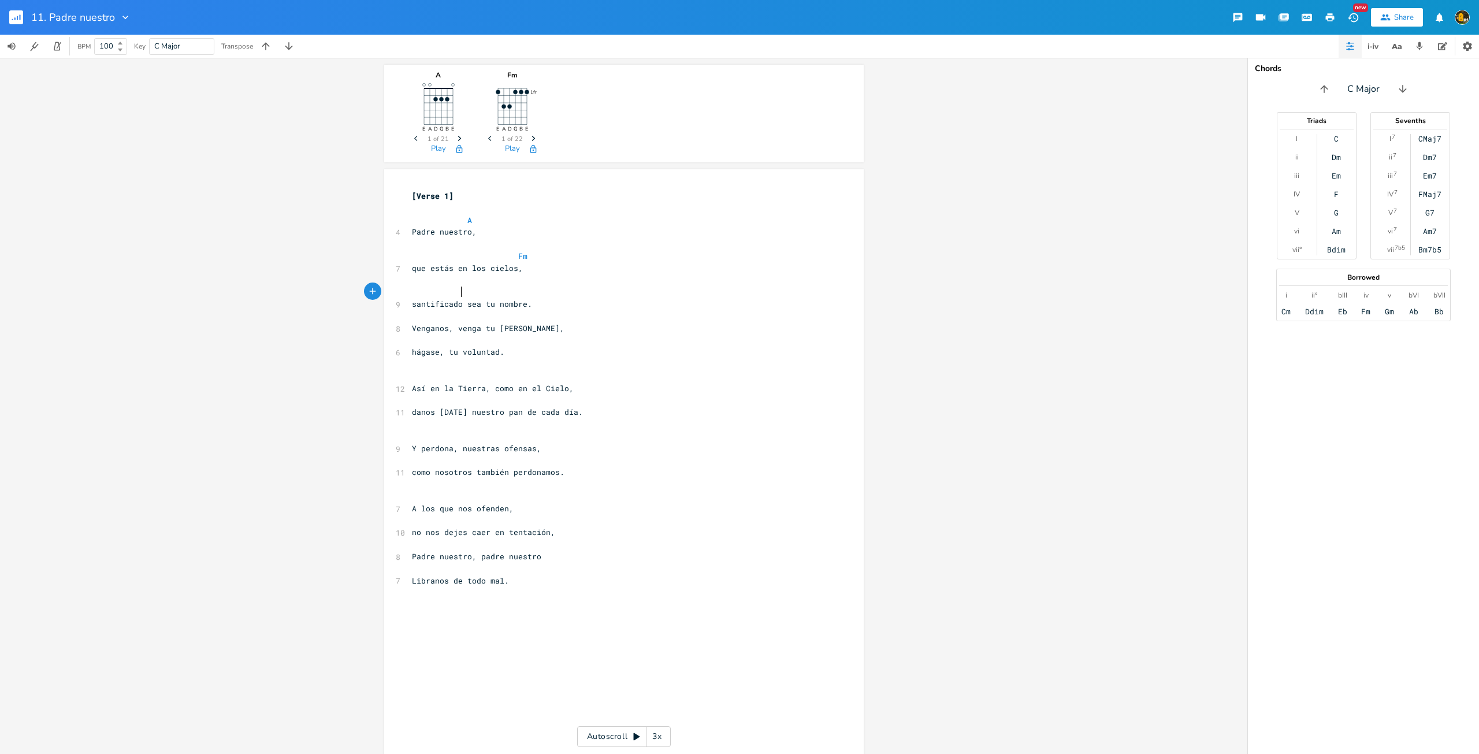
type textarea "D"
type textarea "S"
type textarea "Bm E"
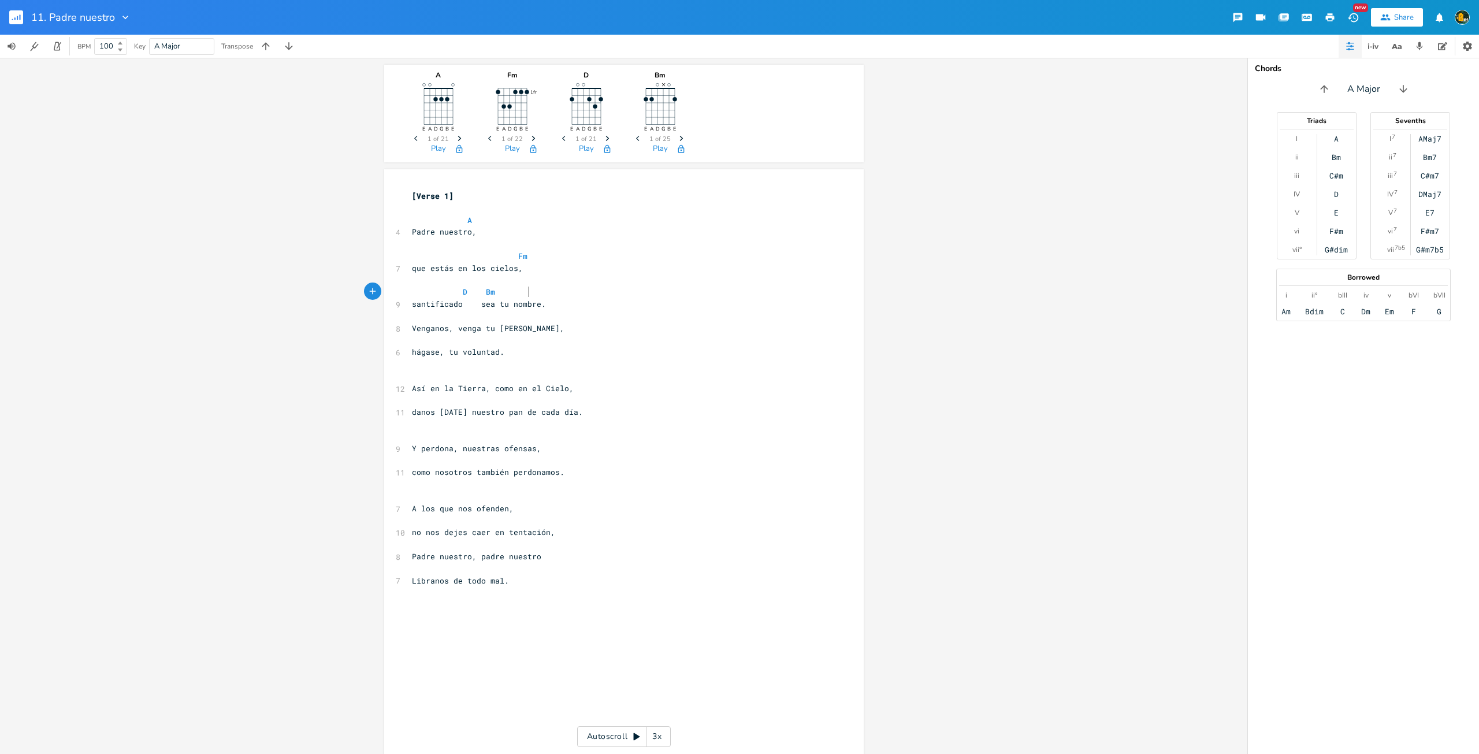
scroll to position [0, 32]
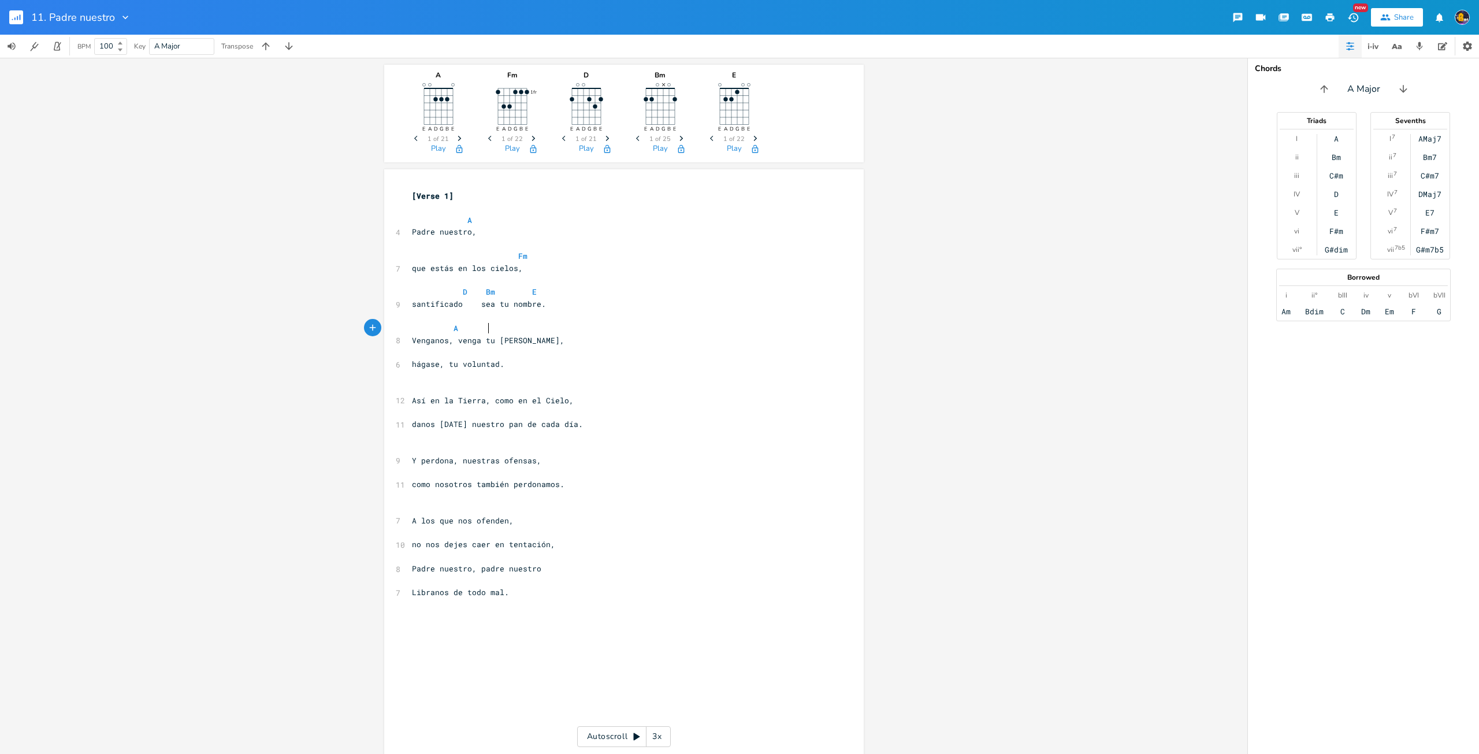
type textarea "A"
type textarea "R"
type textarea "Fm"
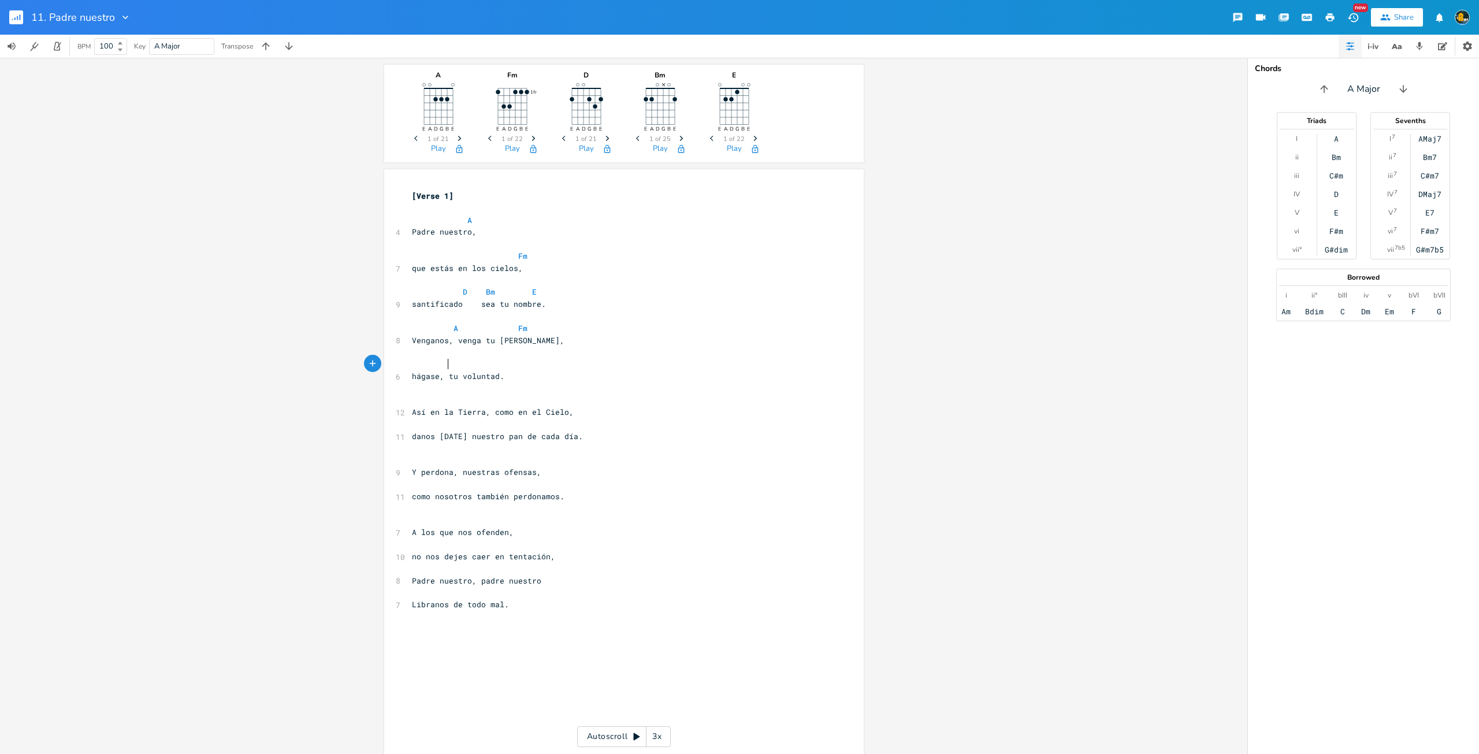
type textarea "D"
type textarea "Vm"
type textarea "Bm E"
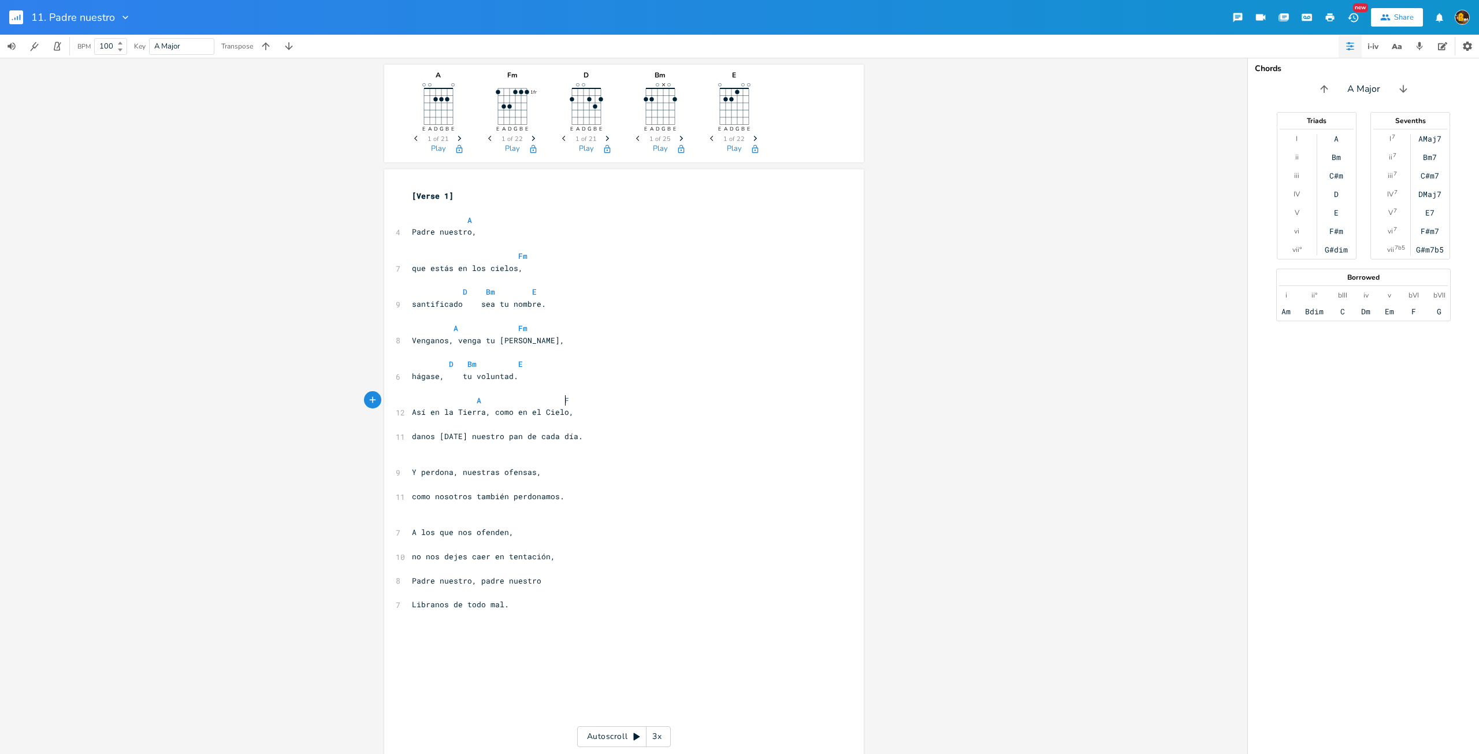
type textarea "A Fm"
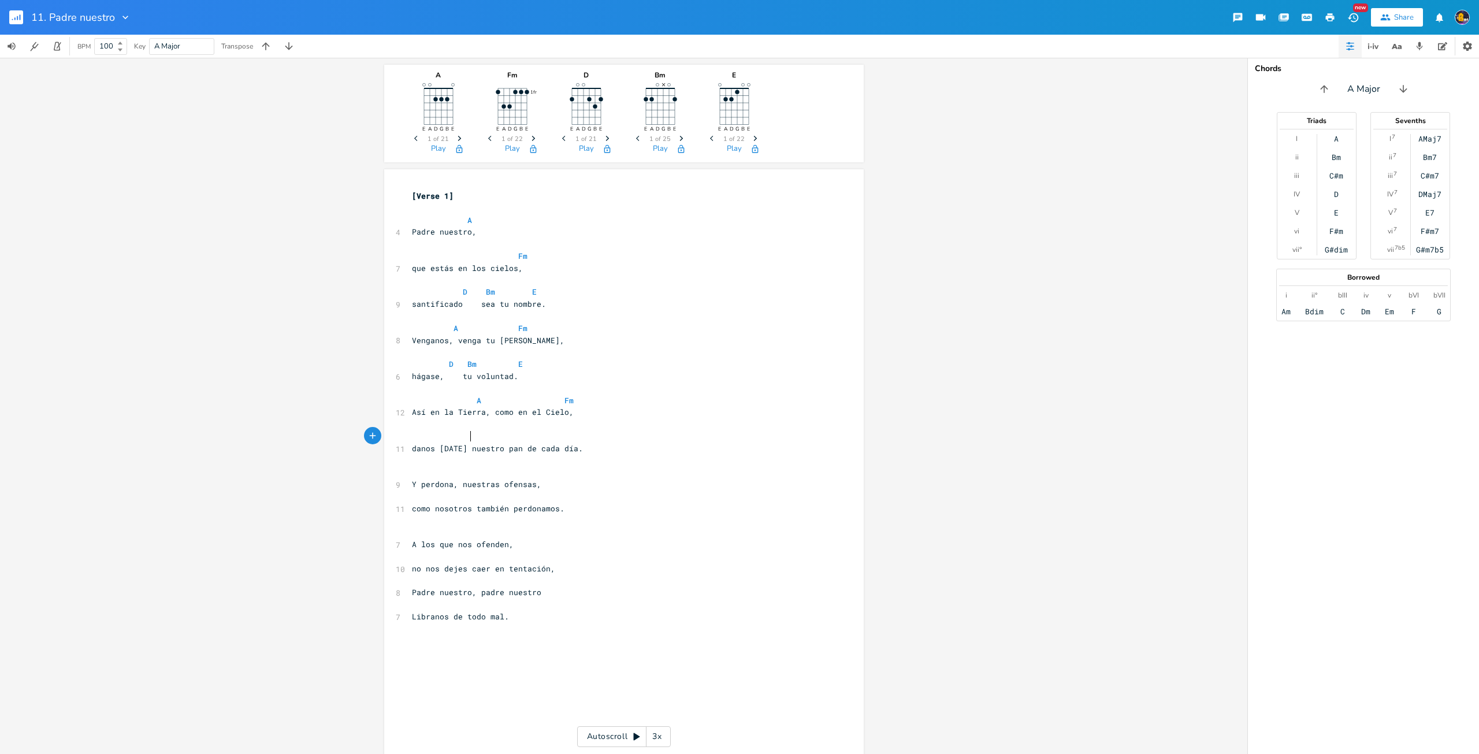
scroll to position [0, 19]
type textarea "D"
type textarea "Bm"
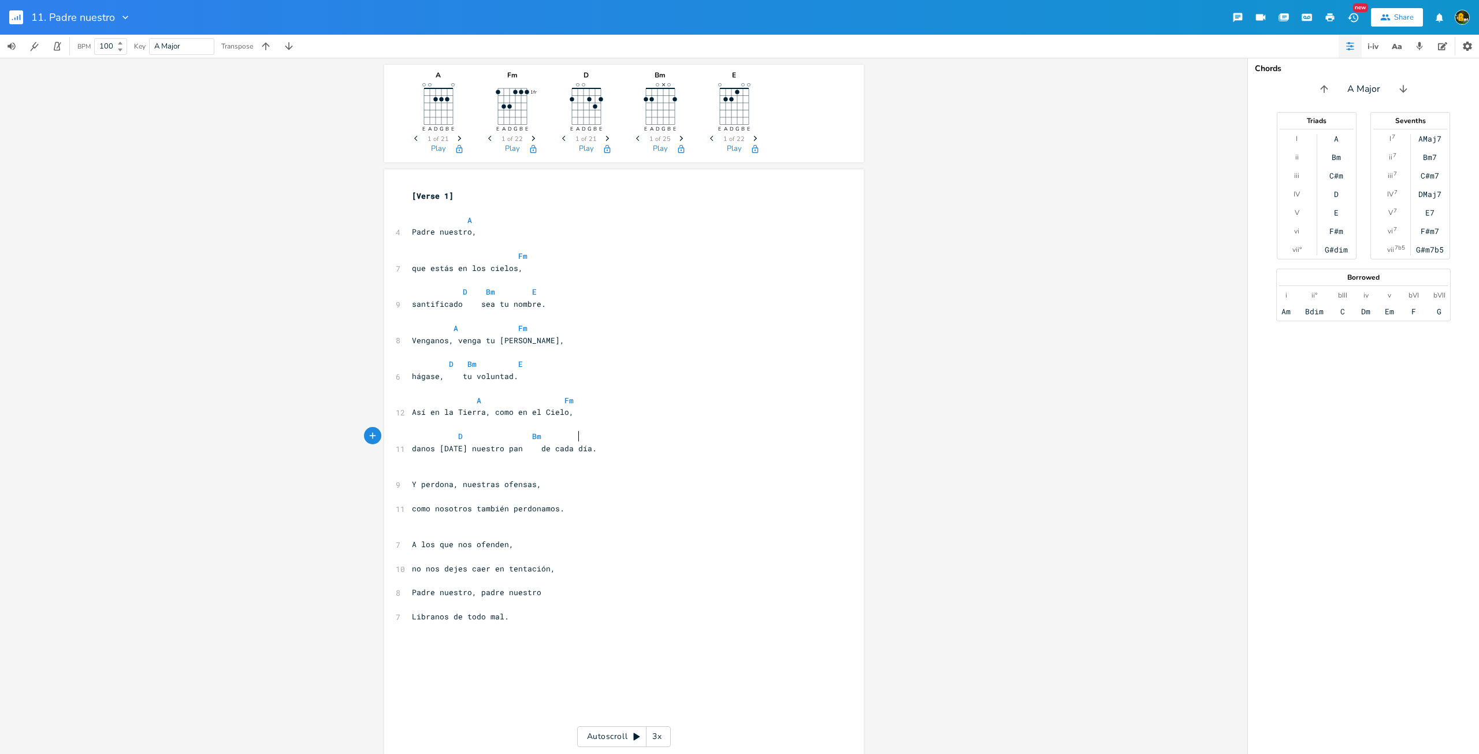
type textarea "E"
type textarea "A"
type textarea "Fm"
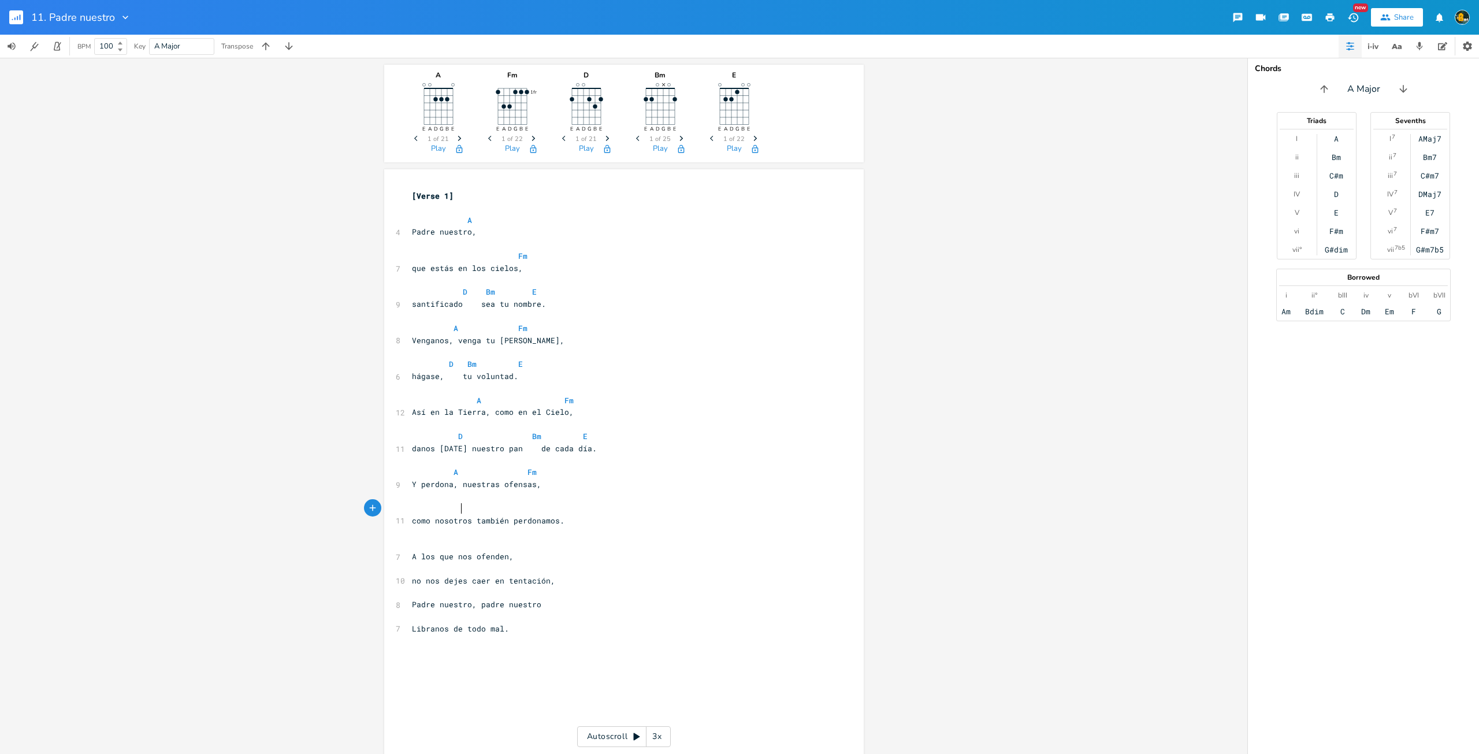
scroll to position [0, 6]
type textarea "D"
type textarea "V"
type textarea "Bm E"
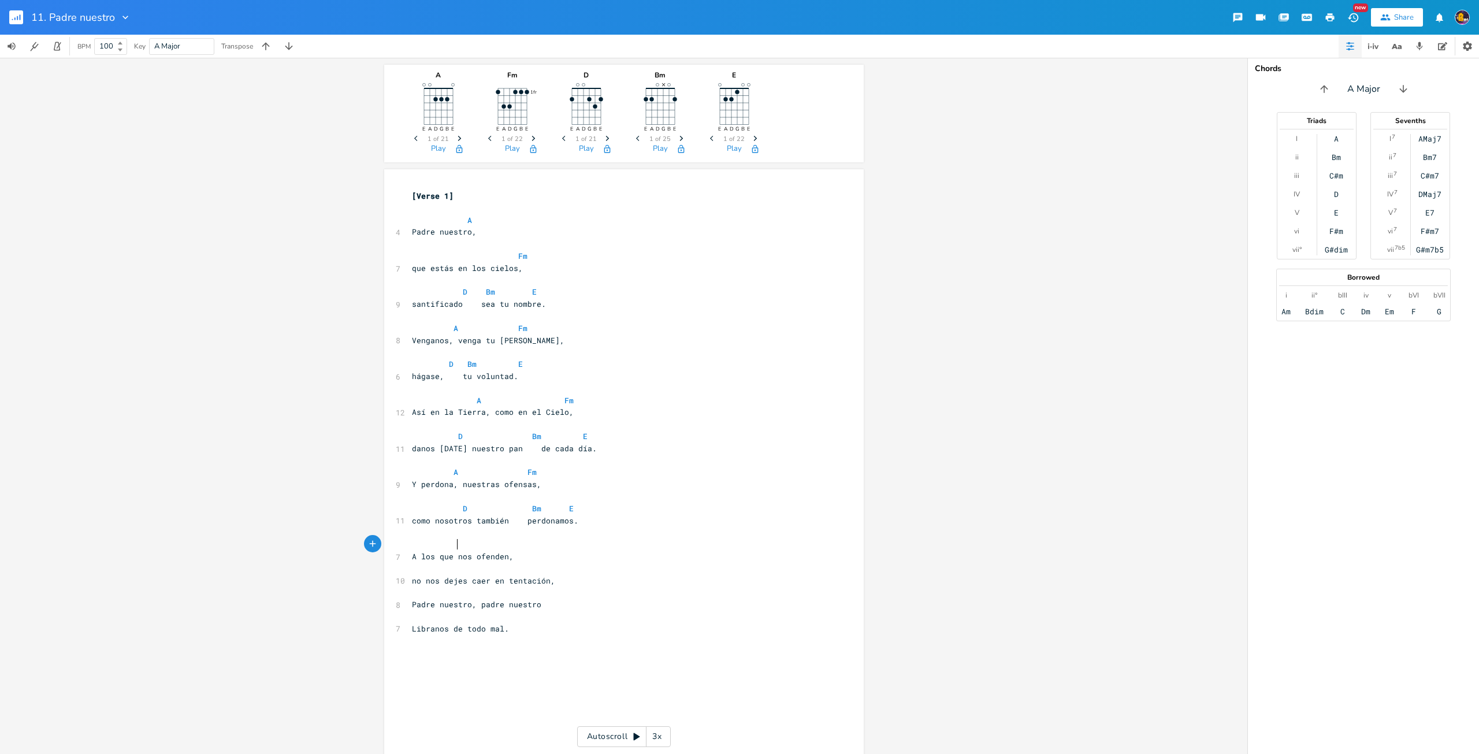
scroll to position [0, 14]
type textarea "A"
type textarea "Fm"
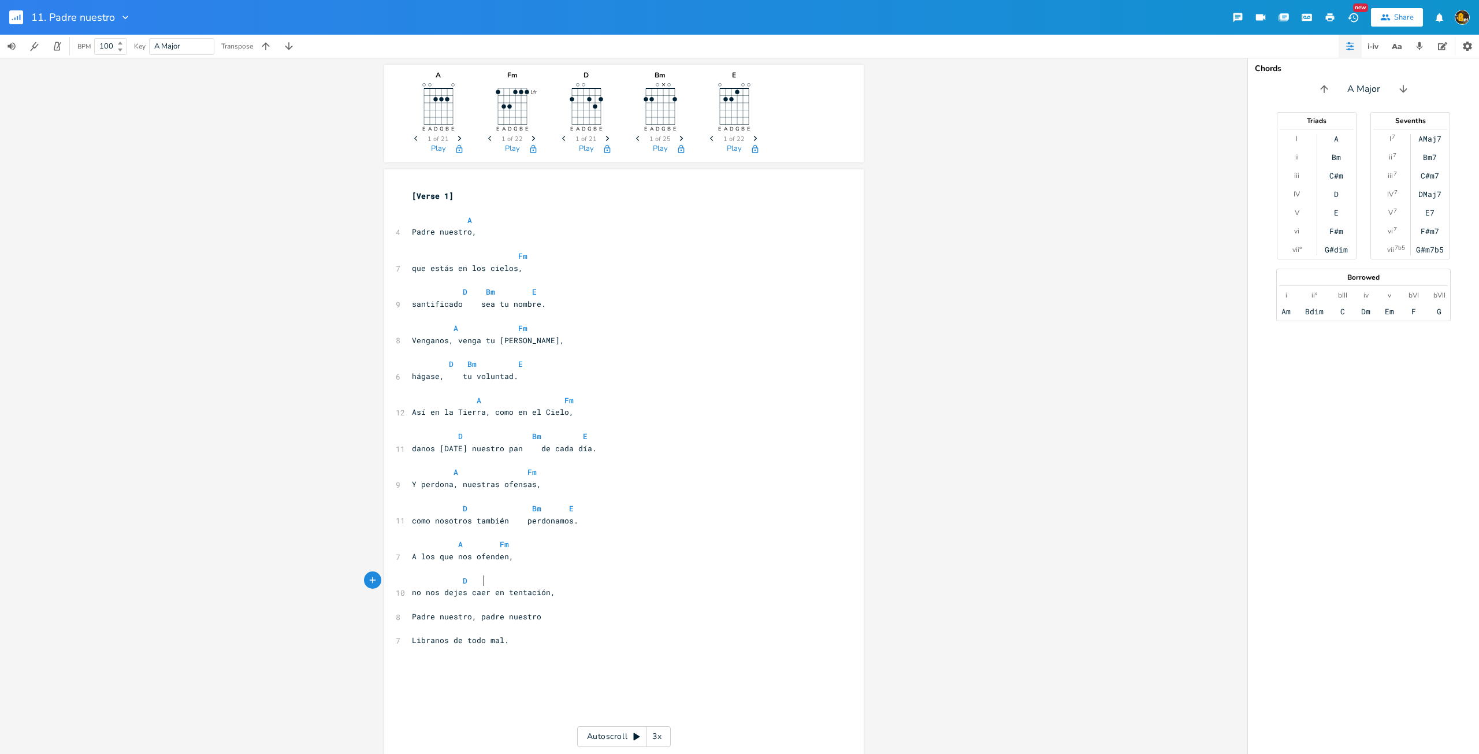
type textarea "D"
type textarea "V"
type textarea "C"
type textarea "V"
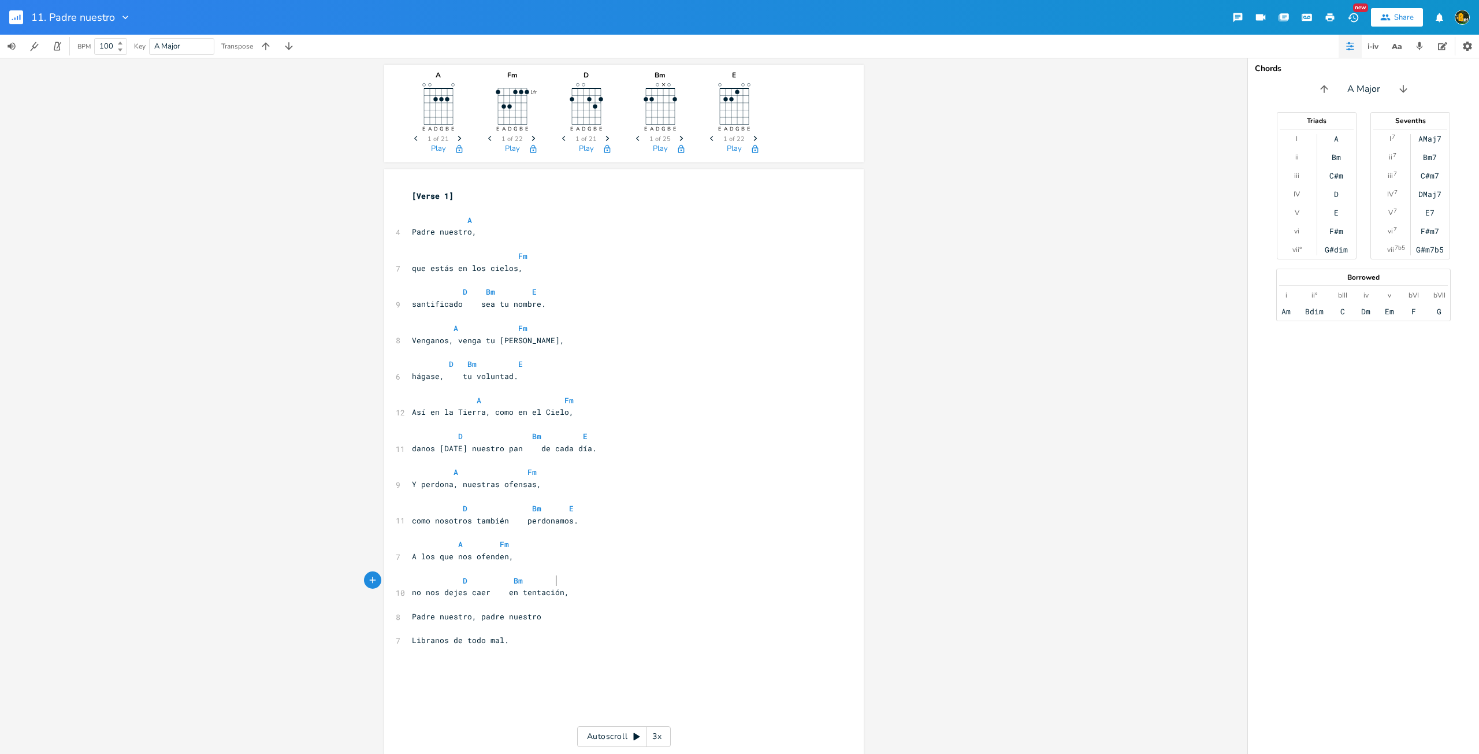
scroll to position [0, 29]
type textarea "Bm"
type textarea "E"
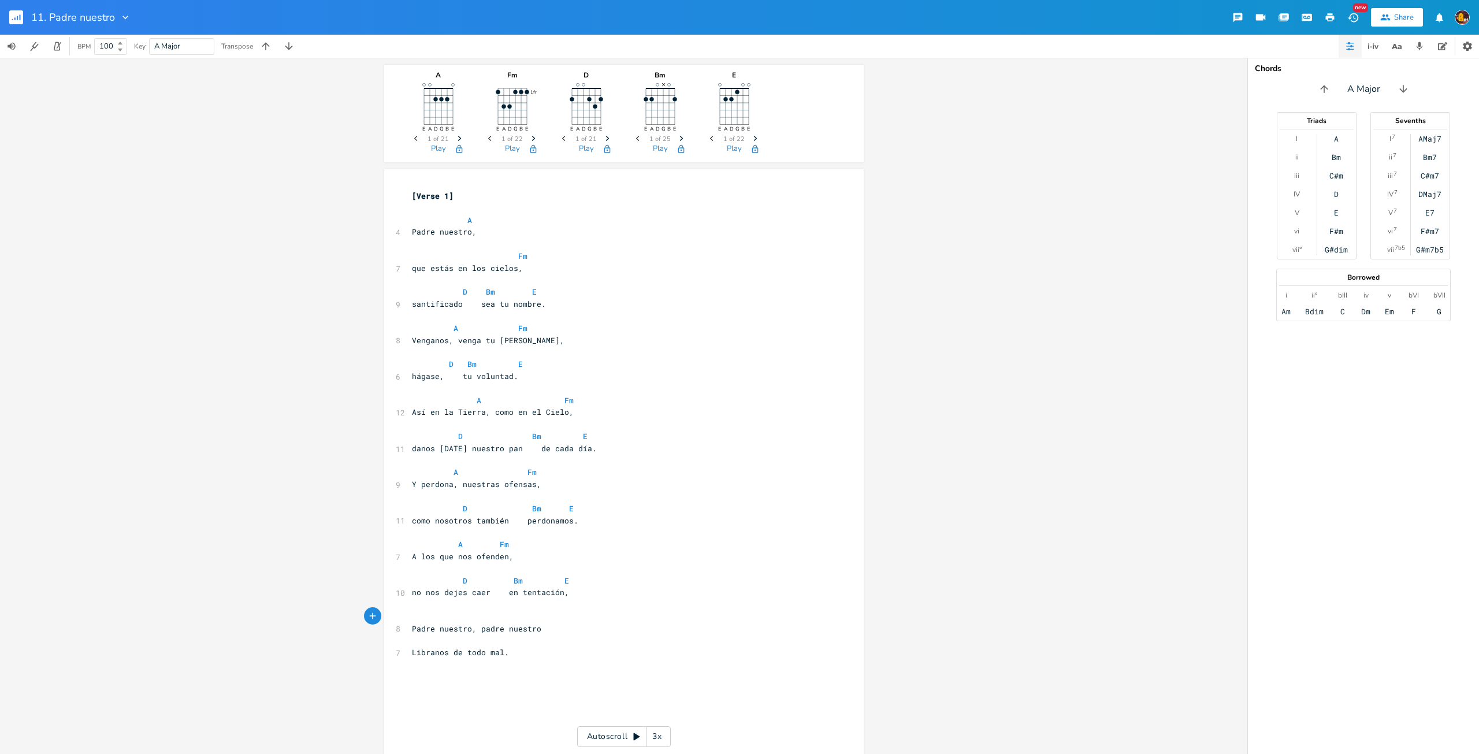
type textarea "E"
type textarea "A"
type textarea "Fm"
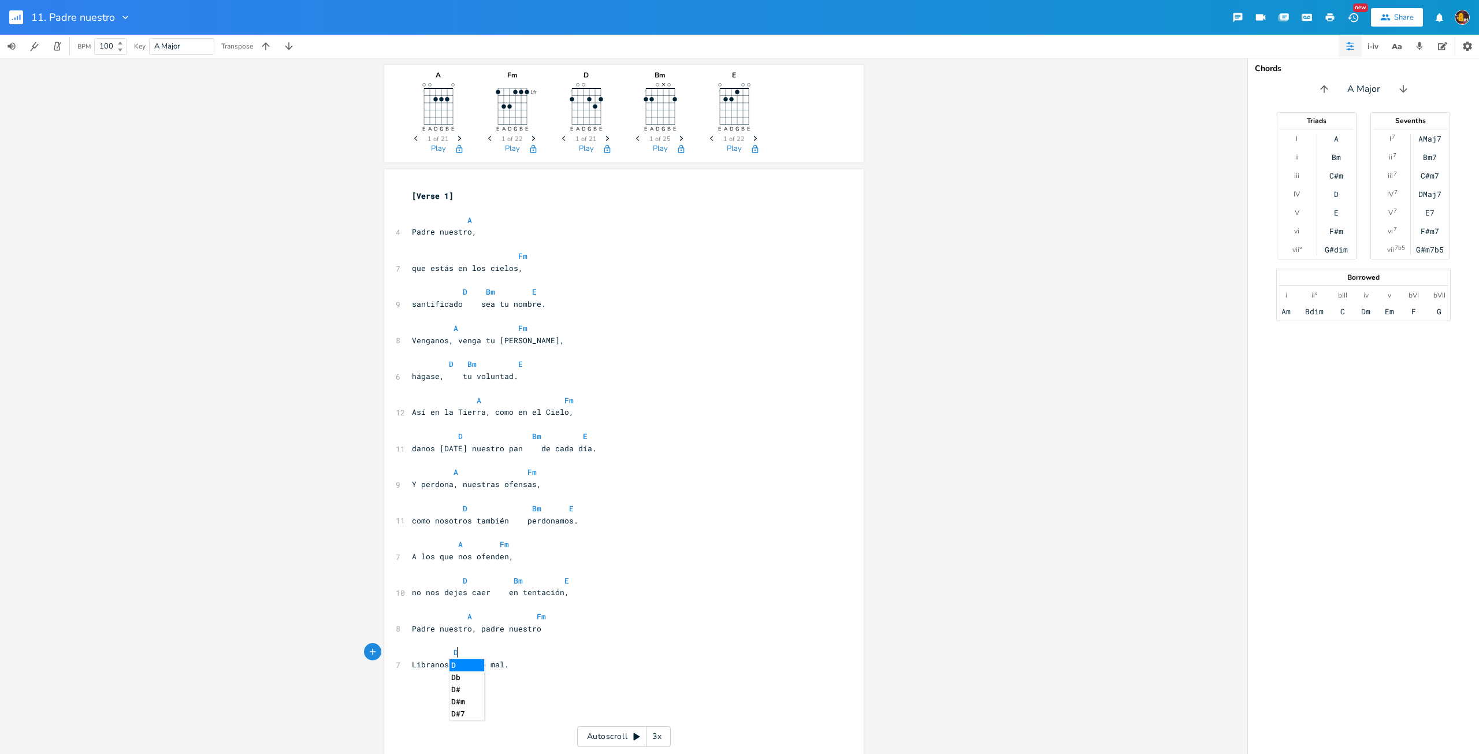
type textarea "D"
type textarea "S7"
type textarea "m"
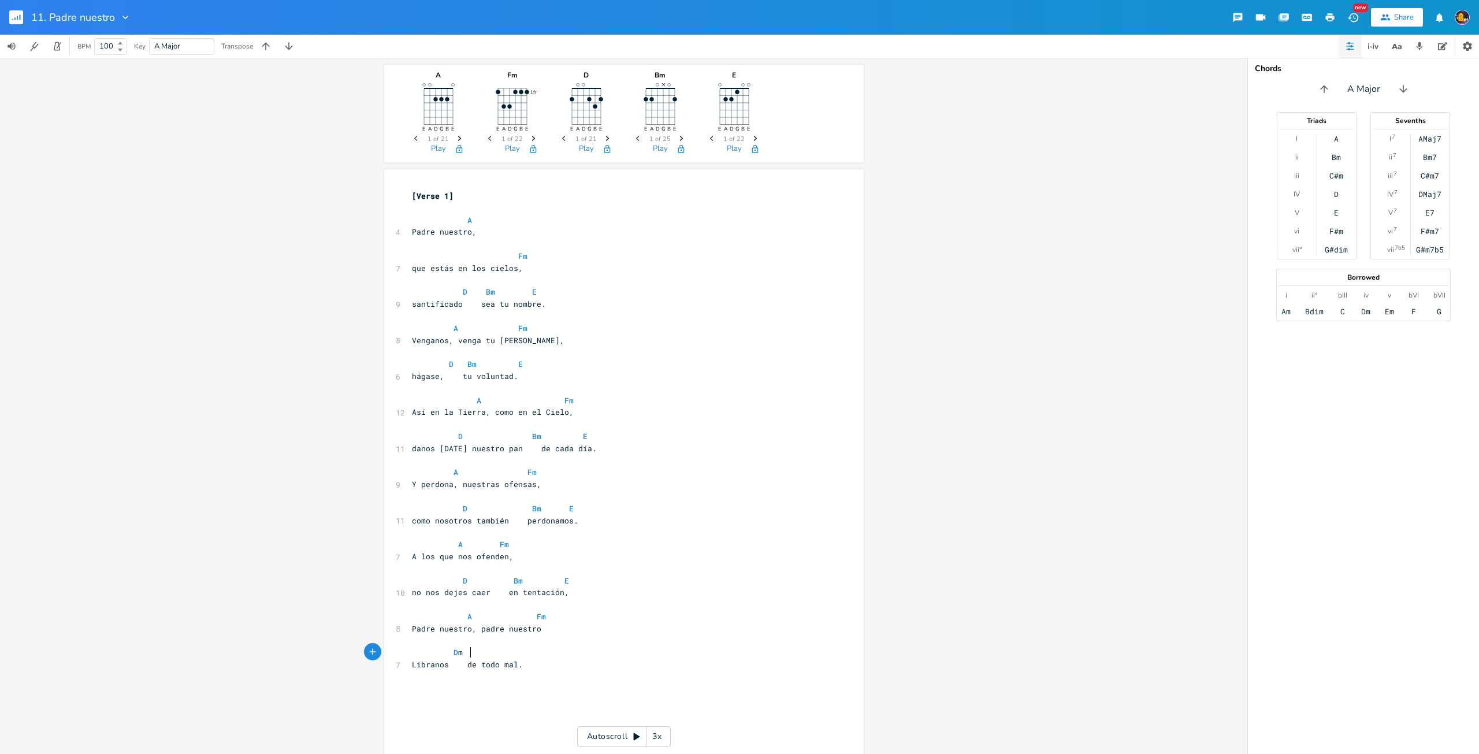
type textarea "B"
type textarea "E"
click at [16, 12] on rect "button" at bounding box center [16, 17] width 14 height 14
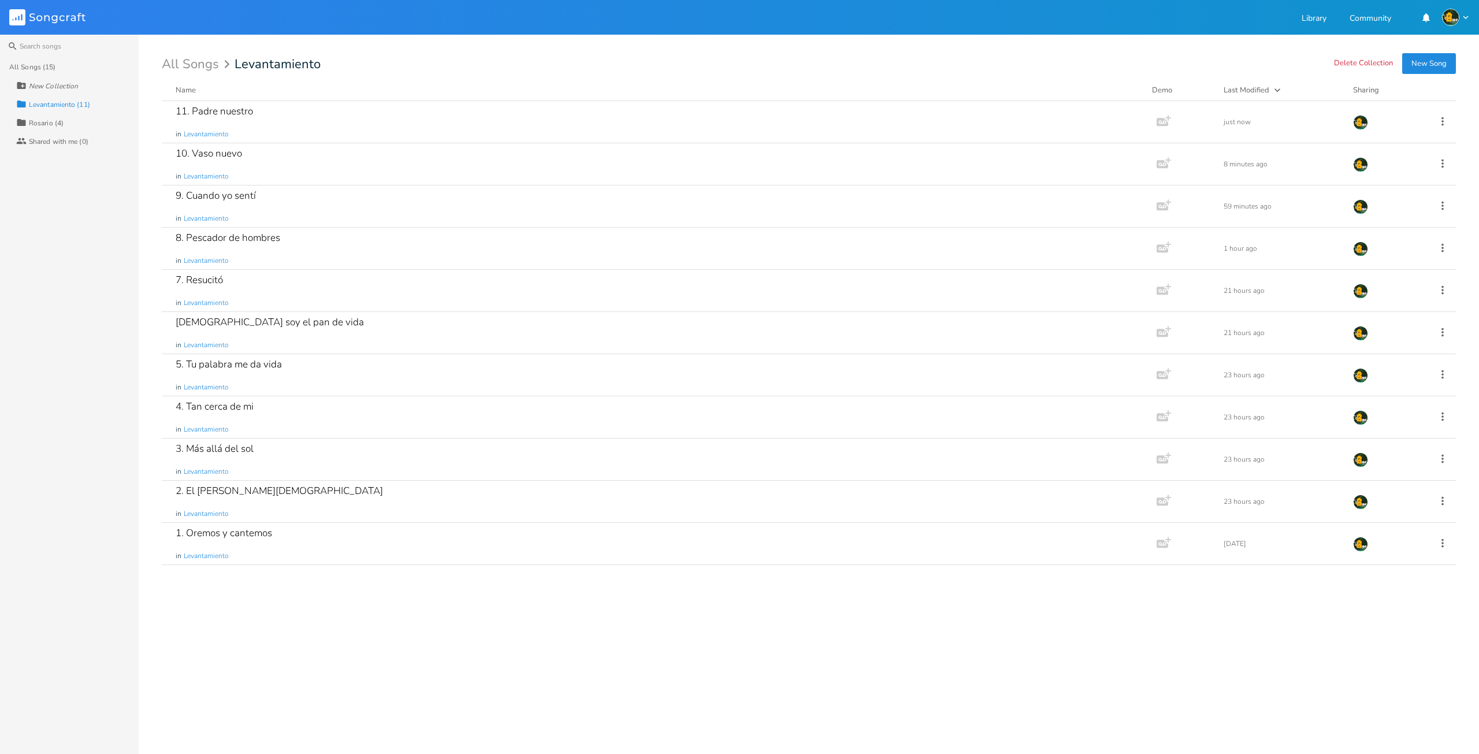
click at [1438, 61] on button "New Song" at bounding box center [1429, 63] width 54 height 21
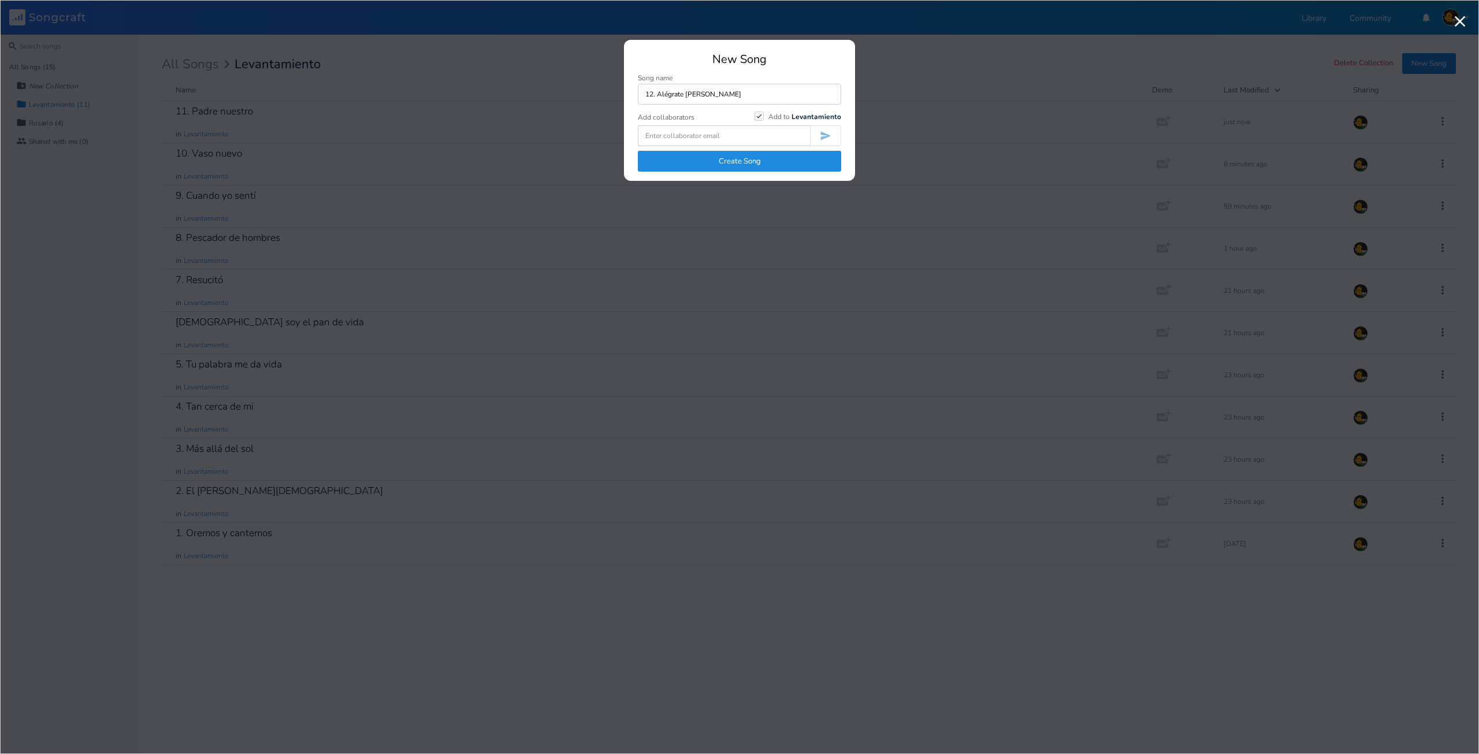
type input "12. Alégrate [PERSON_NAME]"
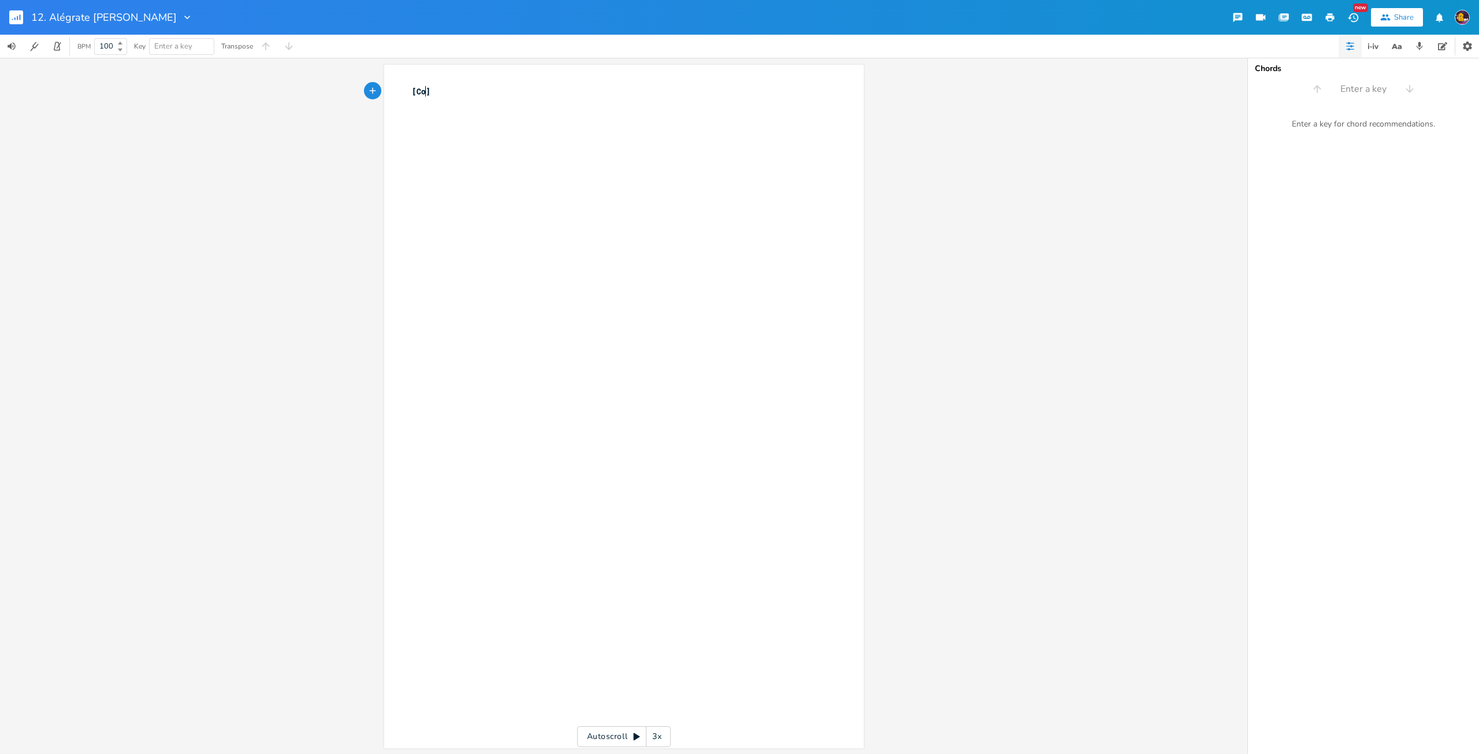
type textarea "Coro"
type textarea "Aleg"
type textarea "égrate,"
type textarea "vir"
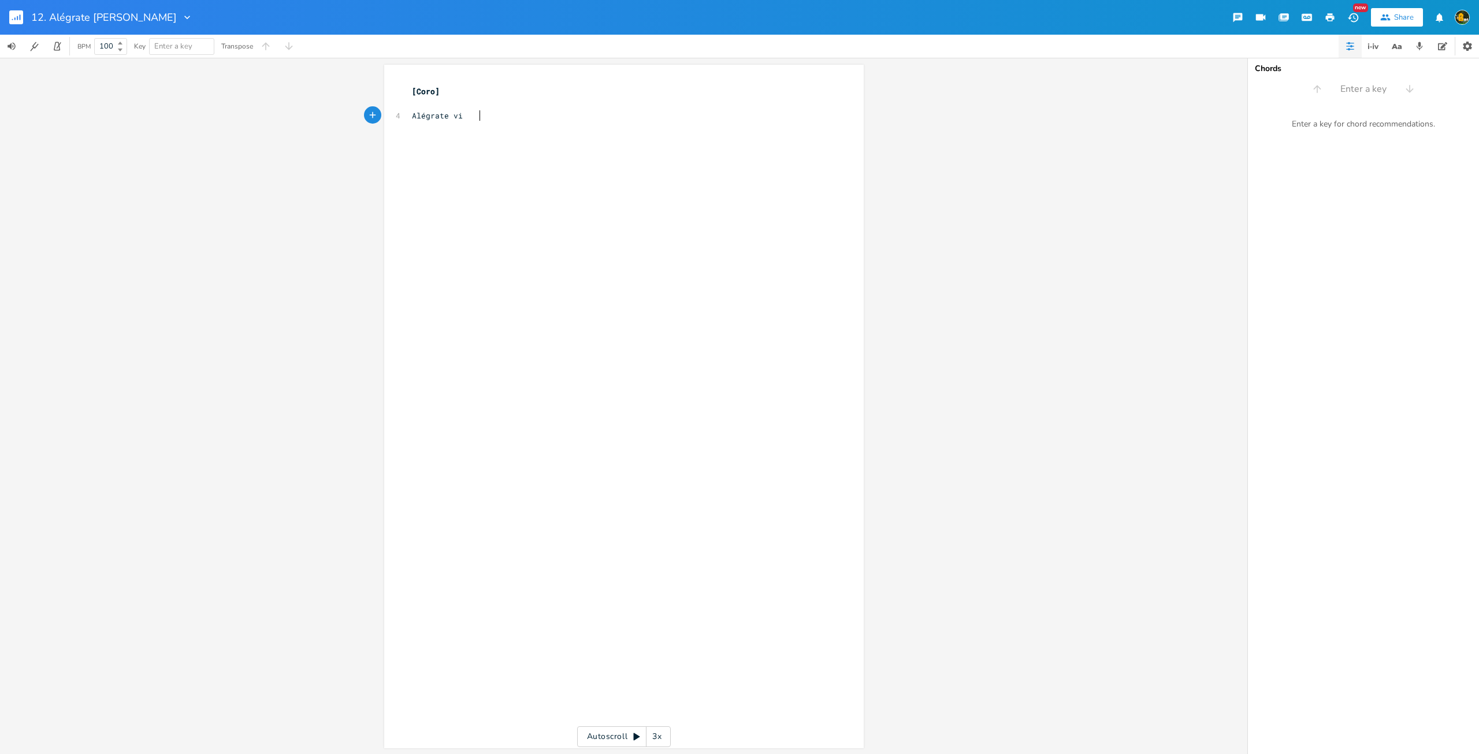
scroll to position [0, 10]
type textarea "Cir"
type textarea "[PERSON_NAME],"
type textarea "llena está"
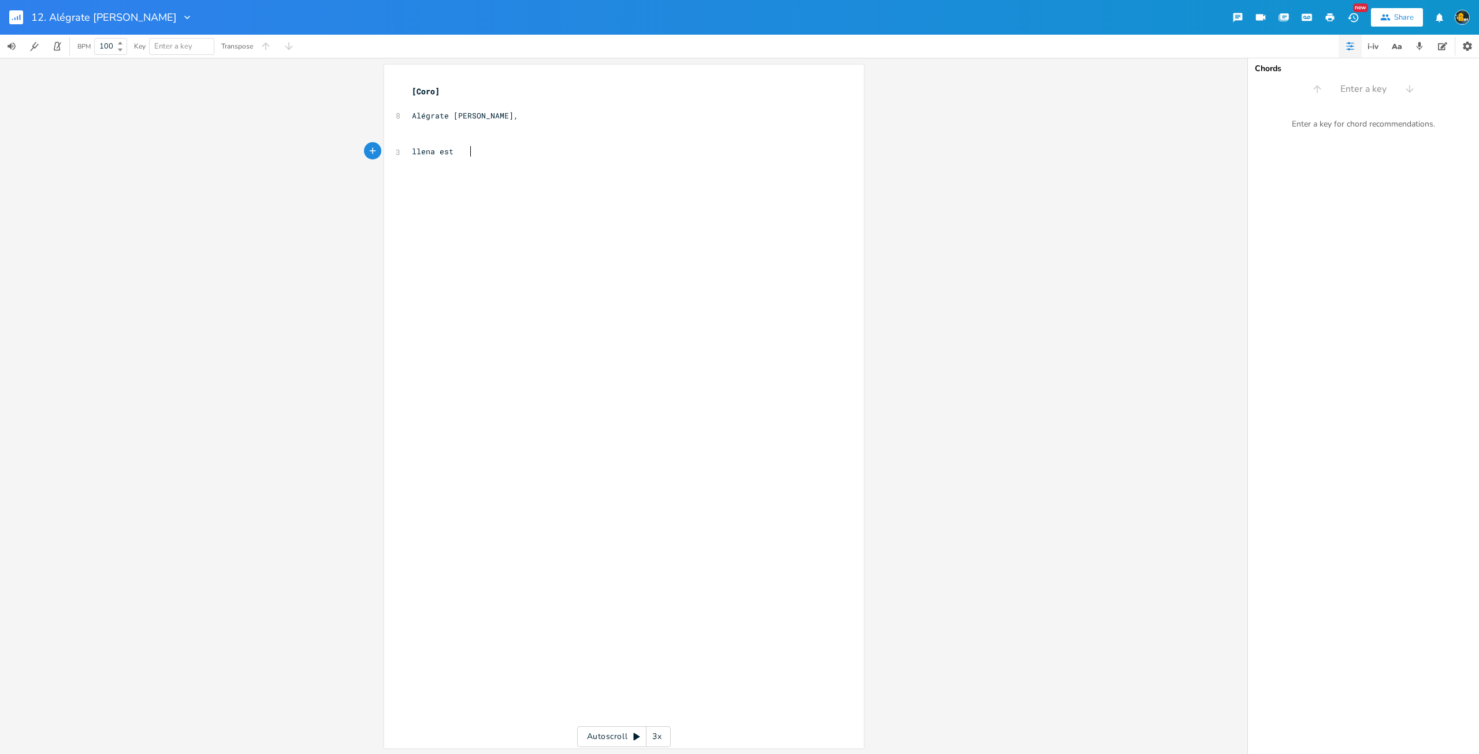
scroll to position [0, 33]
type textarea "tás de las g"
type textarea "gracias de Dios. ()"
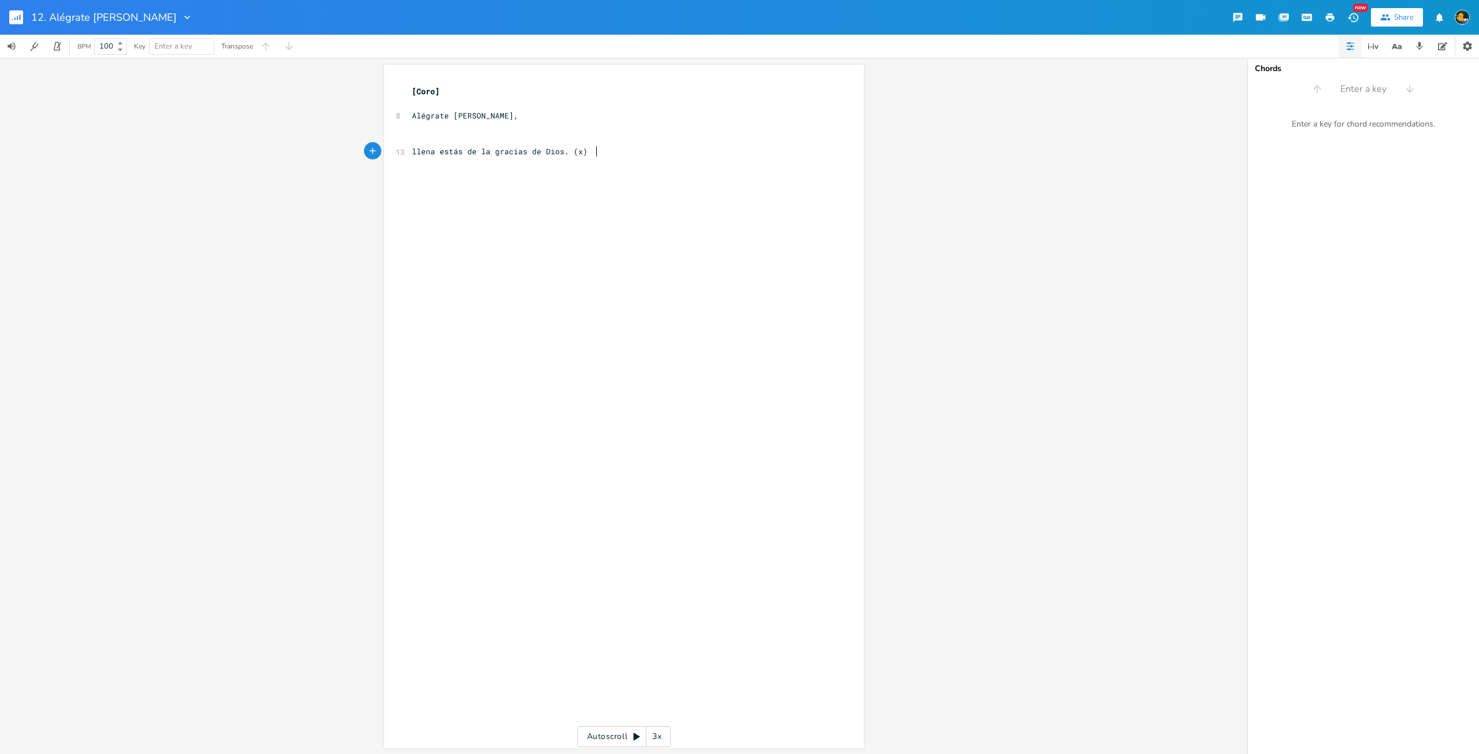
type textarea "x3"
type textarea "2"
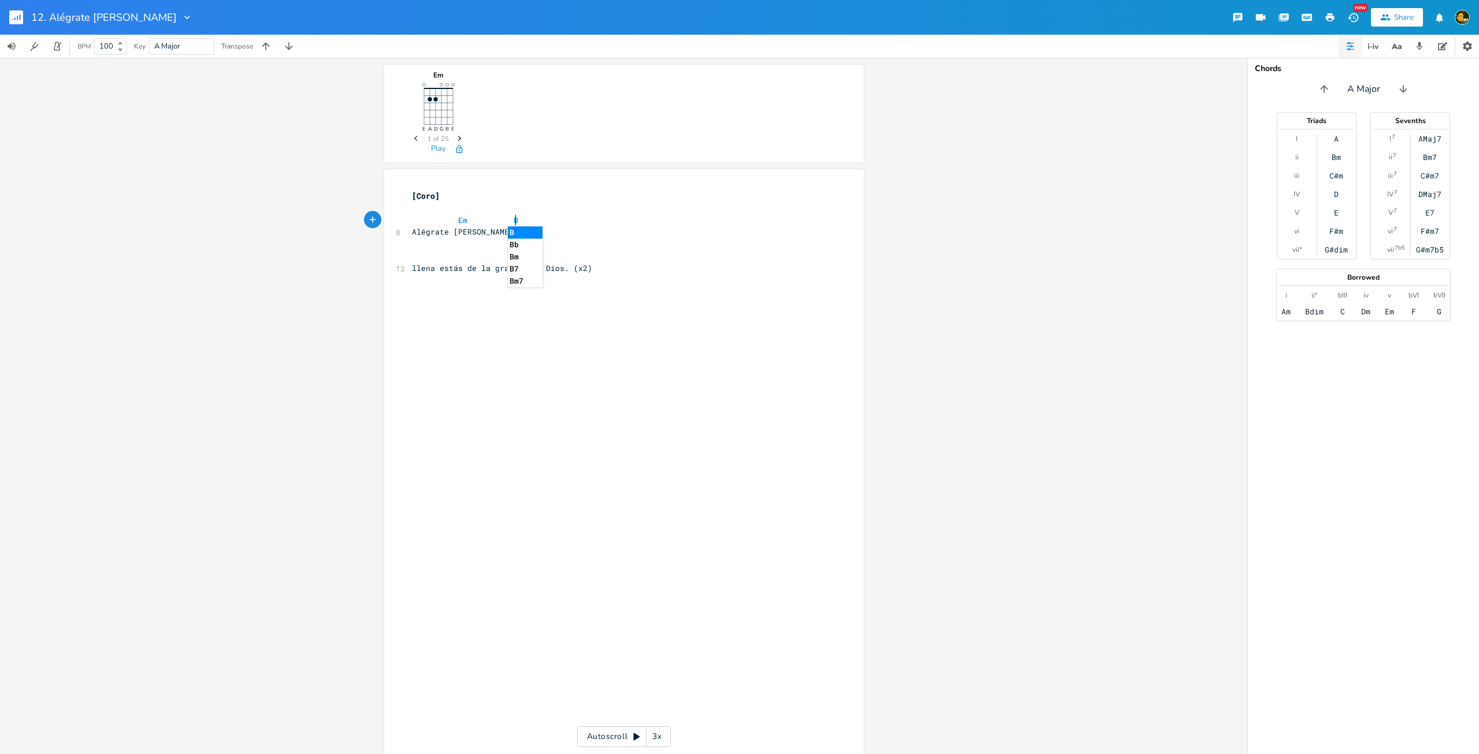
type textarea "Em B7"
type textarea "La"
type textarea "A - Am"
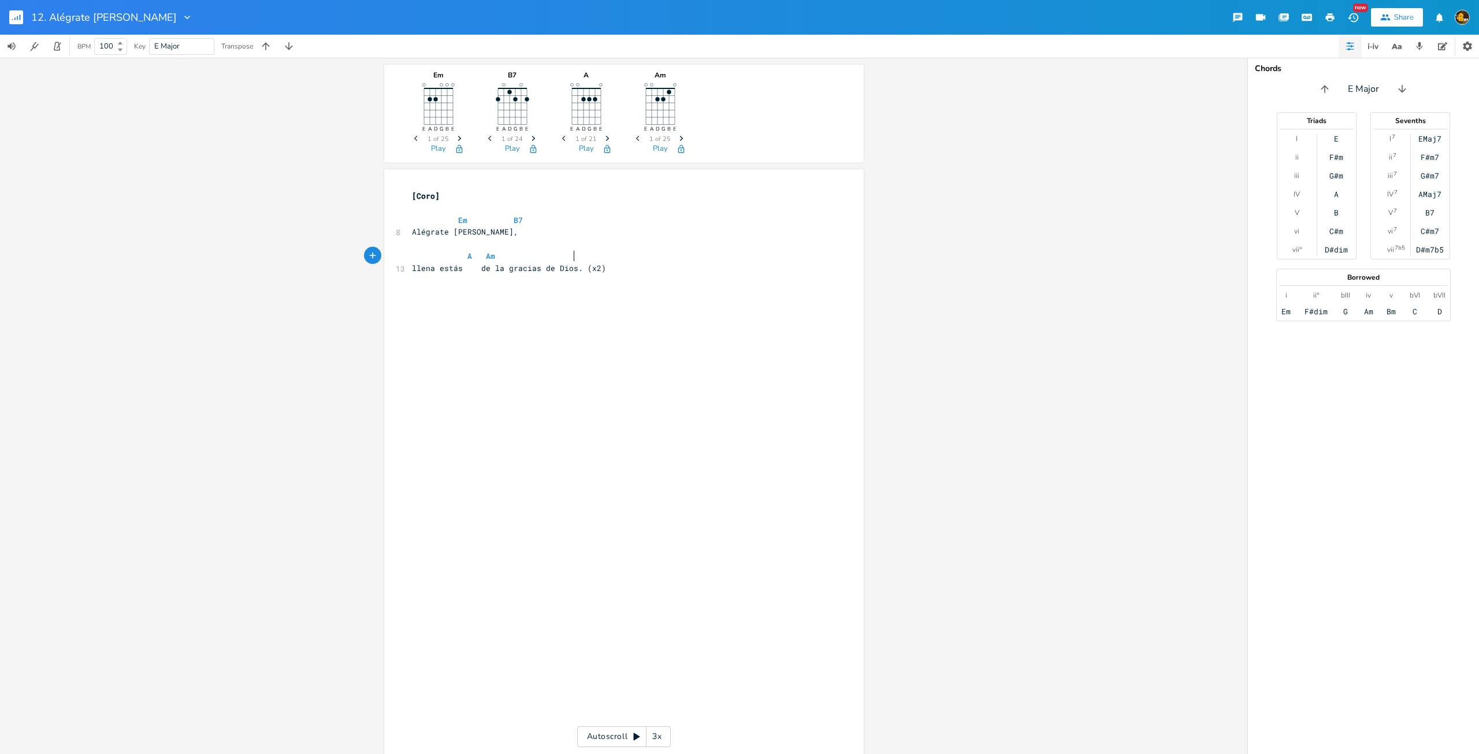
scroll to position [0, 40]
type textarea "Em,"
type textarea "El [PERSON_NAME]"
type textarea "or está contigo,"
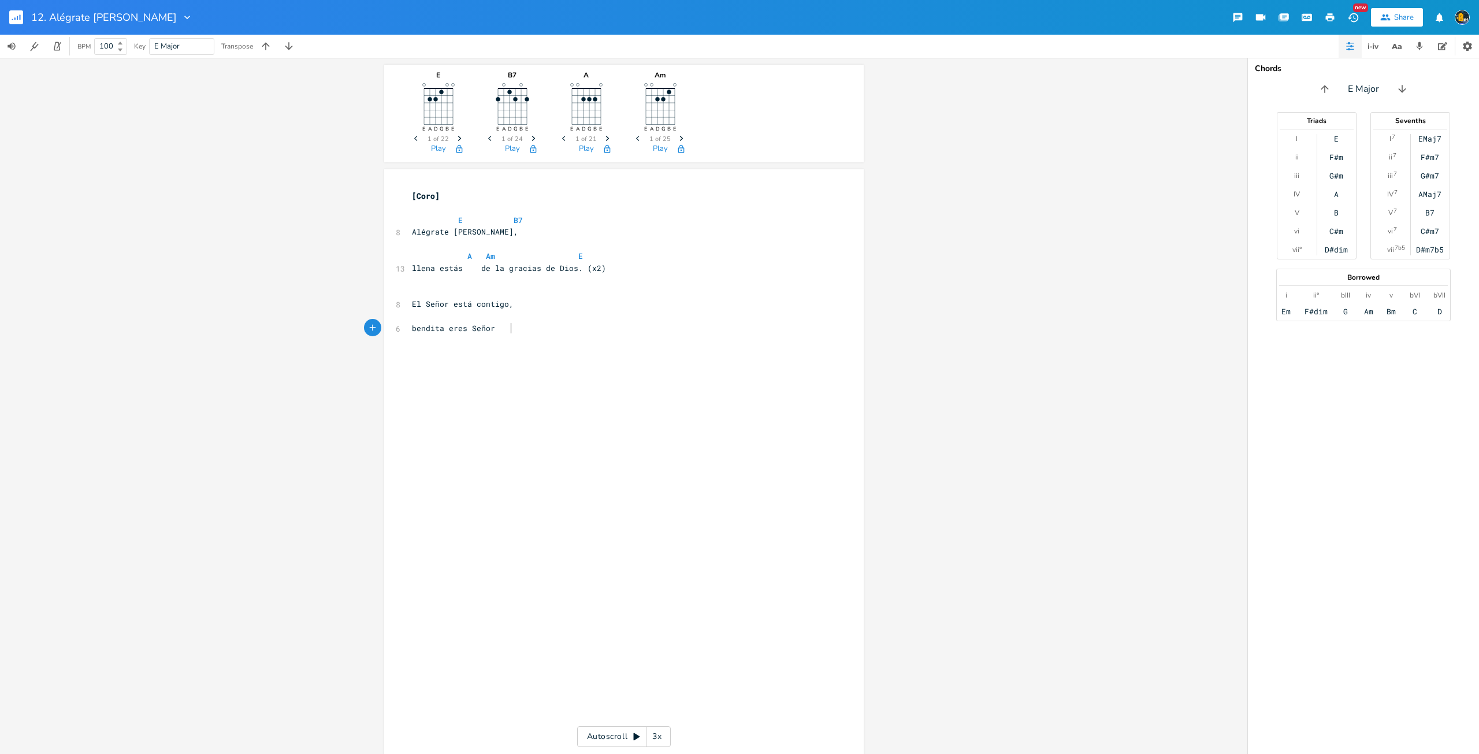
type textarea "bendita eres Señora,"
type textarea "entre todc"
type textarea "as las mujeres."
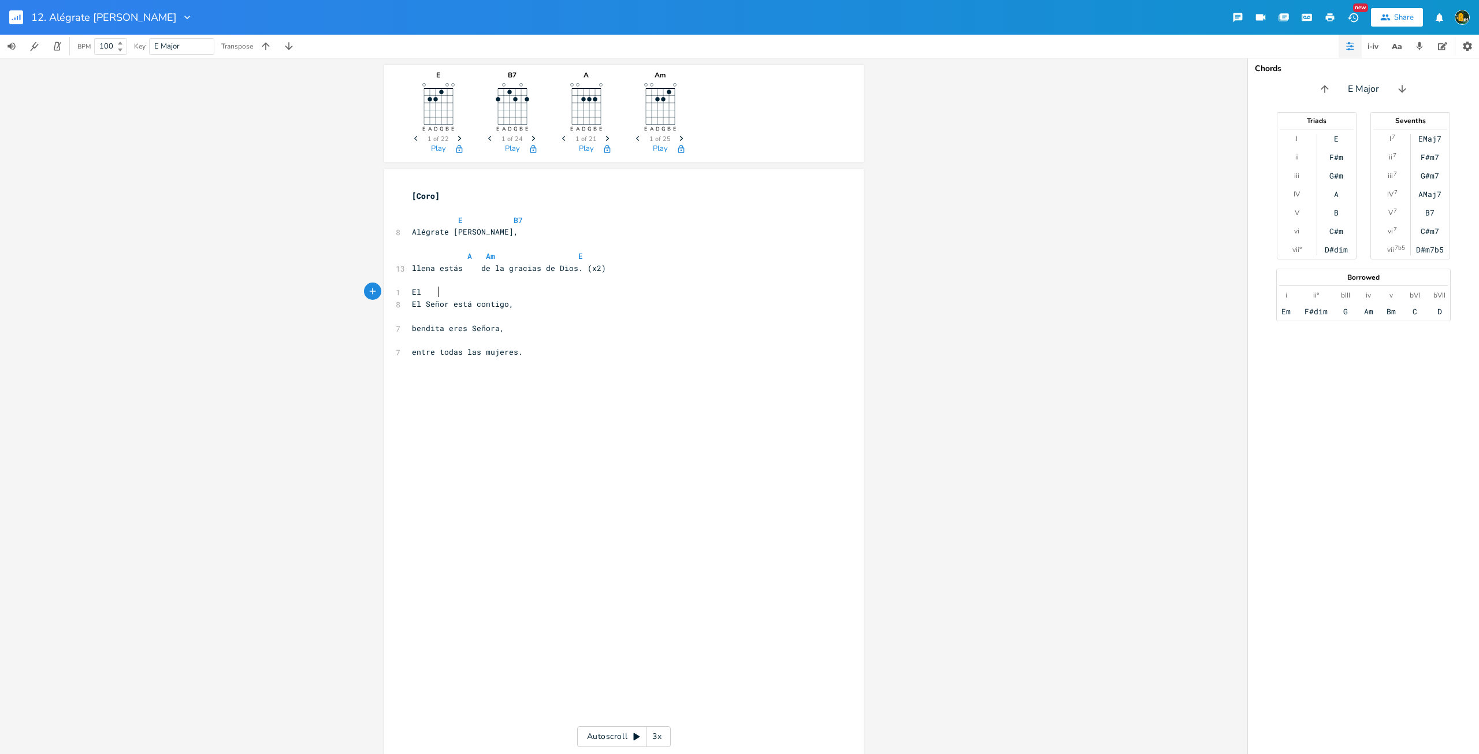
type textarea "El"
type textarea "D D"
type textarea "D C"
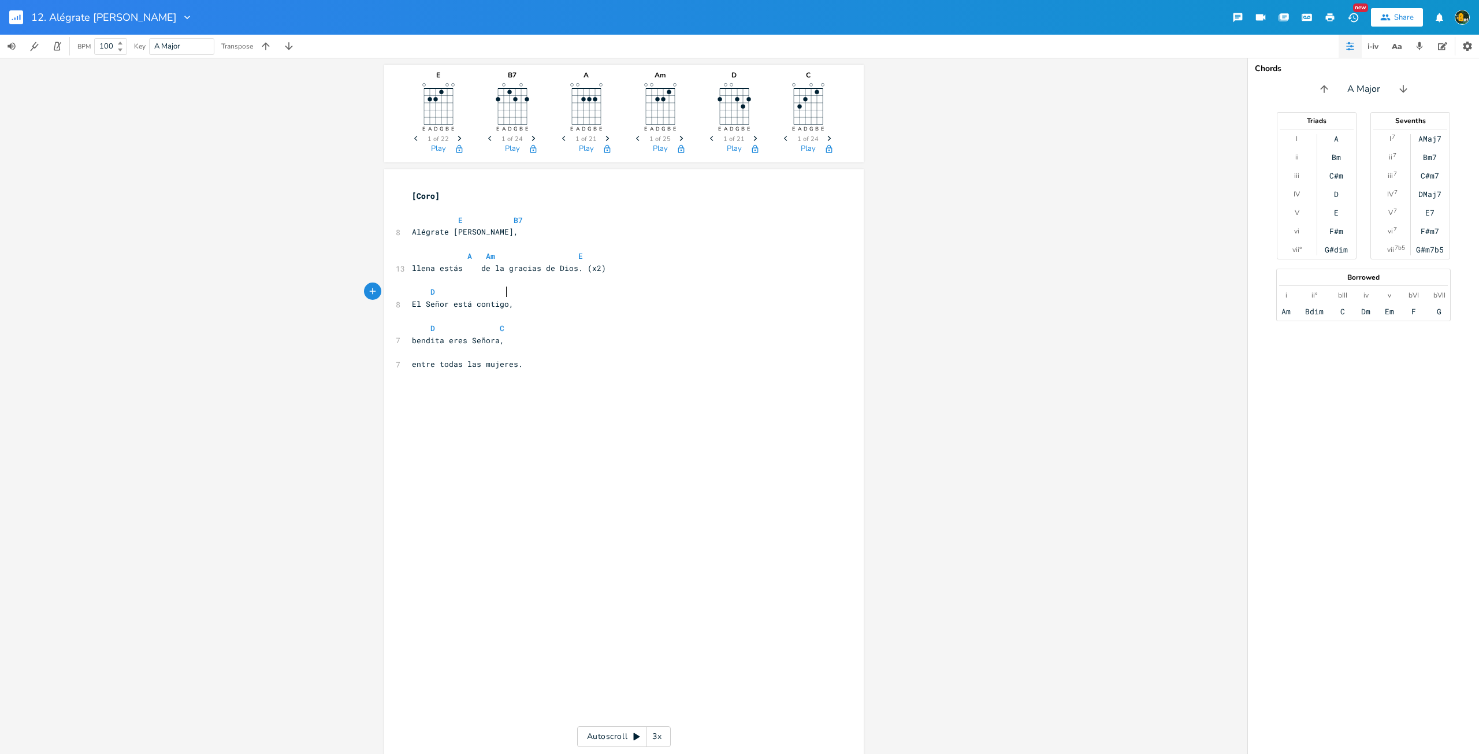
type textarea "C"
type textarea "D B7"
type textarea "[]"
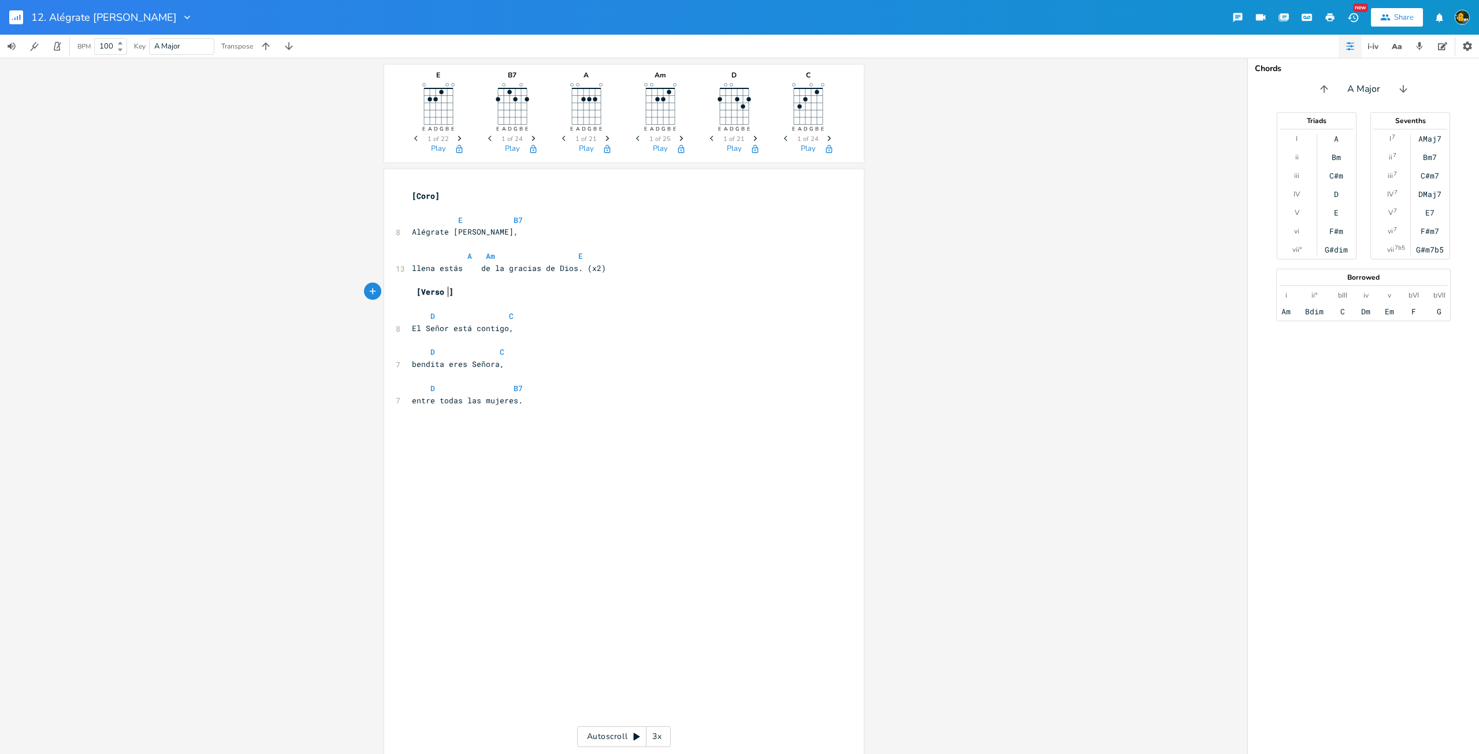
type textarea "Verso 1"
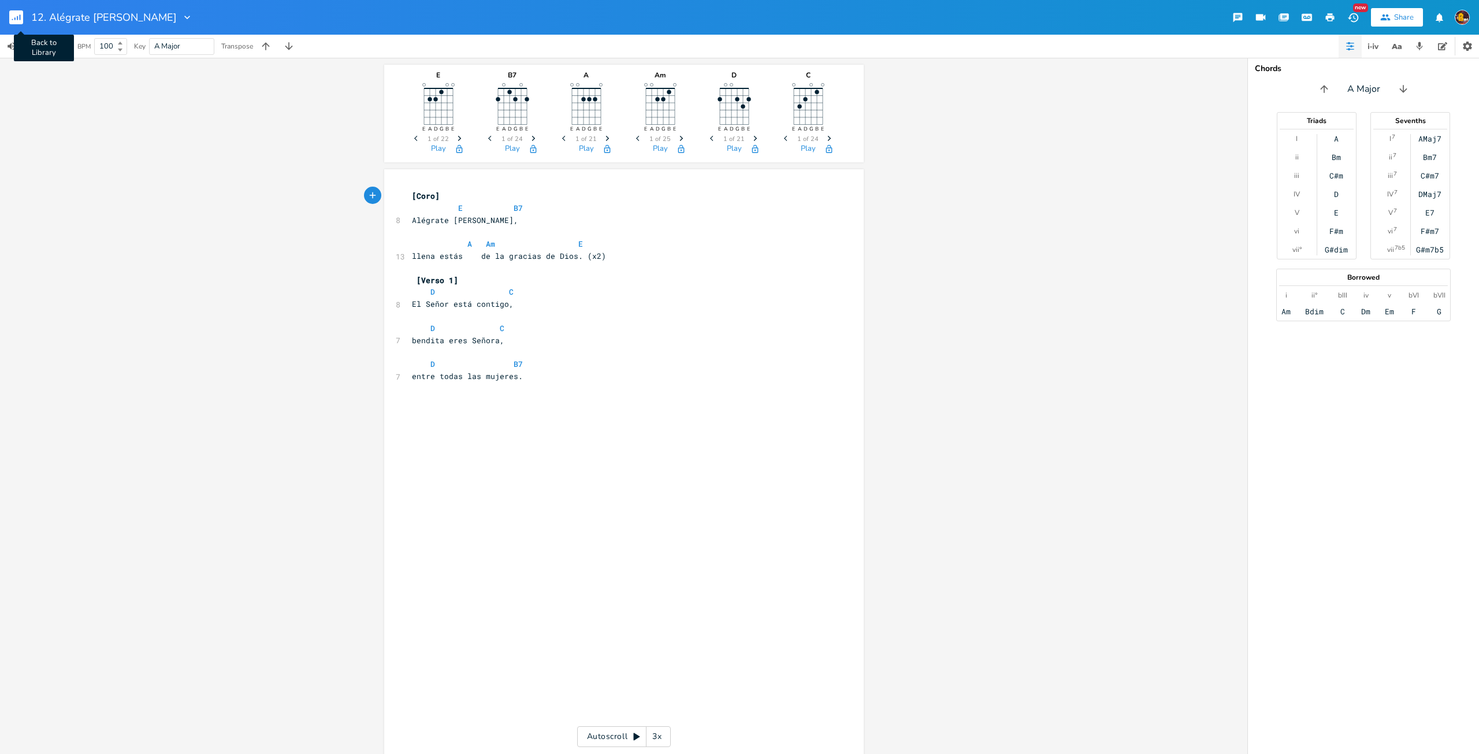
click at [14, 12] on rect "button" at bounding box center [16, 17] width 14 height 14
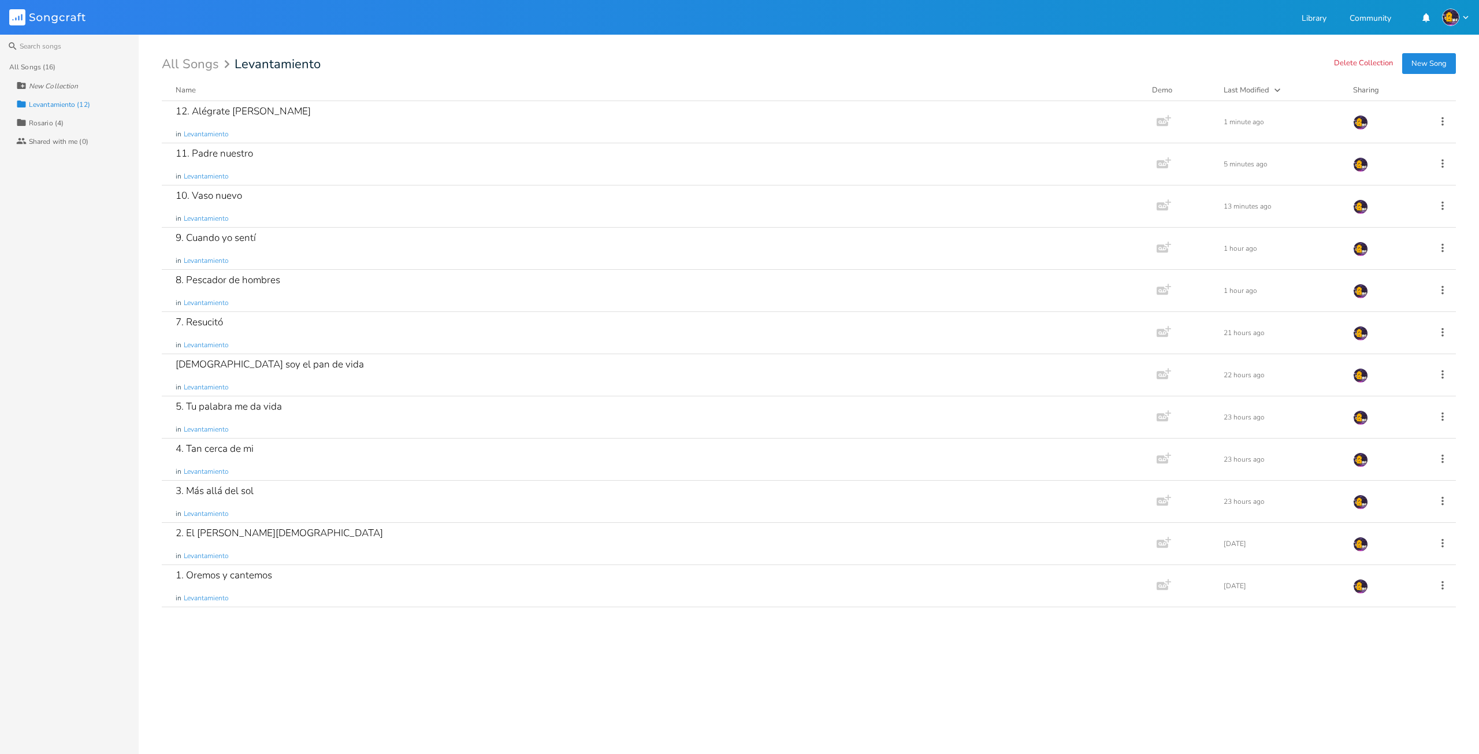
click at [61, 120] on div "Rosario (4)" at bounding box center [46, 123] width 35 height 7
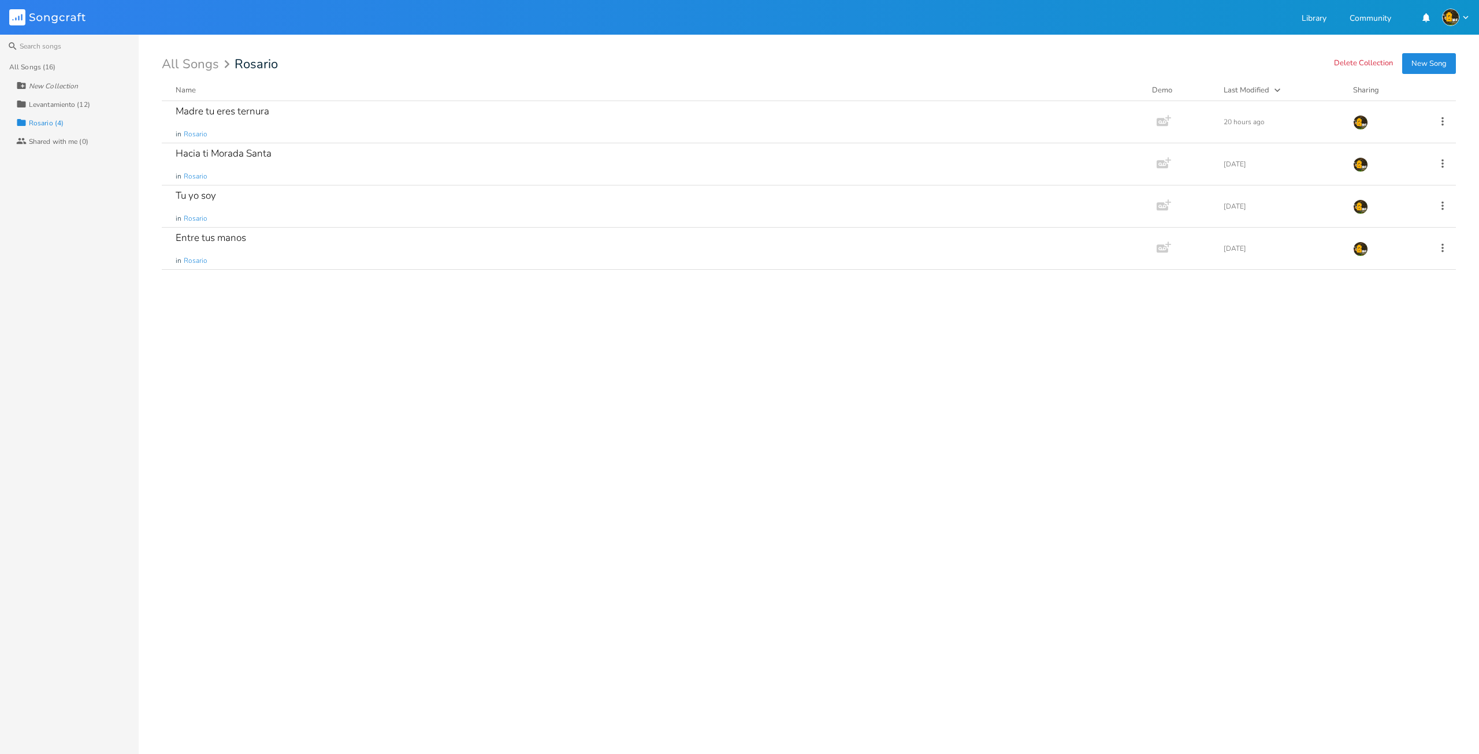
click at [180, 457] on div "Madre tu eres ternura in [GEOGRAPHIC_DATA] Add Demo 20 hours ago Hacia ti Morad…" at bounding box center [809, 423] width 1294 height 644
